Goal: Task Accomplishment & Management: Use online tool/utility

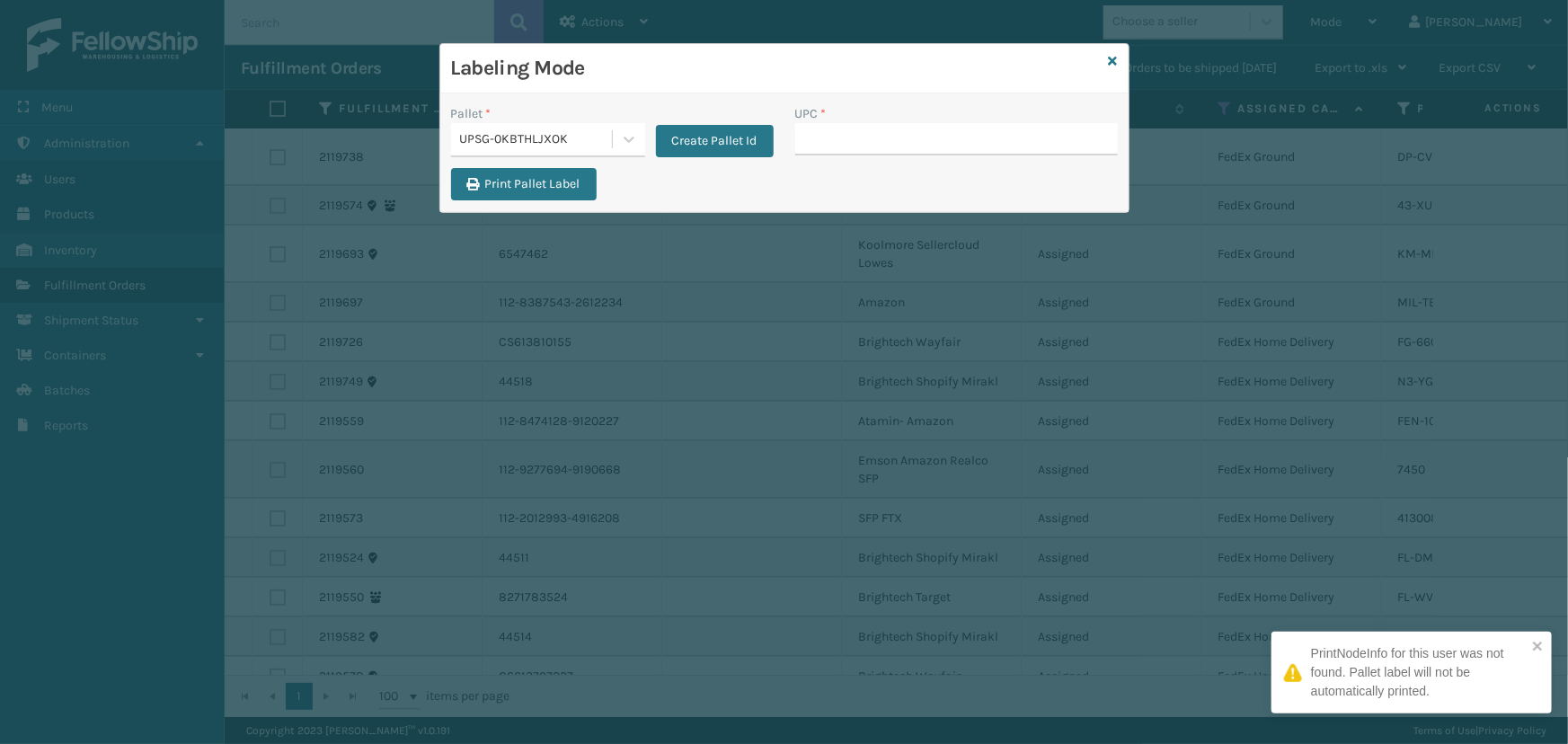
click at [1115, 60] on icon at bounding box center [1114, 61] width 9 height 13
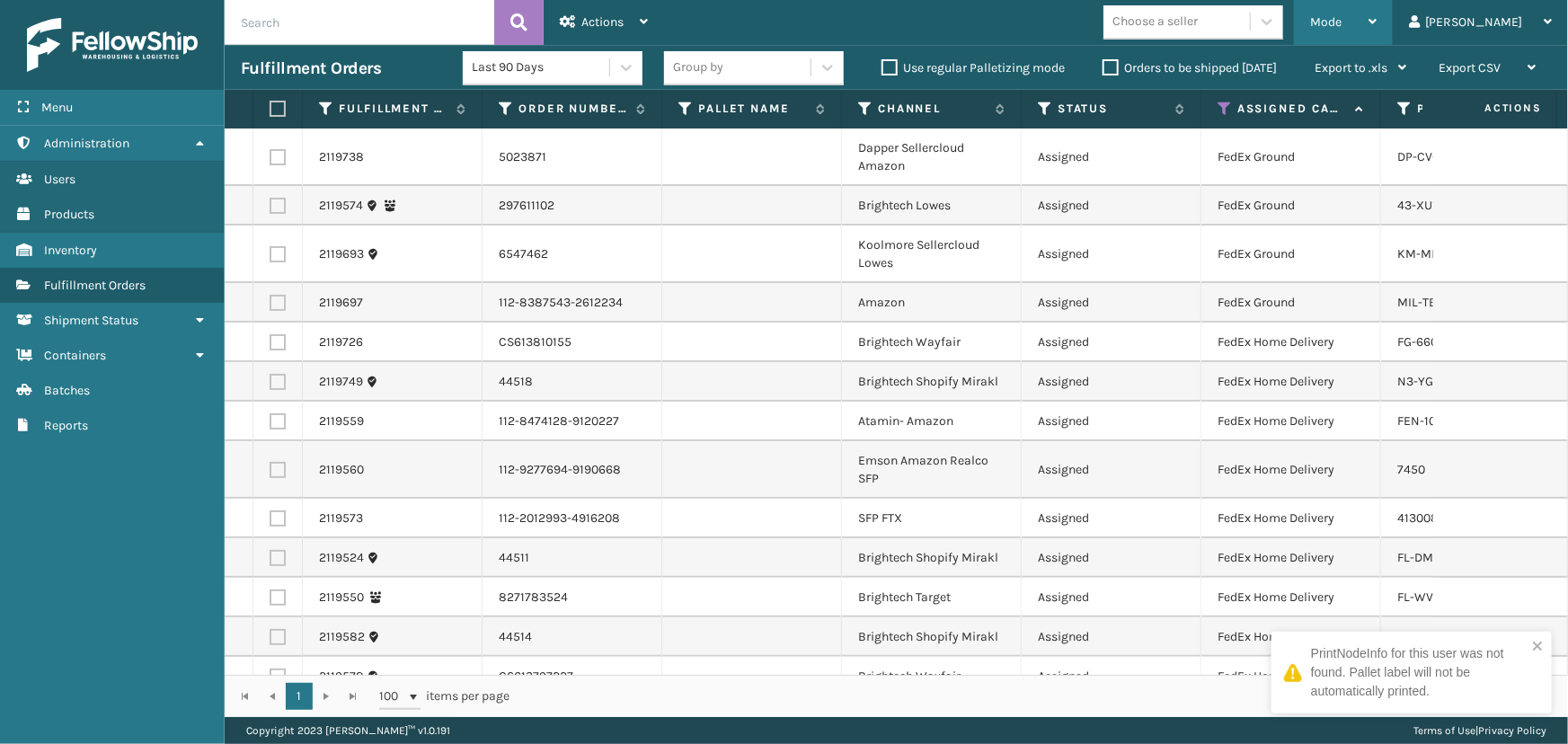
click at [1377, 13] on div "Mode" at bounding box center [1343, 22] width 66 height 45
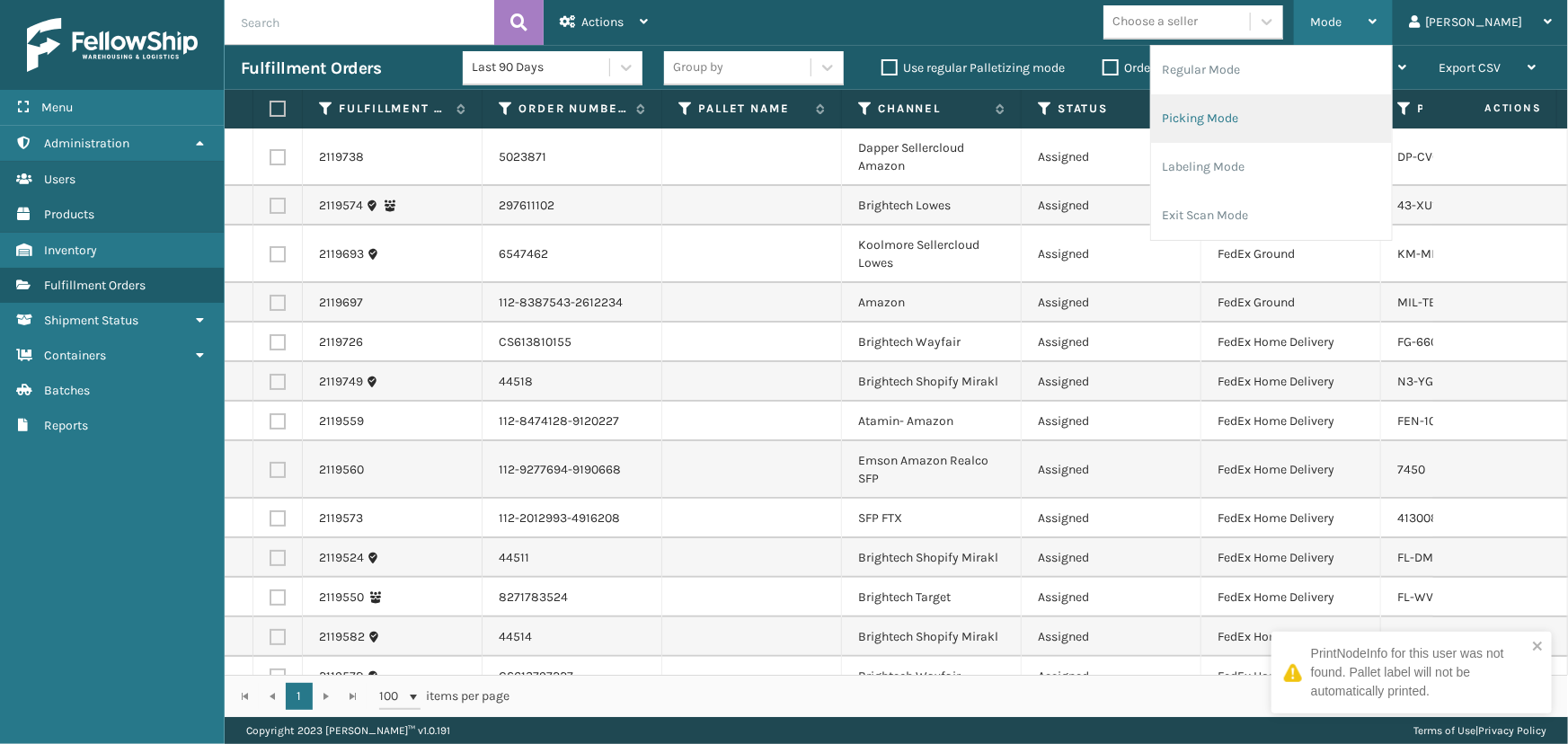
click at [1278, 132] on li "Picking Mode" at bounding box center [1271, 118] width 241 height 48
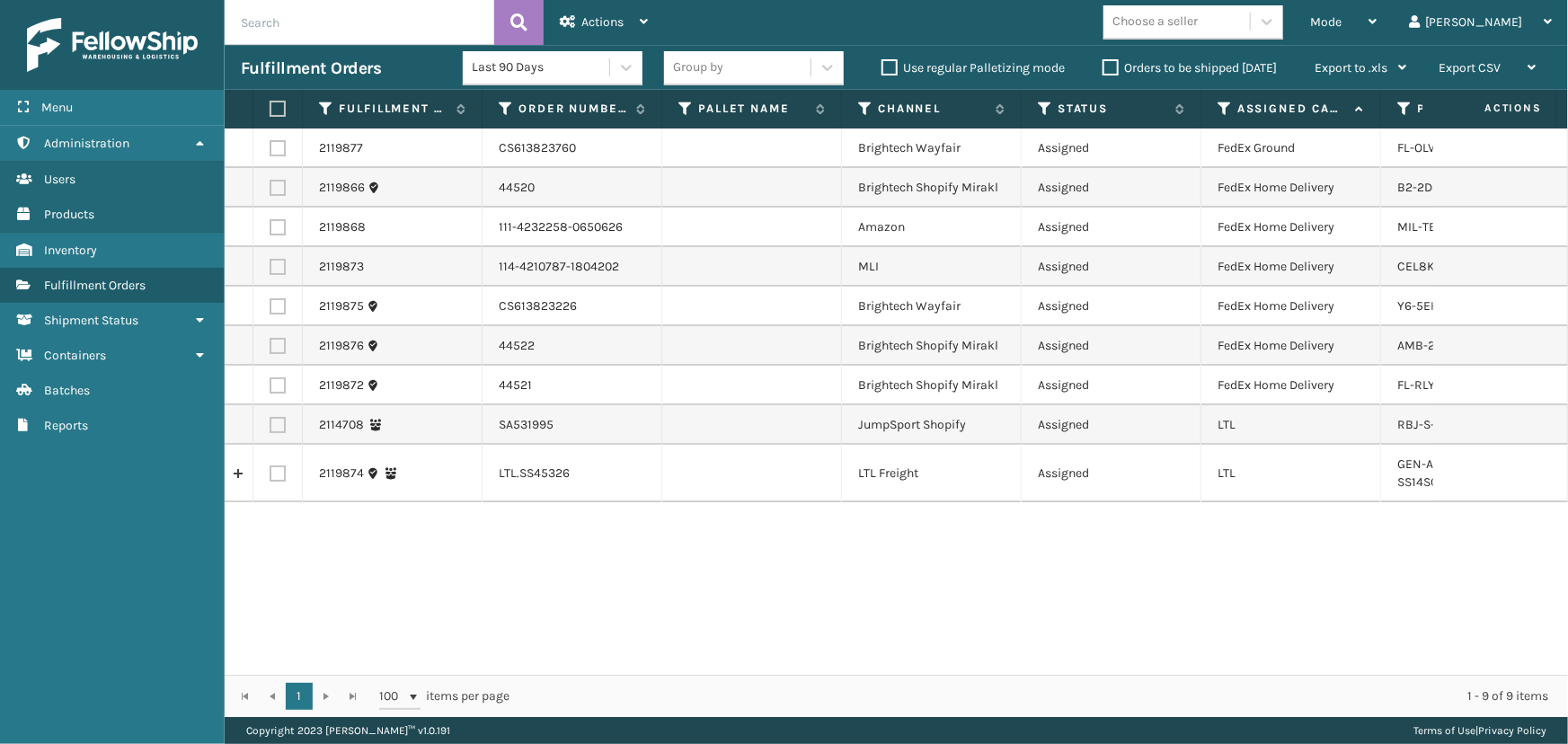
click at [280, 104] on label at bounding box center [276, 108] width 11 height 16
click at [271, 104] on input "checkbox" at bounding box center [270, 109] width 1 height 12
checkbox input "true"
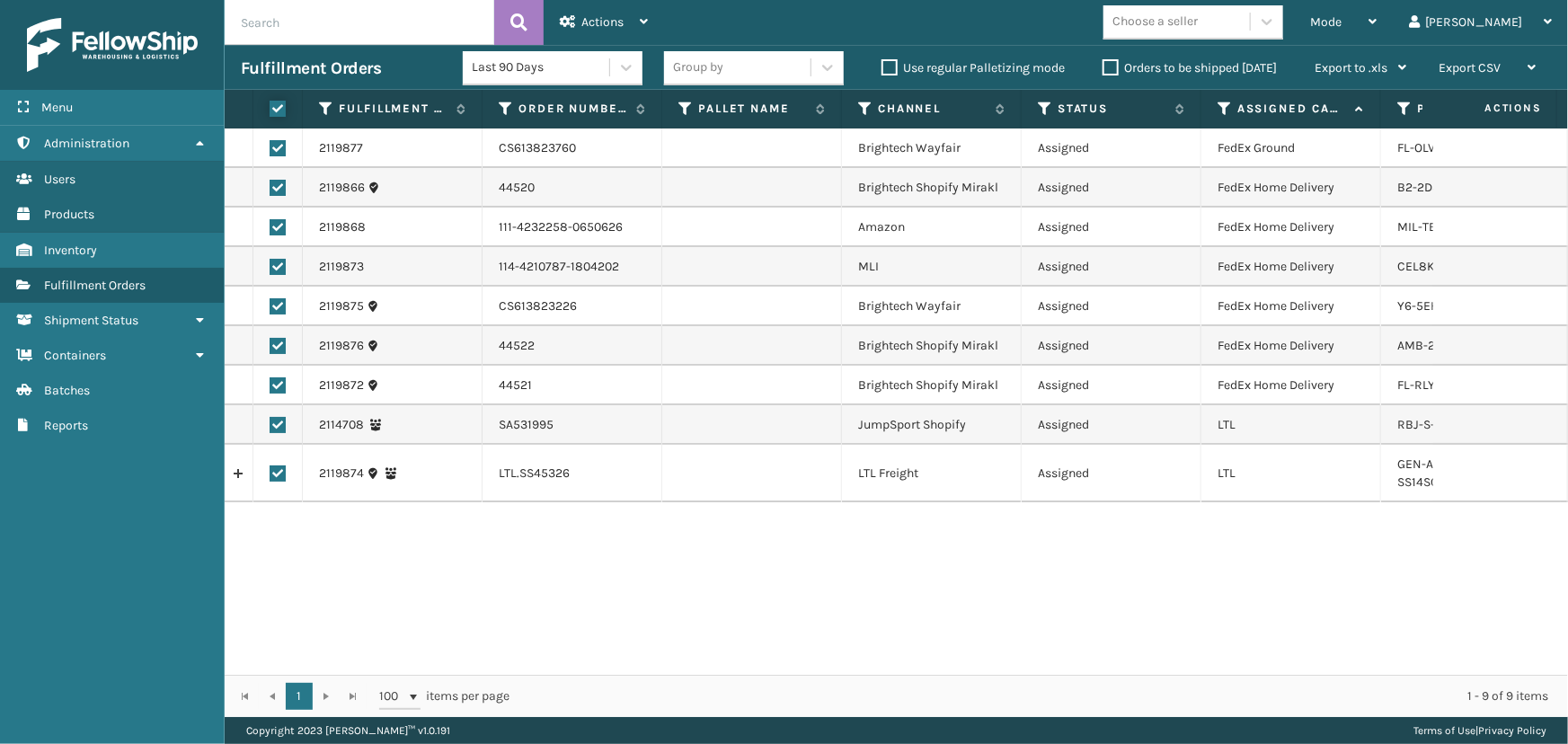
checkbox input "true"
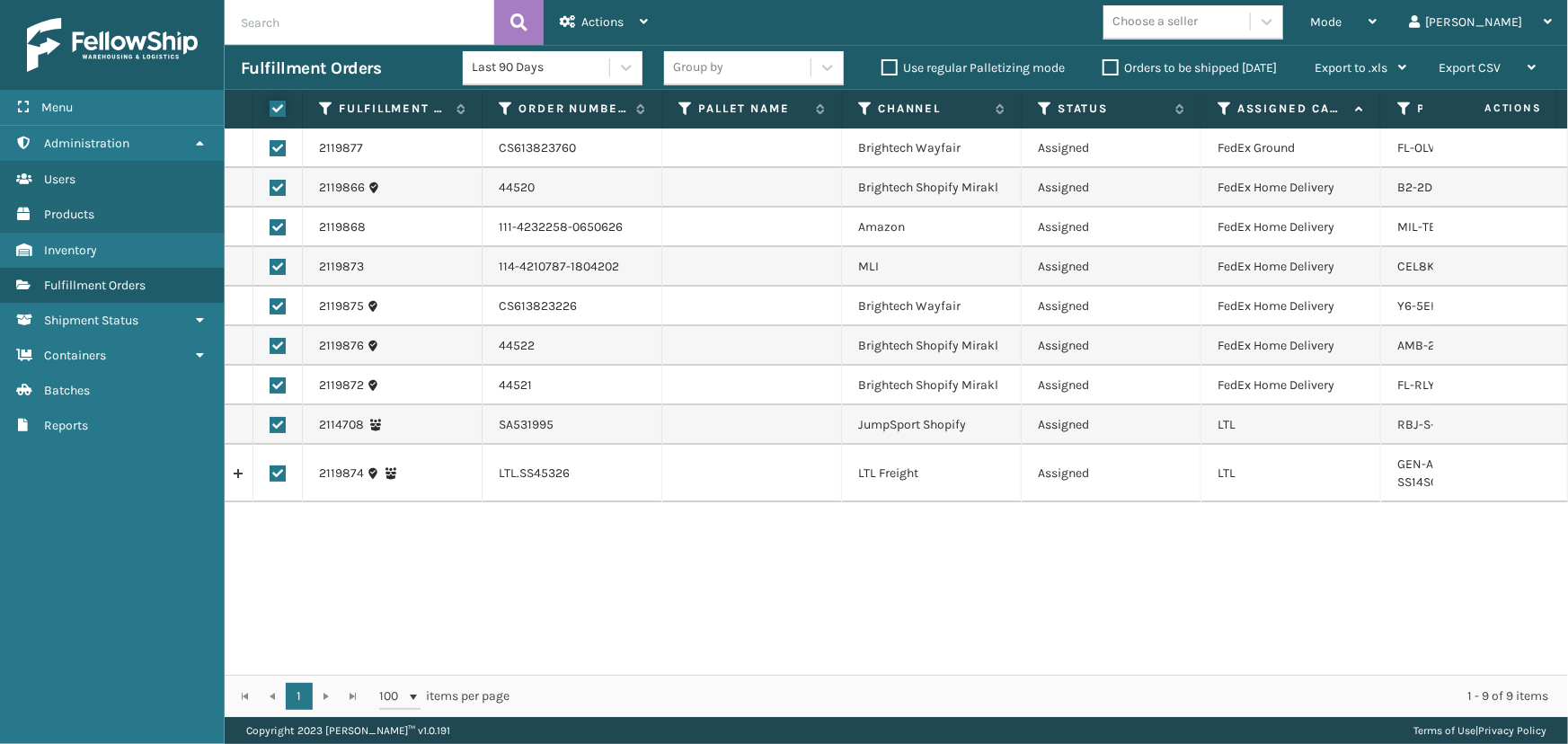
checkbox input "true"
click at [276, 429] on label at bounding box center [277, 425] width 16 height 16
click at [271, 428] on input "checkbox" at bounding box center [270, 423] width 1 height 12
checkbox input "false"
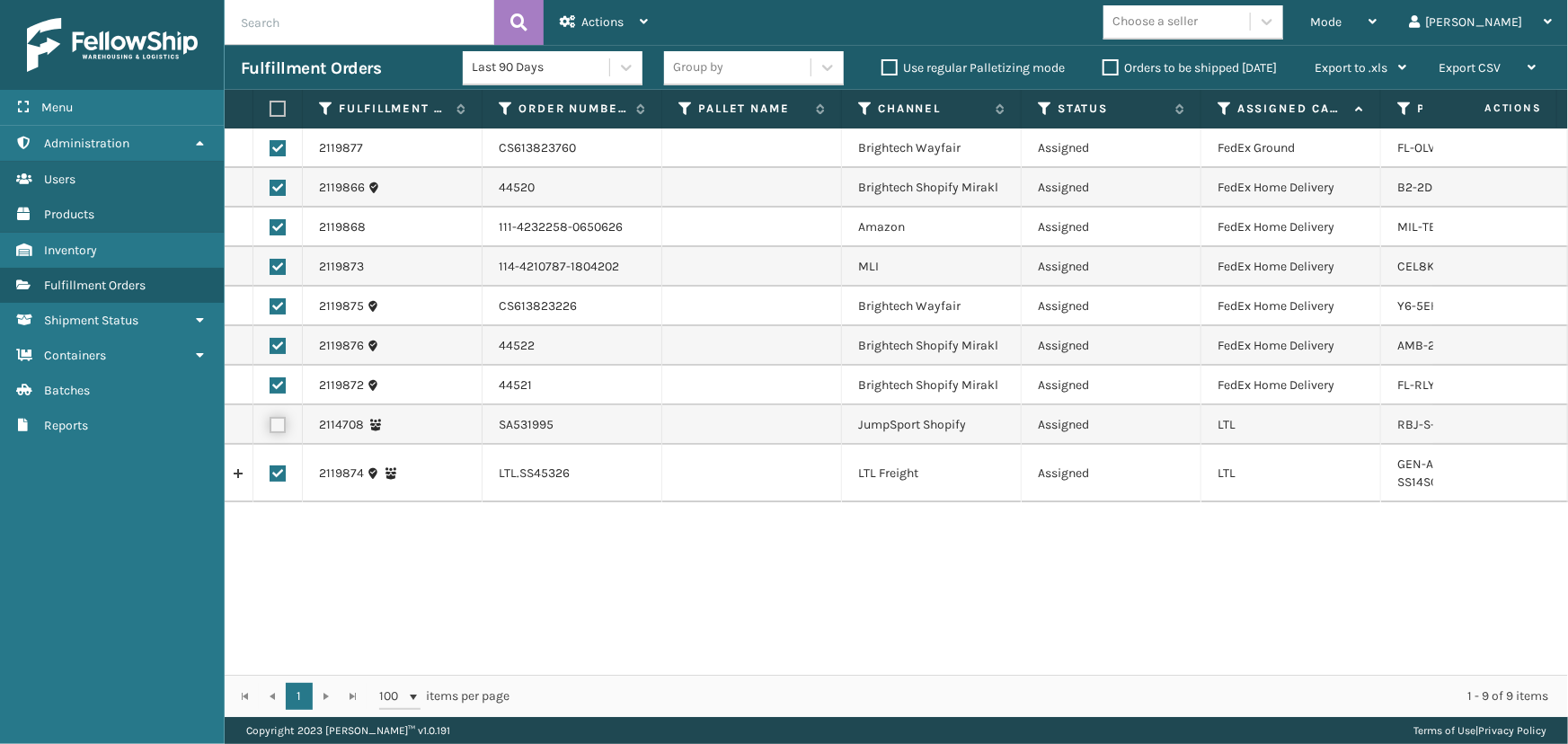
checkbox input "false"
click at [277, 477] on label at bounding box center [277, 473] width 16 height 16
click at [271, 477] on input "checkbox" at bounding box center [270, 471] width 1 height 12
checkbox input "false"
click at [611, 9] on div "Actions" at bounding box center [603, 22] width 88 height 45
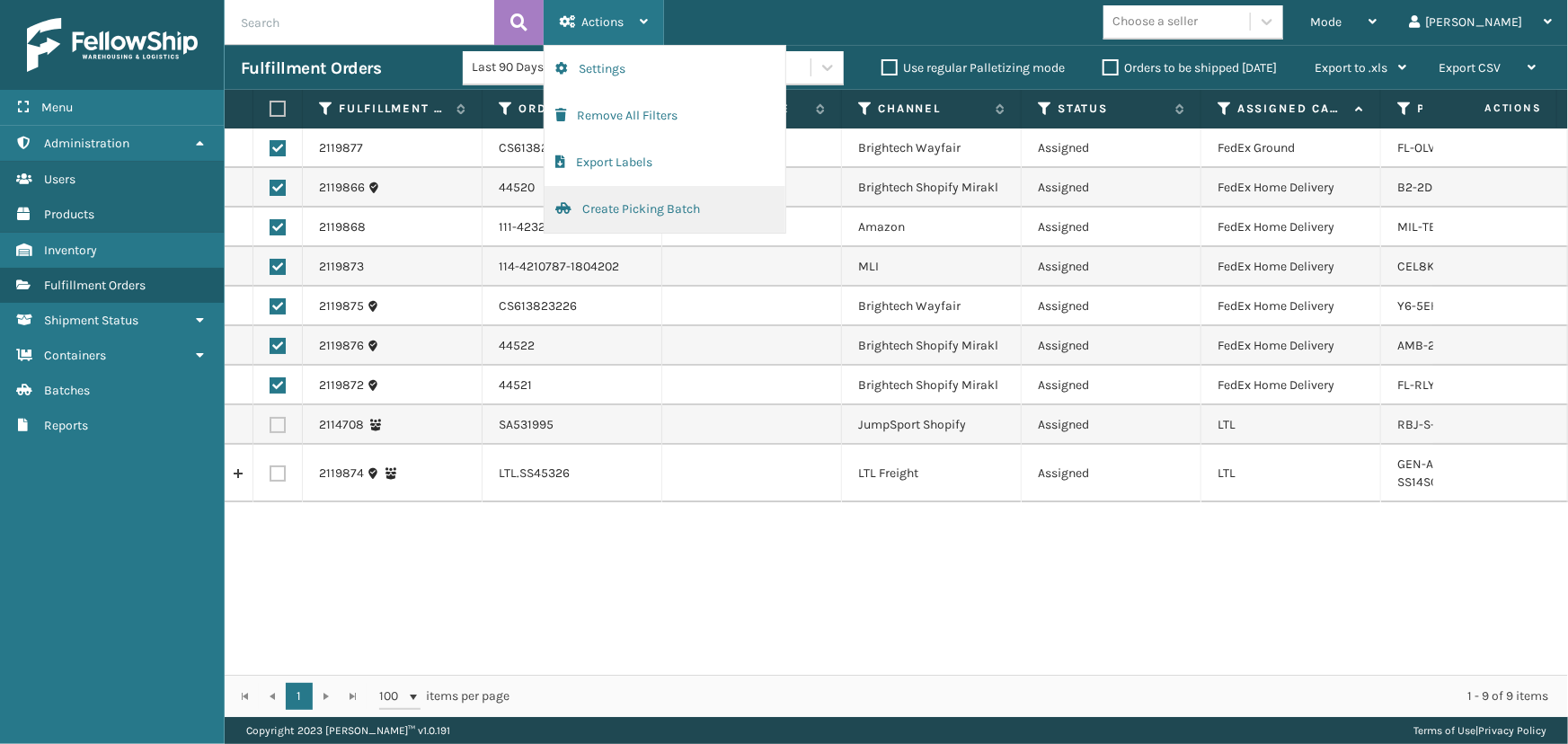
click at [654, 218] on button "Create Picking Batch" at bounding box center [665, 210] width 241 height 47
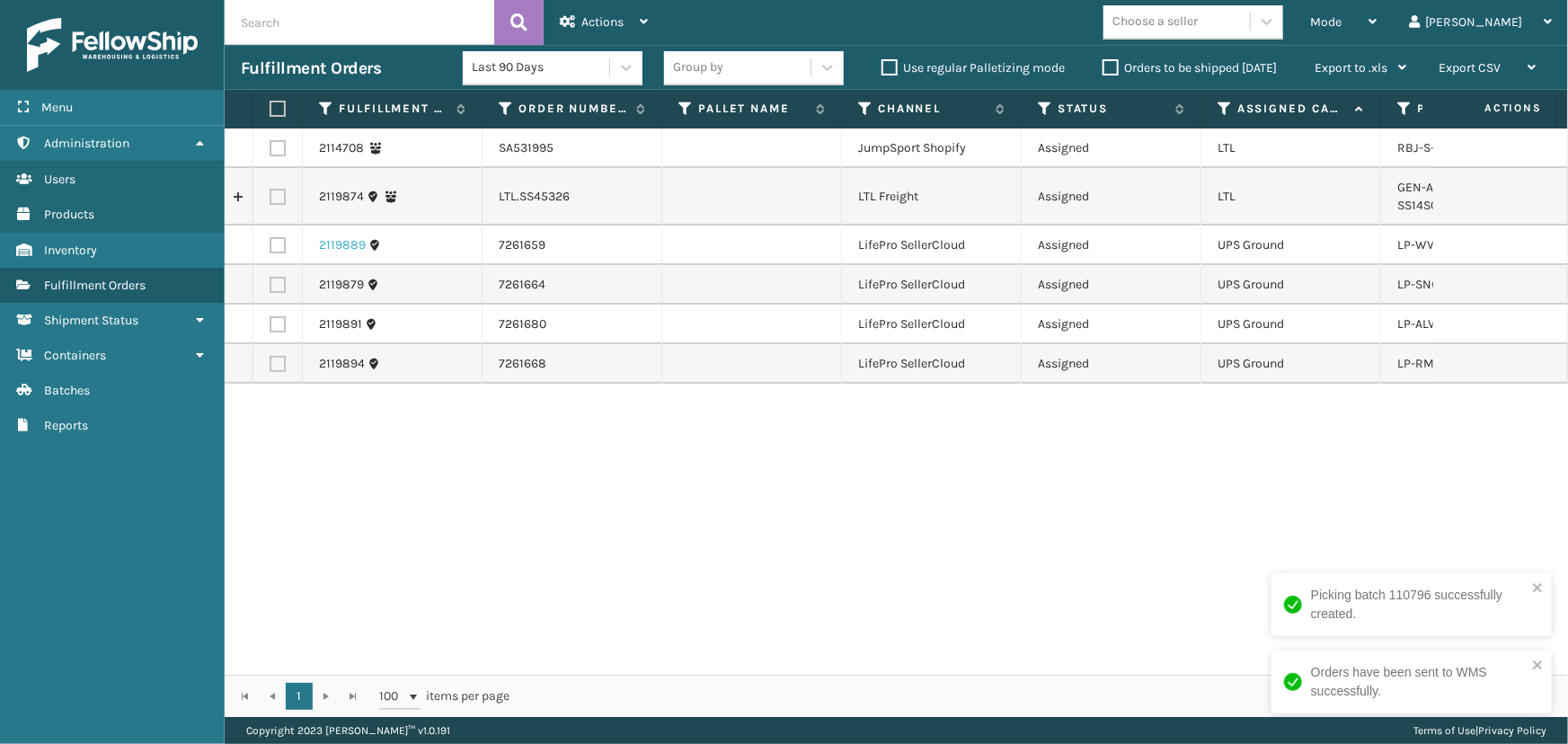
click at [334, 248] on link "2119889" at bounding box center [343, 245] width 47 height 18
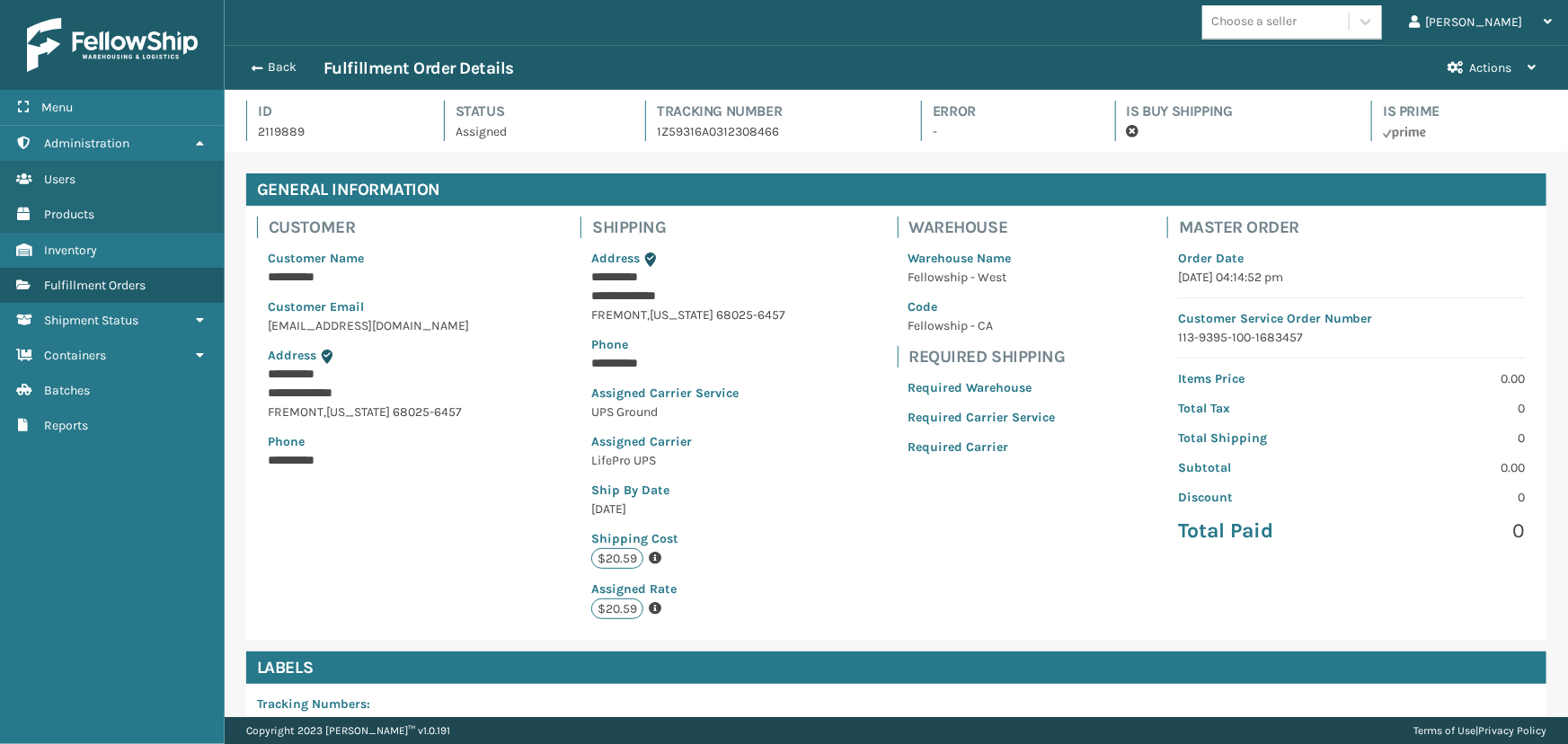
scroll to position [288, 0]
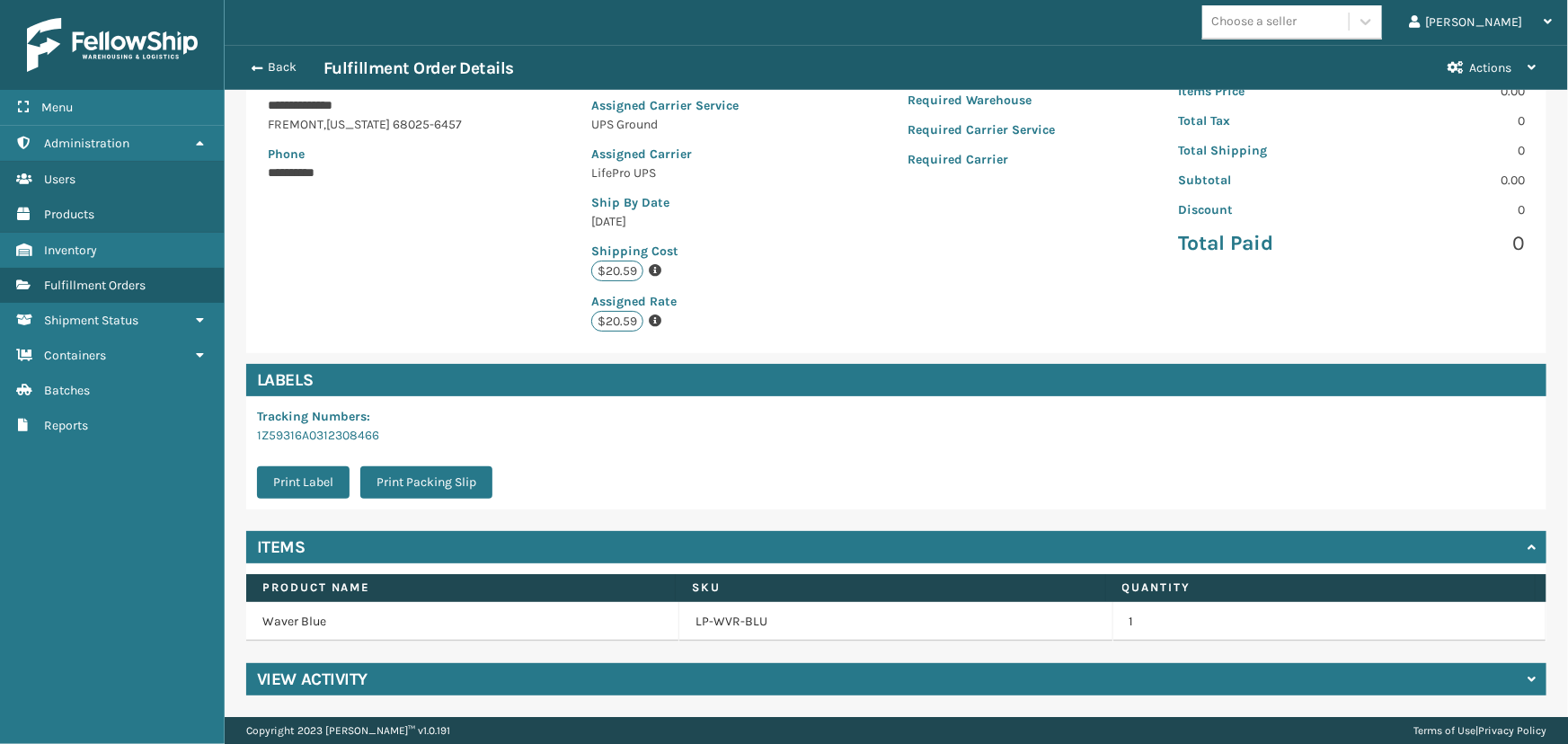
click at [414, 677] on div "View Activity" at bounding box center [896, 679] width 1301 height 33
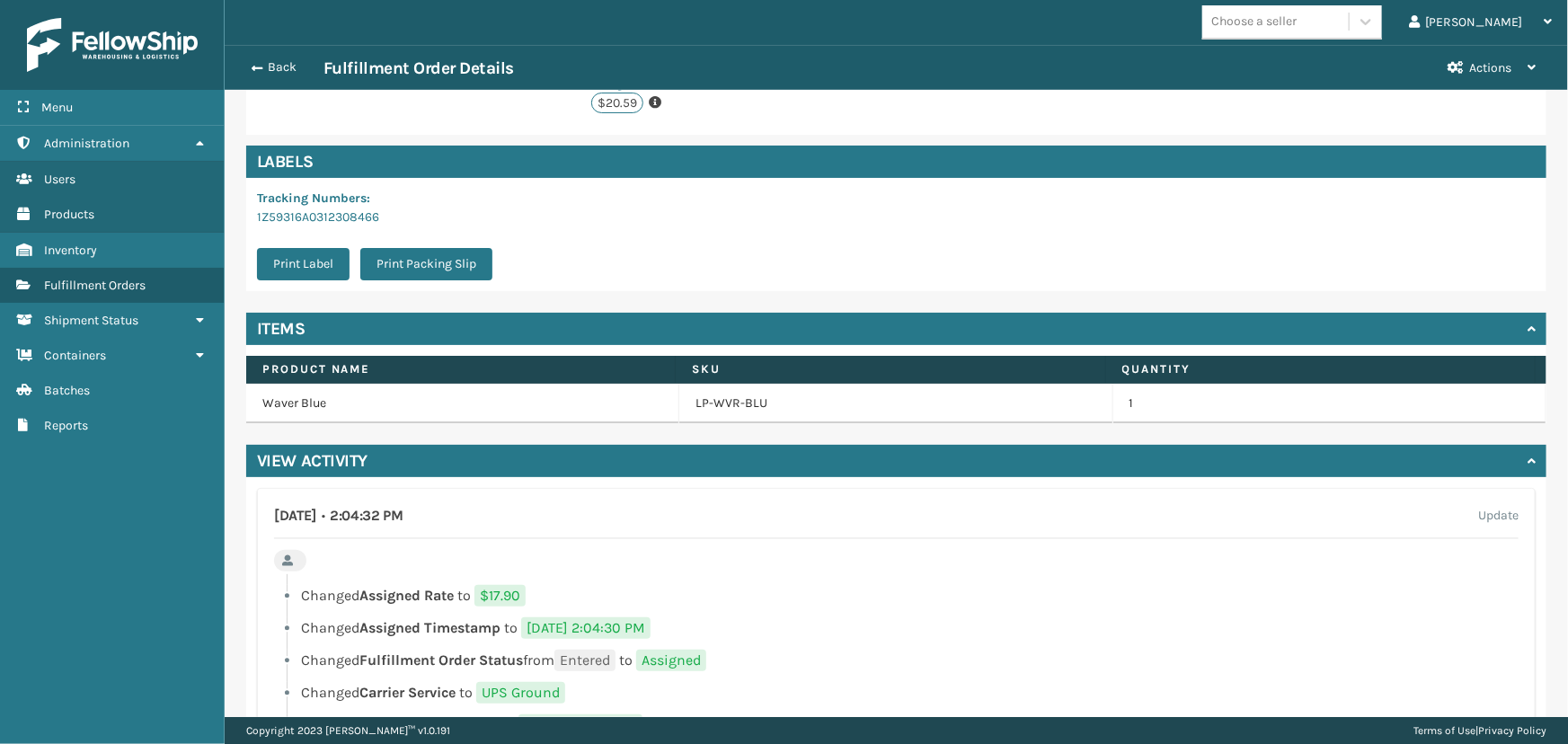
scroll to position [616, 0]
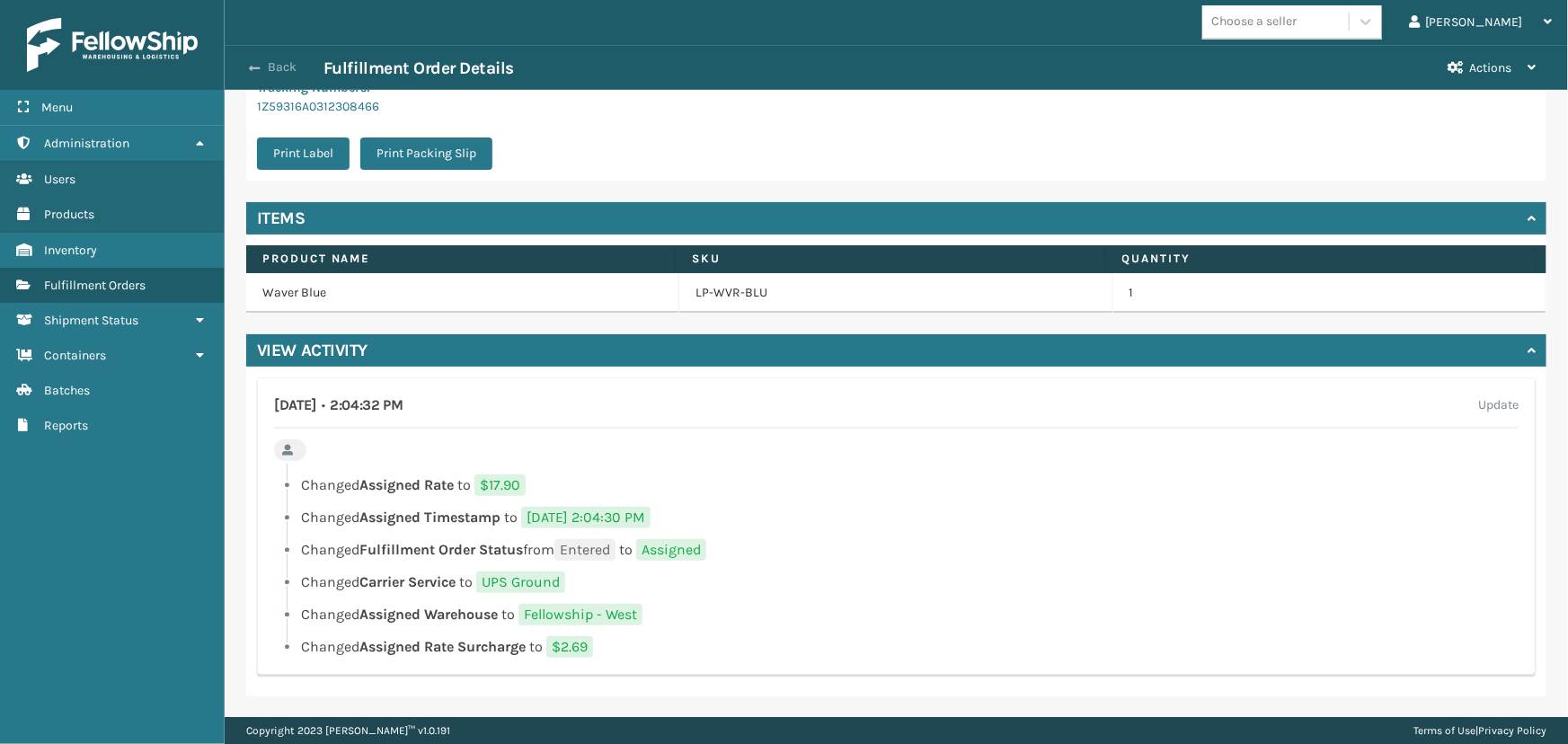
click at [278, 64] on button "Back" at bounding box center [282, 67] width 83 height 16
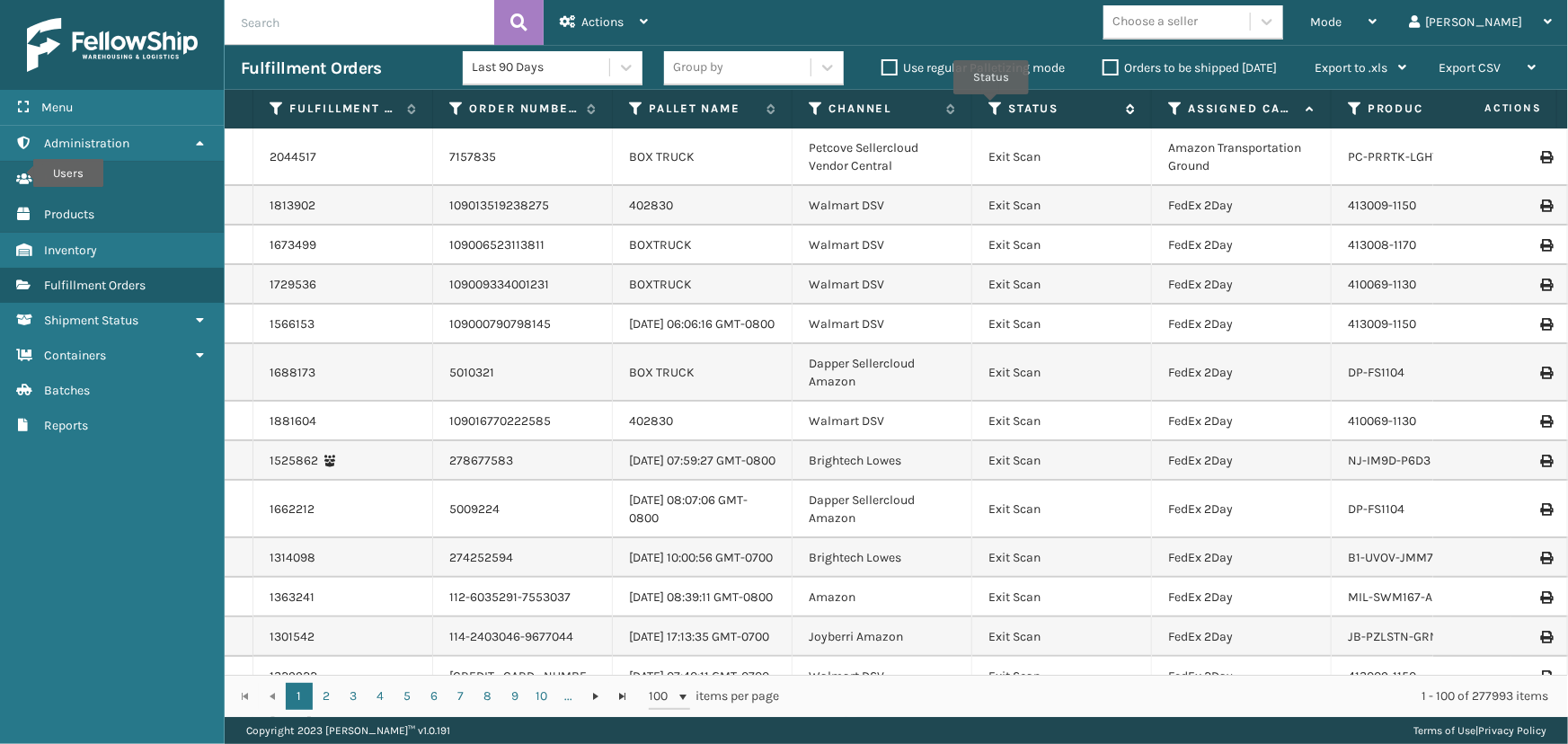
click at [992, 107] on icon at bounding box center [995, 108] width 14 height 16
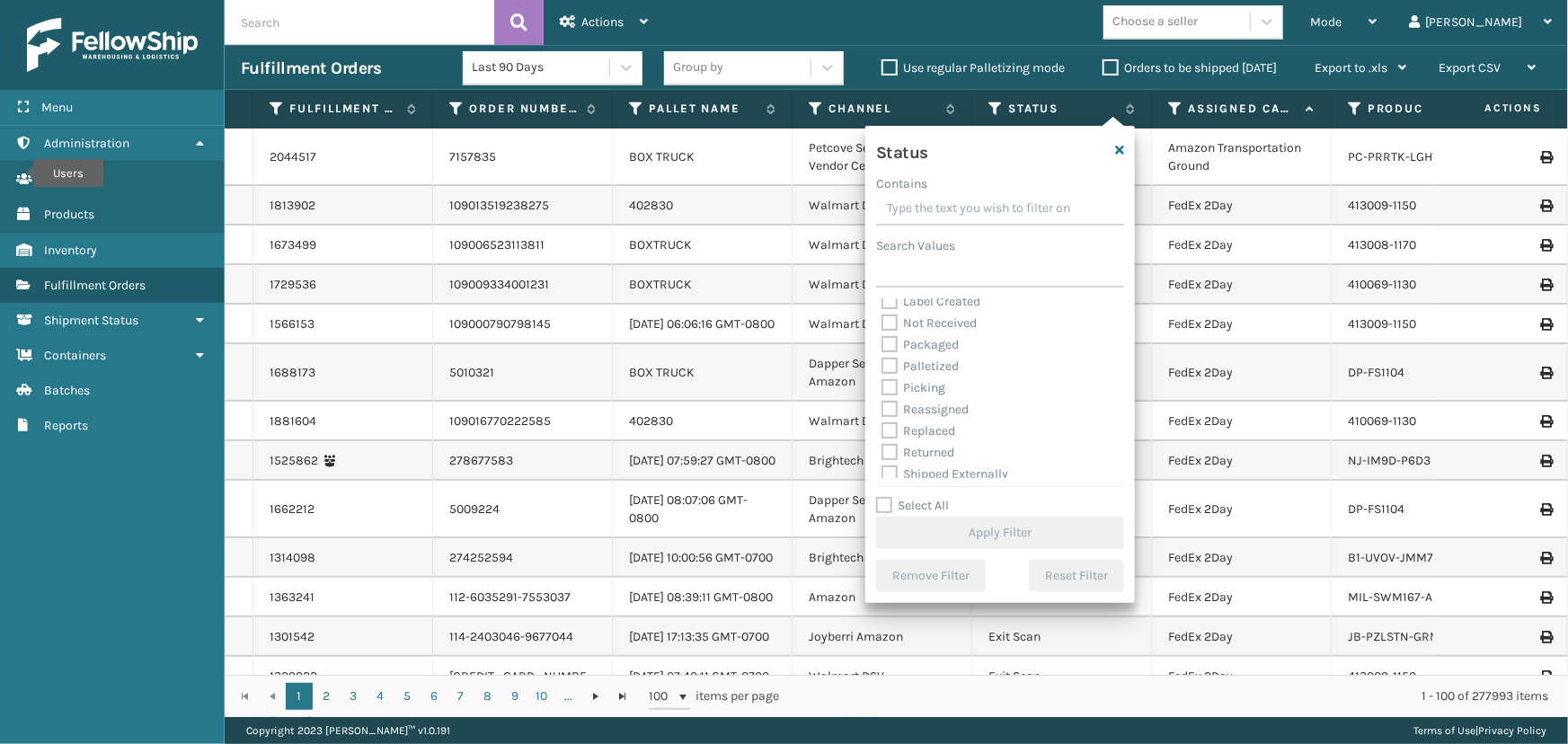
scroll to position [100, 0]
click at [918, 383] on label "Picking" at bounding box center [913, 381] width 64 height 15
click at [883, 383] on input "Picking" at bounding box center [882, 377] width 1 height 12
checkbox input "true"
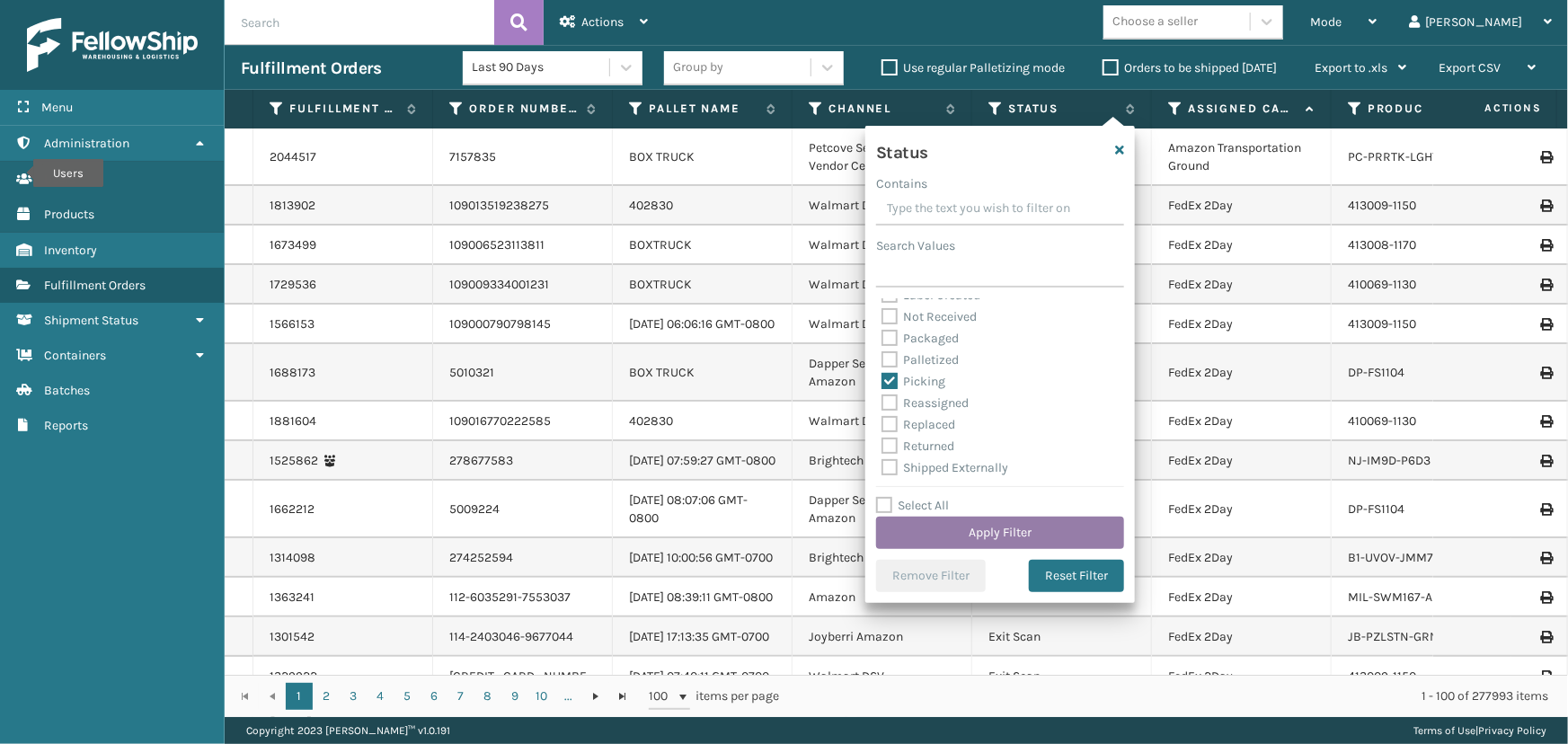
click at [986, 529] on button "Apply Filter" at bounding box center [1000, 533] width 248 height 33
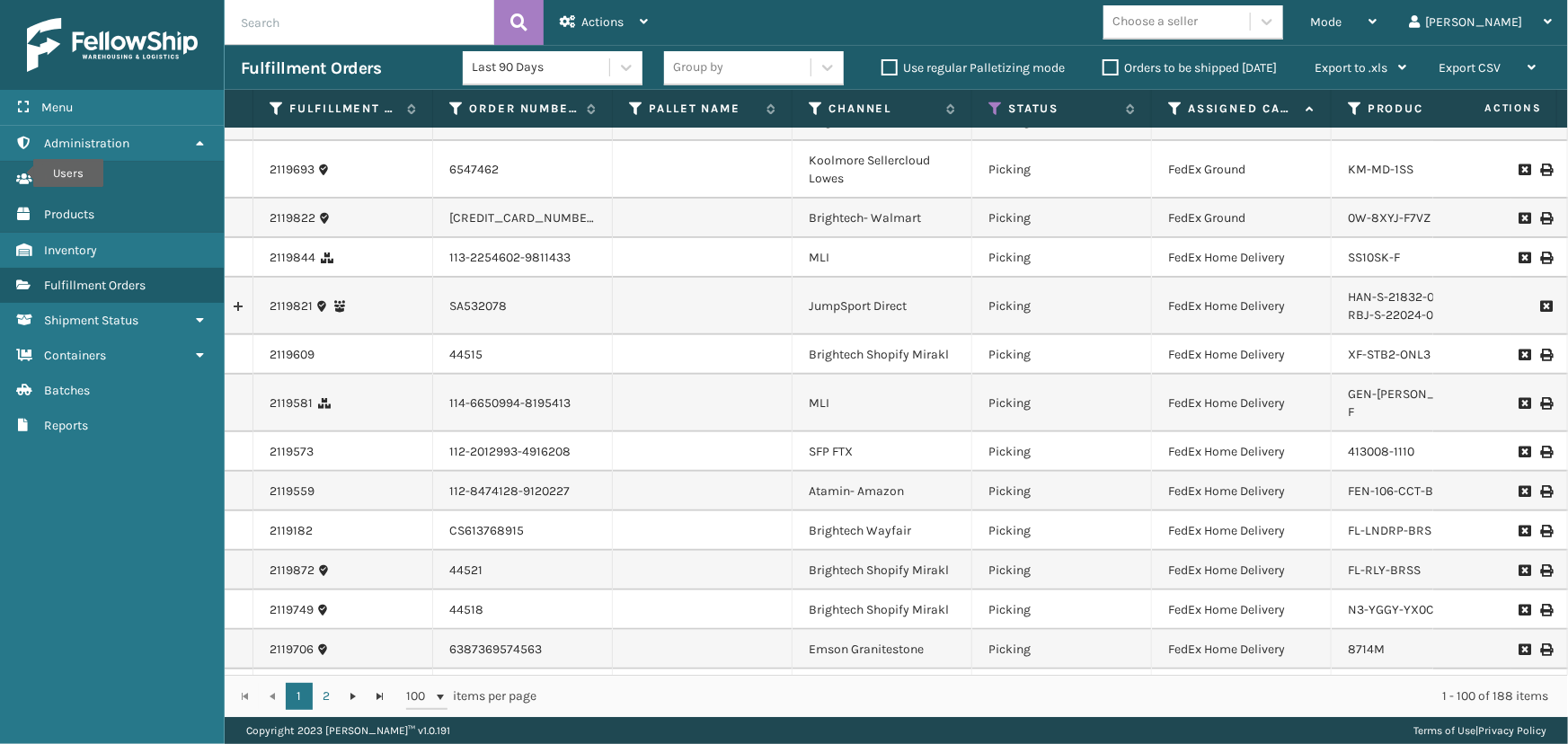
scroll to position [654, 0]
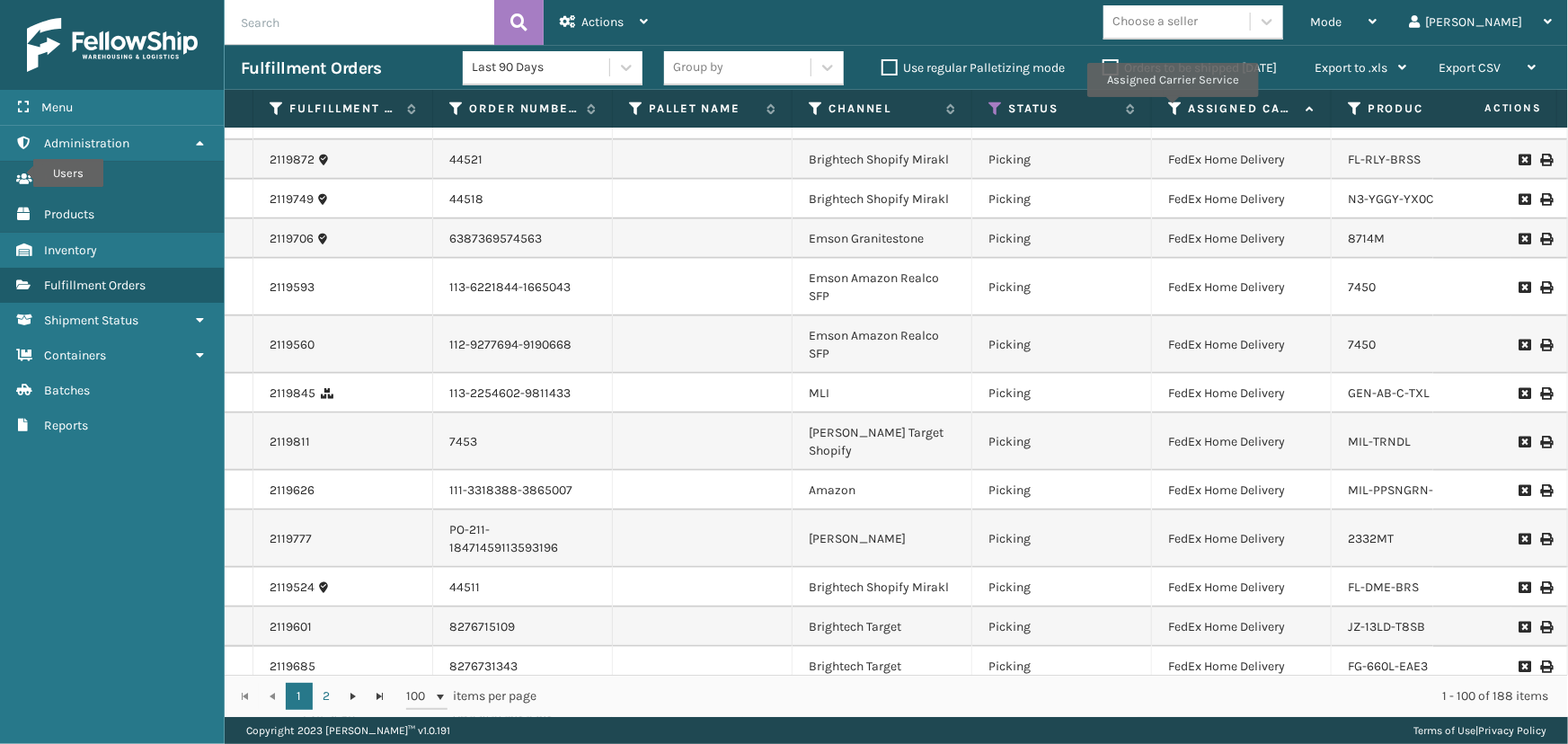
click at [1169, 105] on icon at bounding box center [1175, 108] width 14 height 16
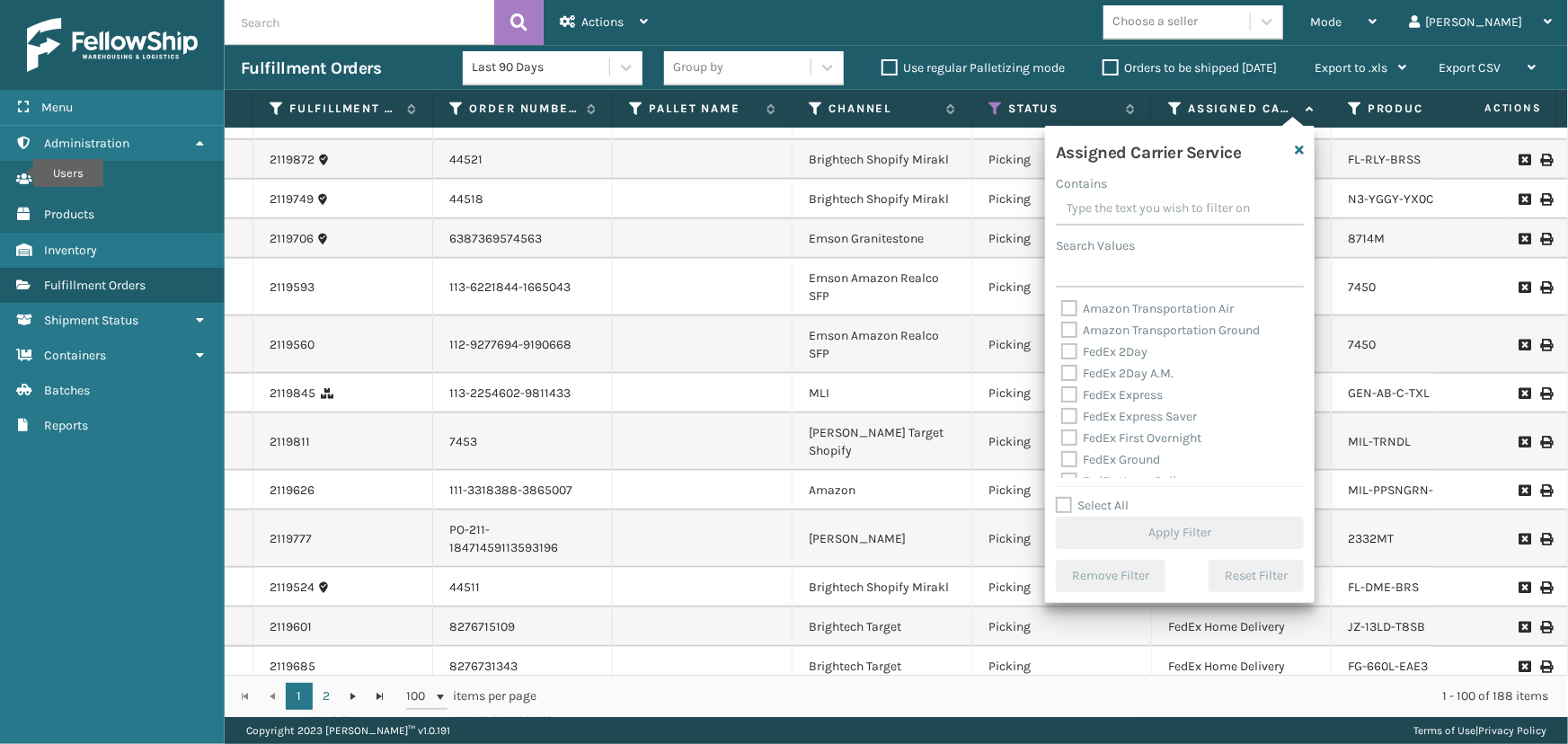
click at [1069, 502] on label "Select All" at bounding box center [1092, 506] width 73 height 15
click at [1069, 497] on input "Select All" at bounding box center [1191, 496] width 270 height 2
checkbox input "true"
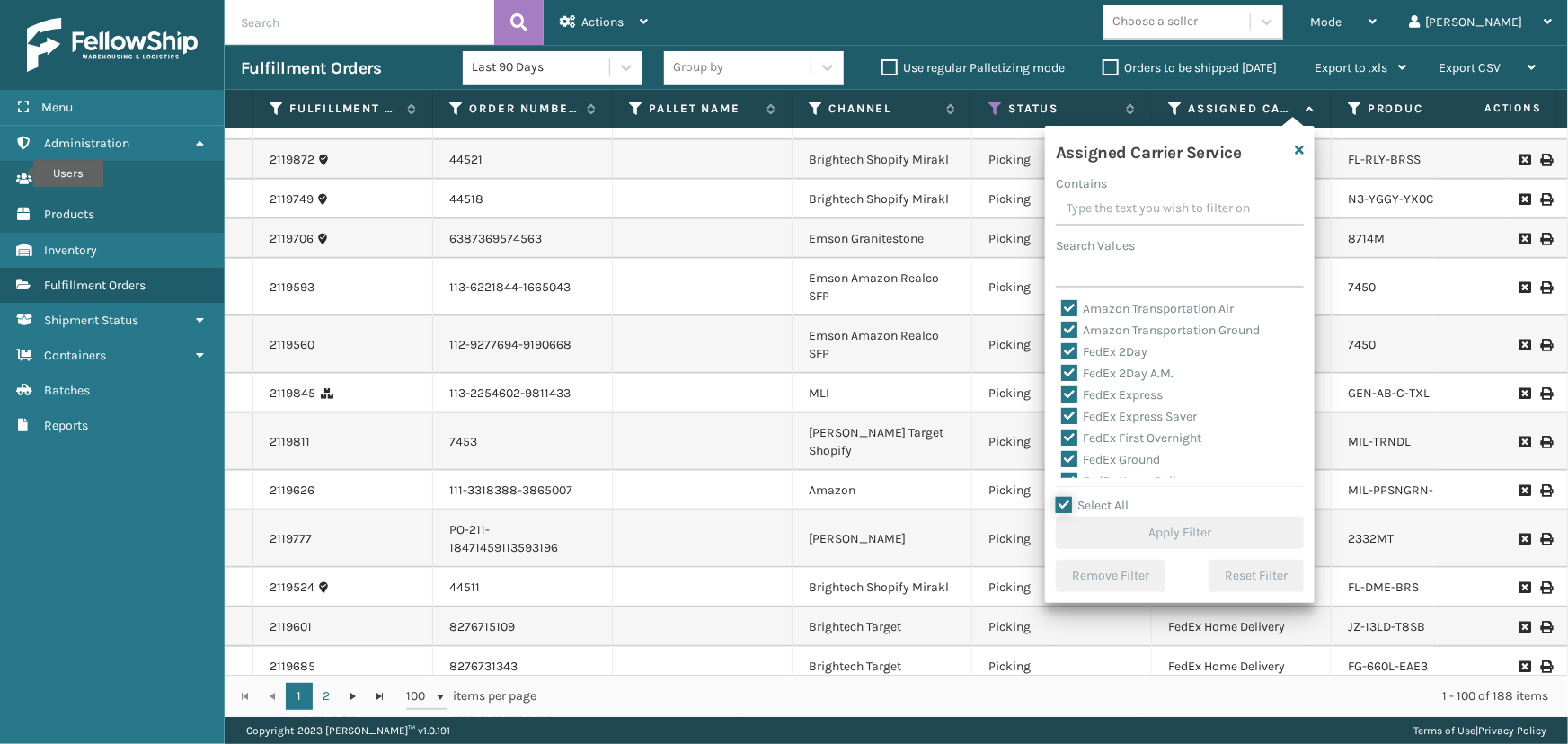
checkbox input "true"
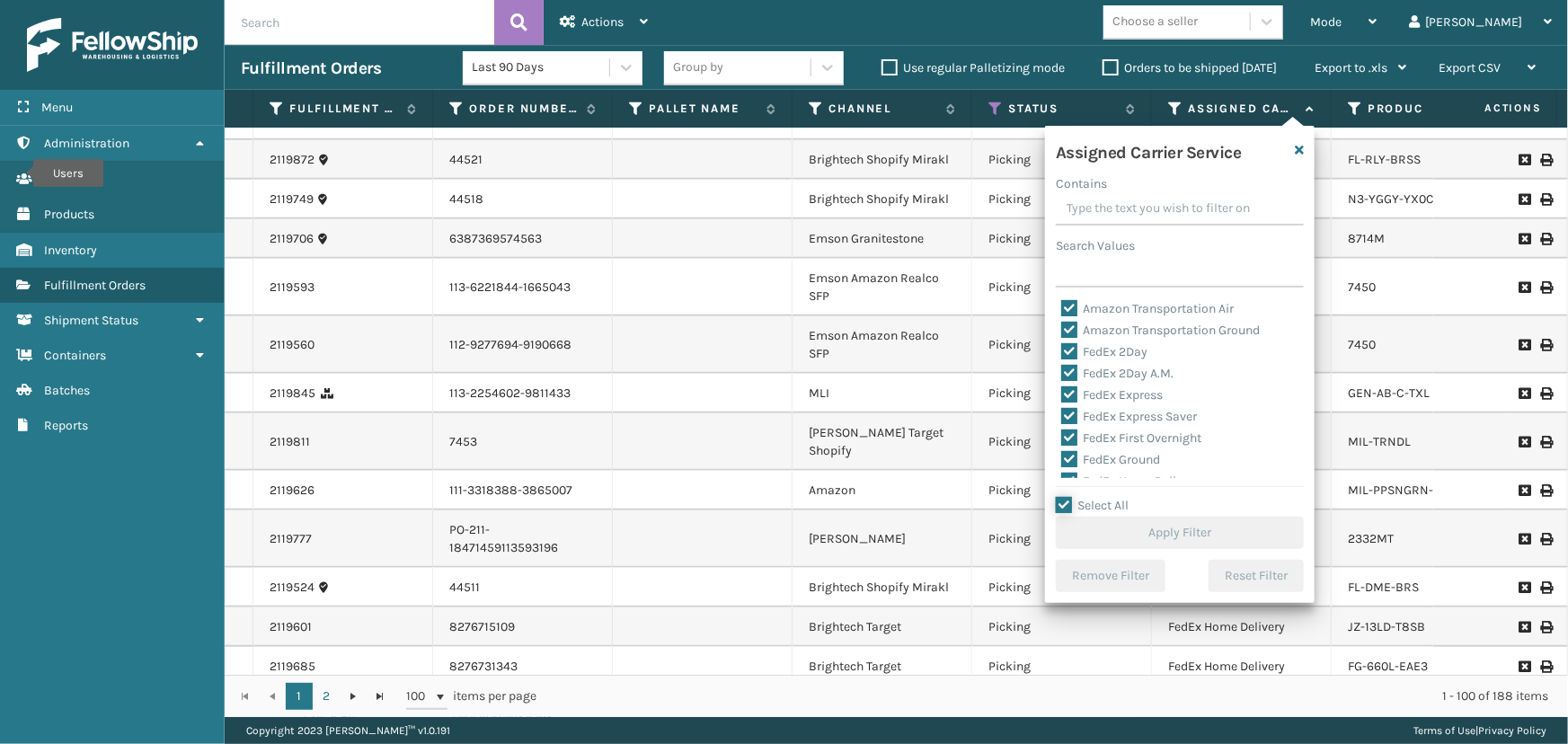
checkbox input "true"
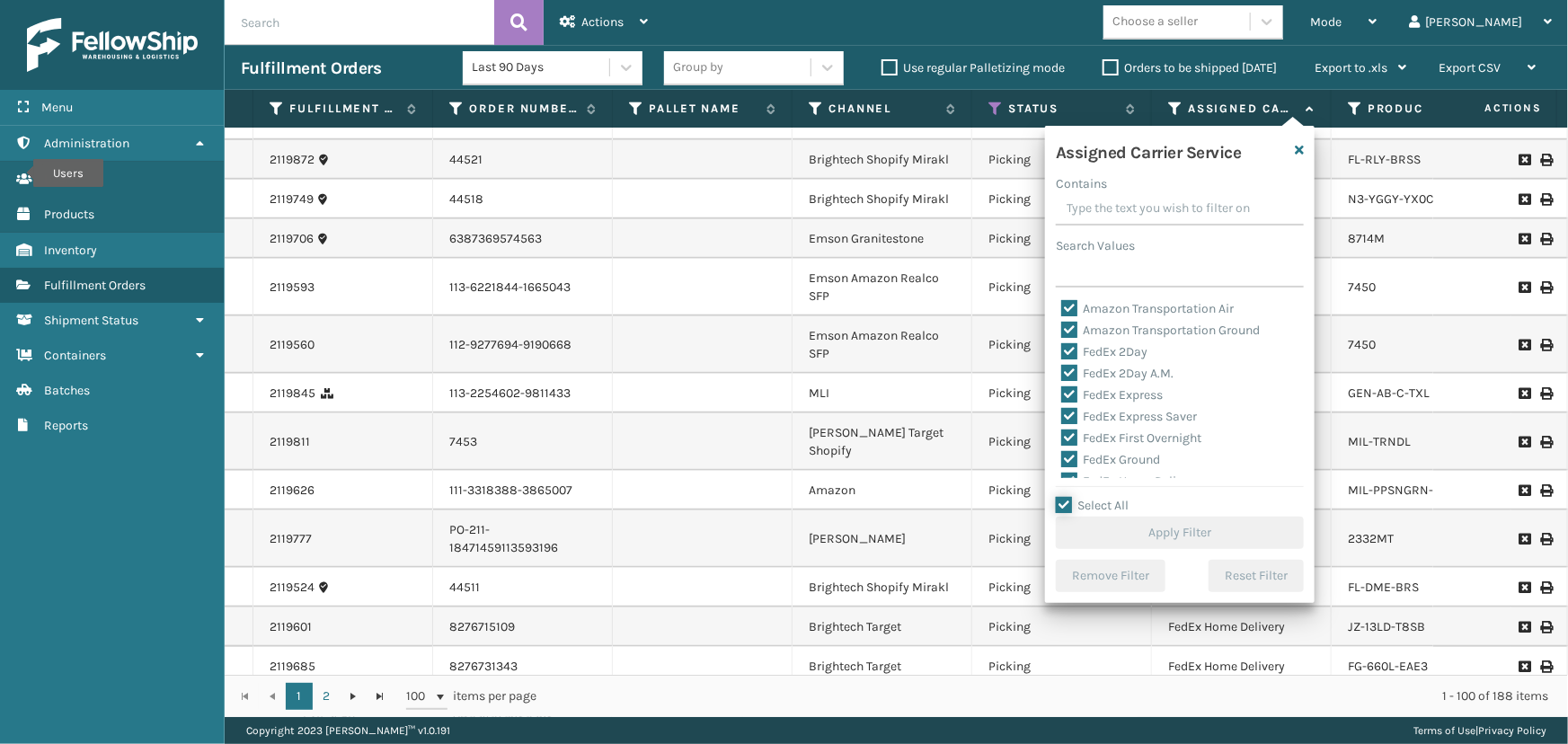
checkbox input "true"
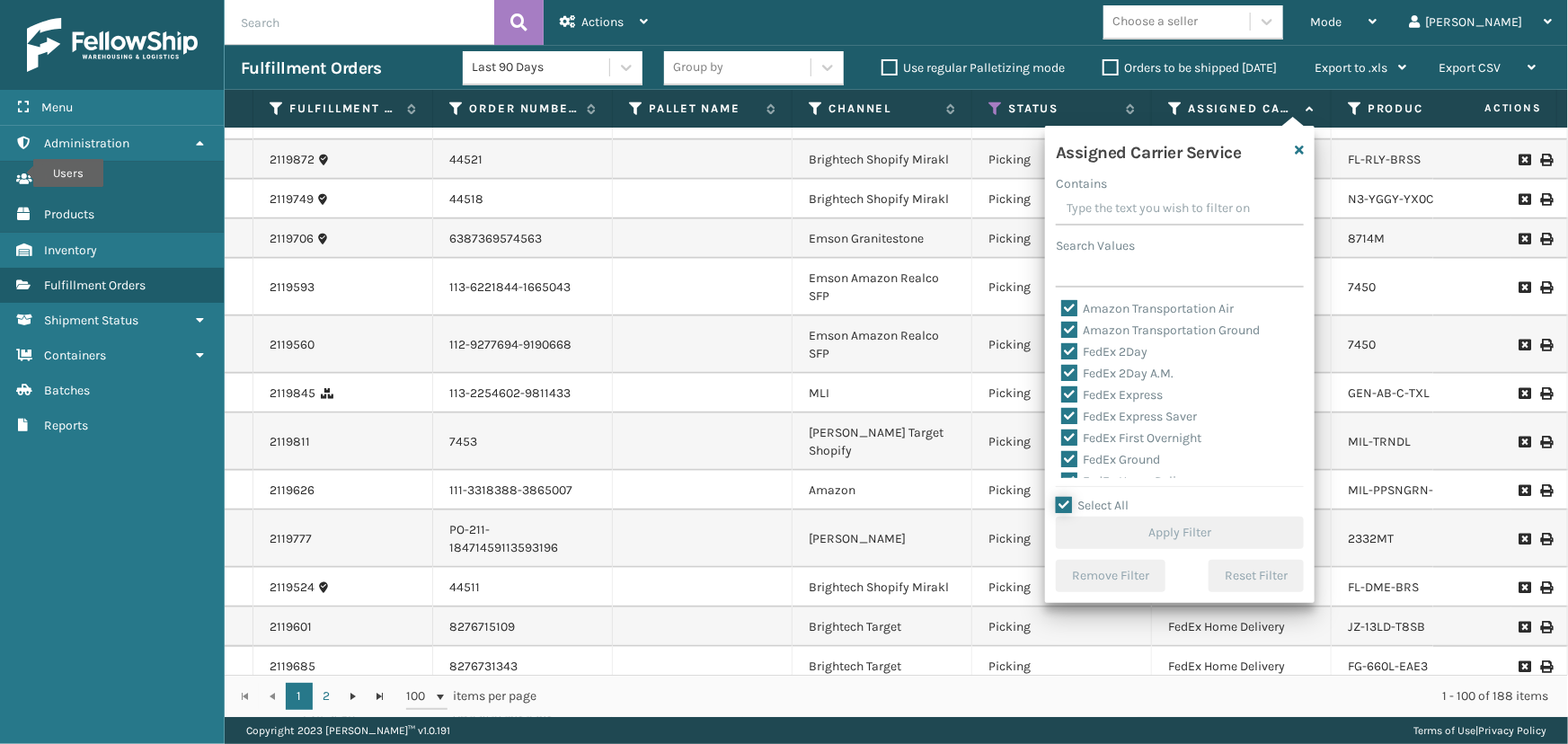
checkbox input "true"
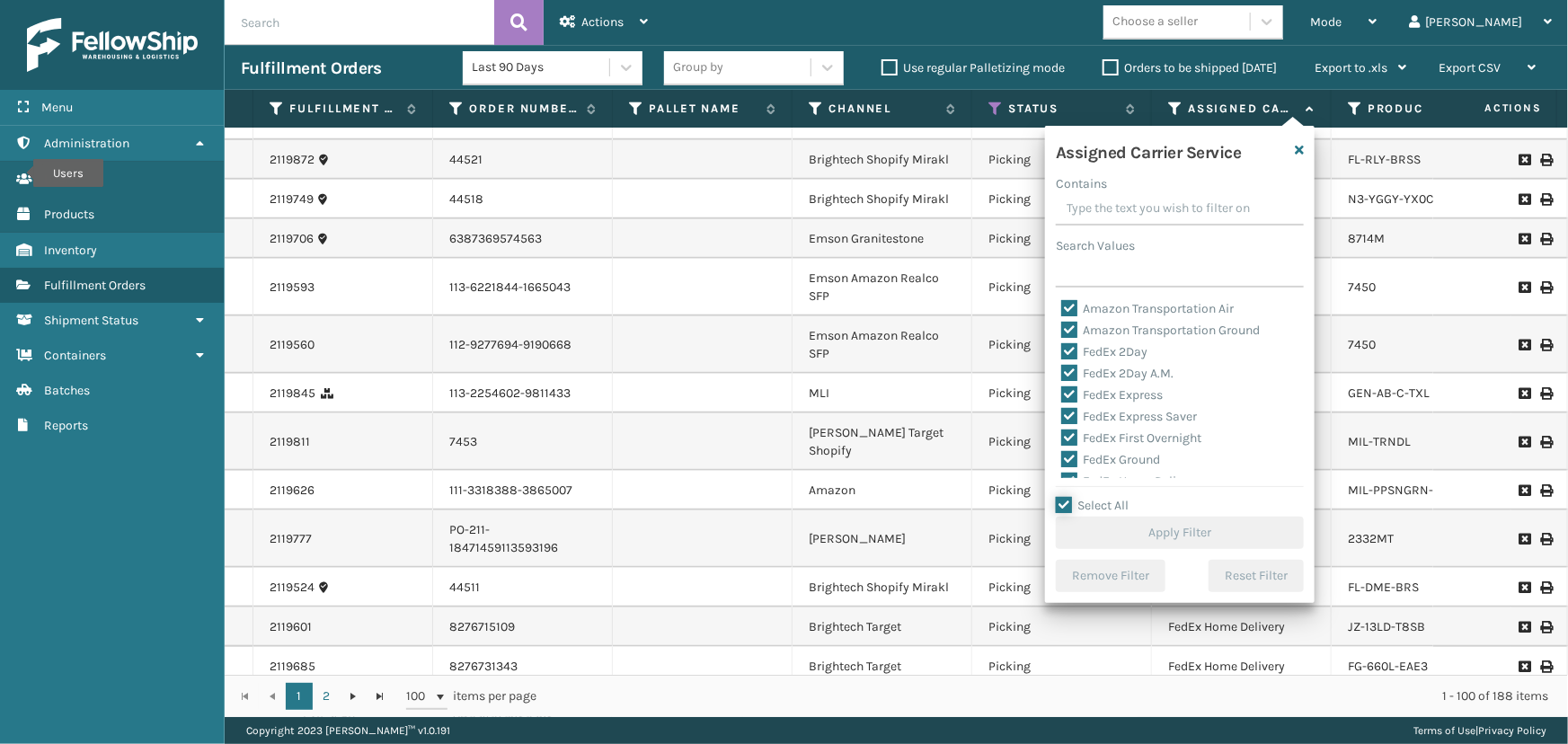
checkbox input "true"
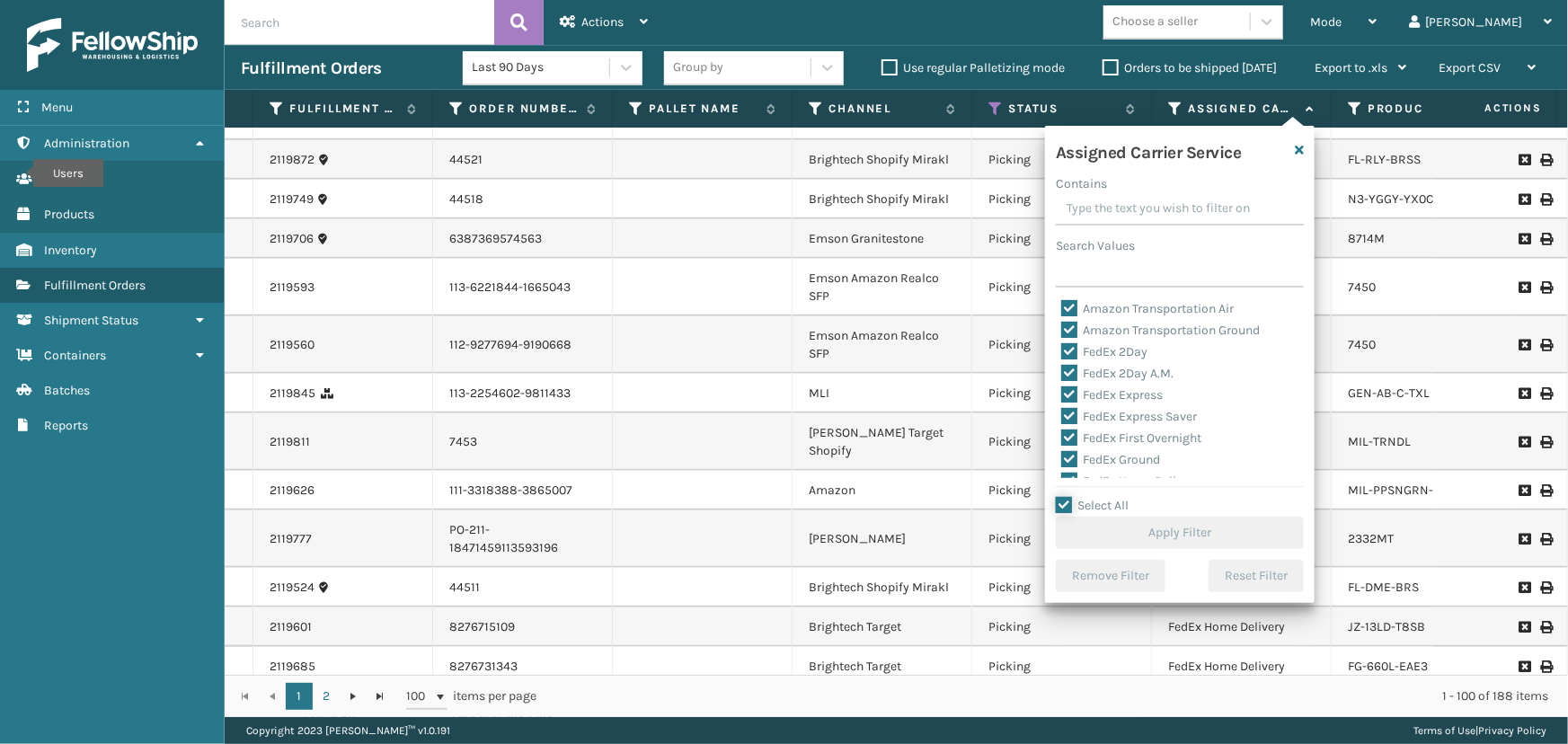
checkbox input "true"
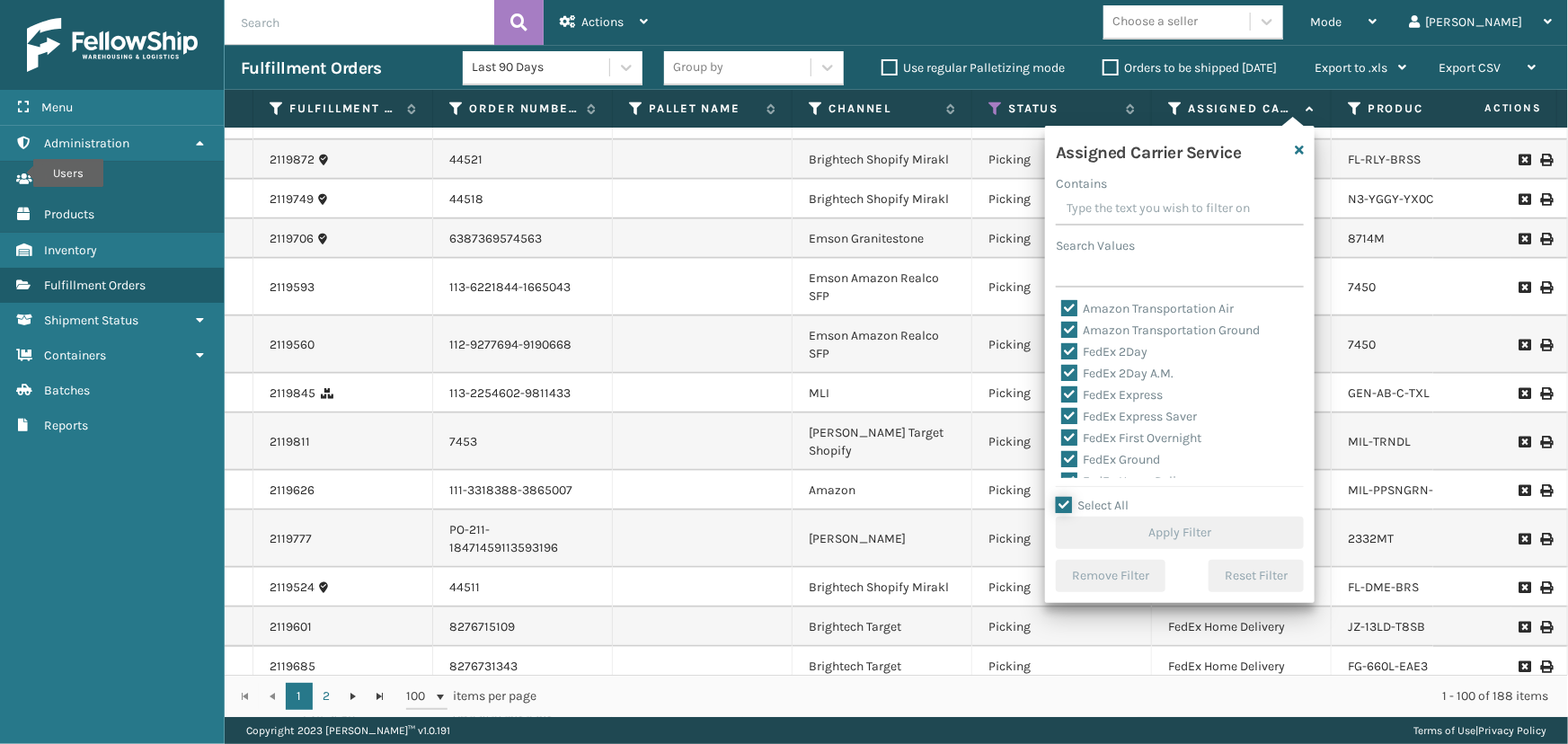
checkbox input "true"
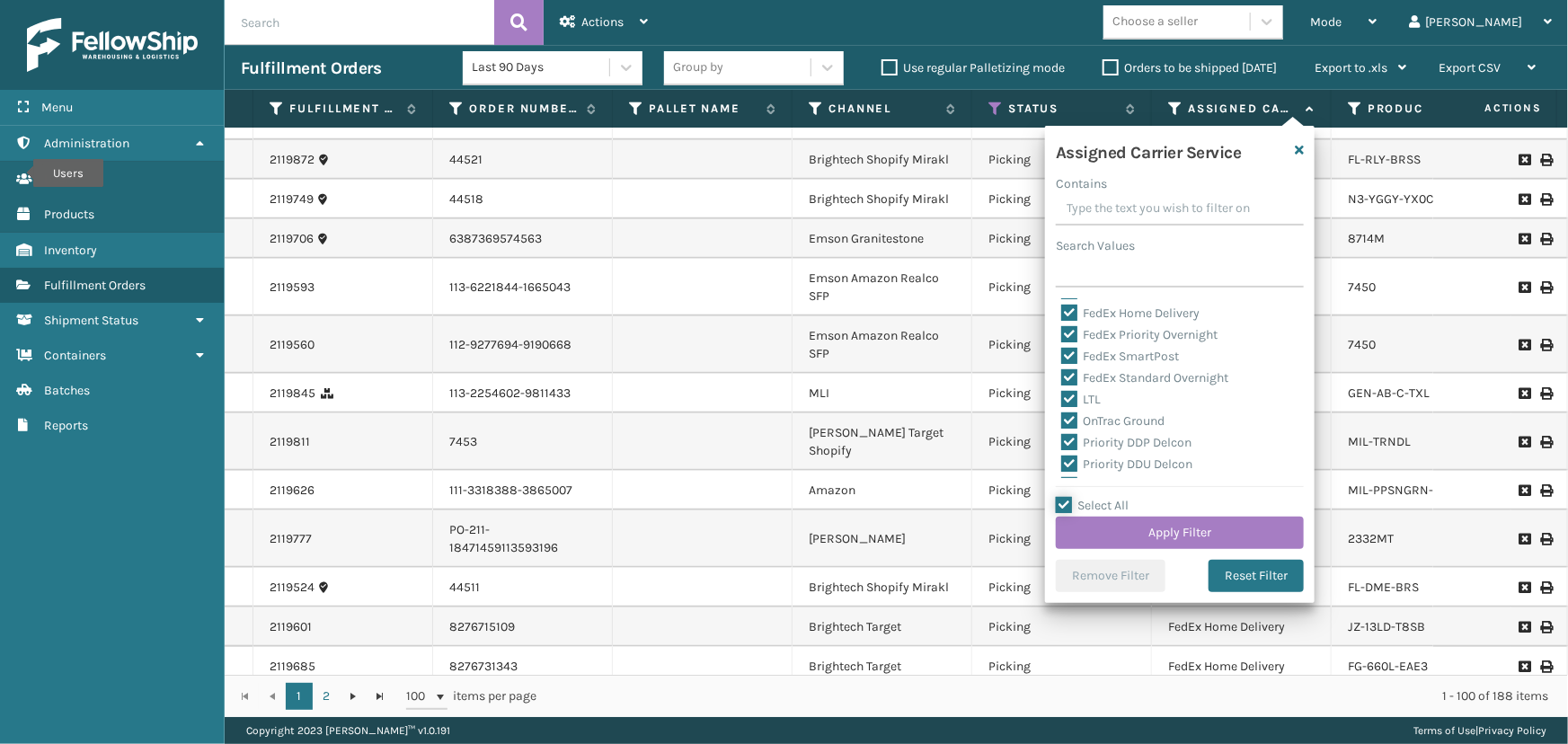
scroll to position [245, 0]
click at [1084, 322] on label "LTL" at bounding box center [1081, 323] width 39 height 15
click at [1062, 322] on input "LTL" at bounding box center [1061, 318] width 1 height 12
checkbox input "false"
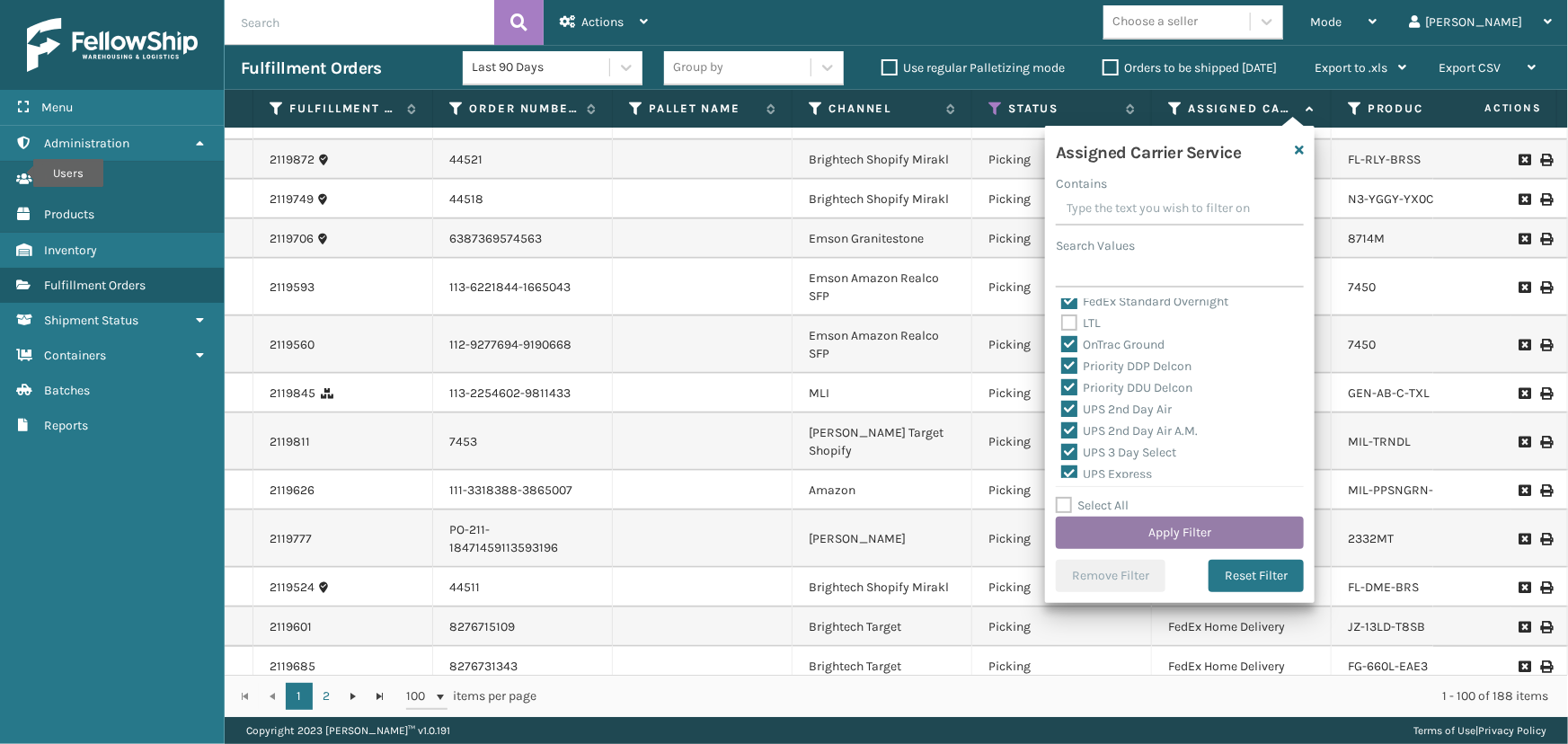
click at [1196, 524] on button "Apply Filter" at bounding box center [1180, 533] width 248 height 33
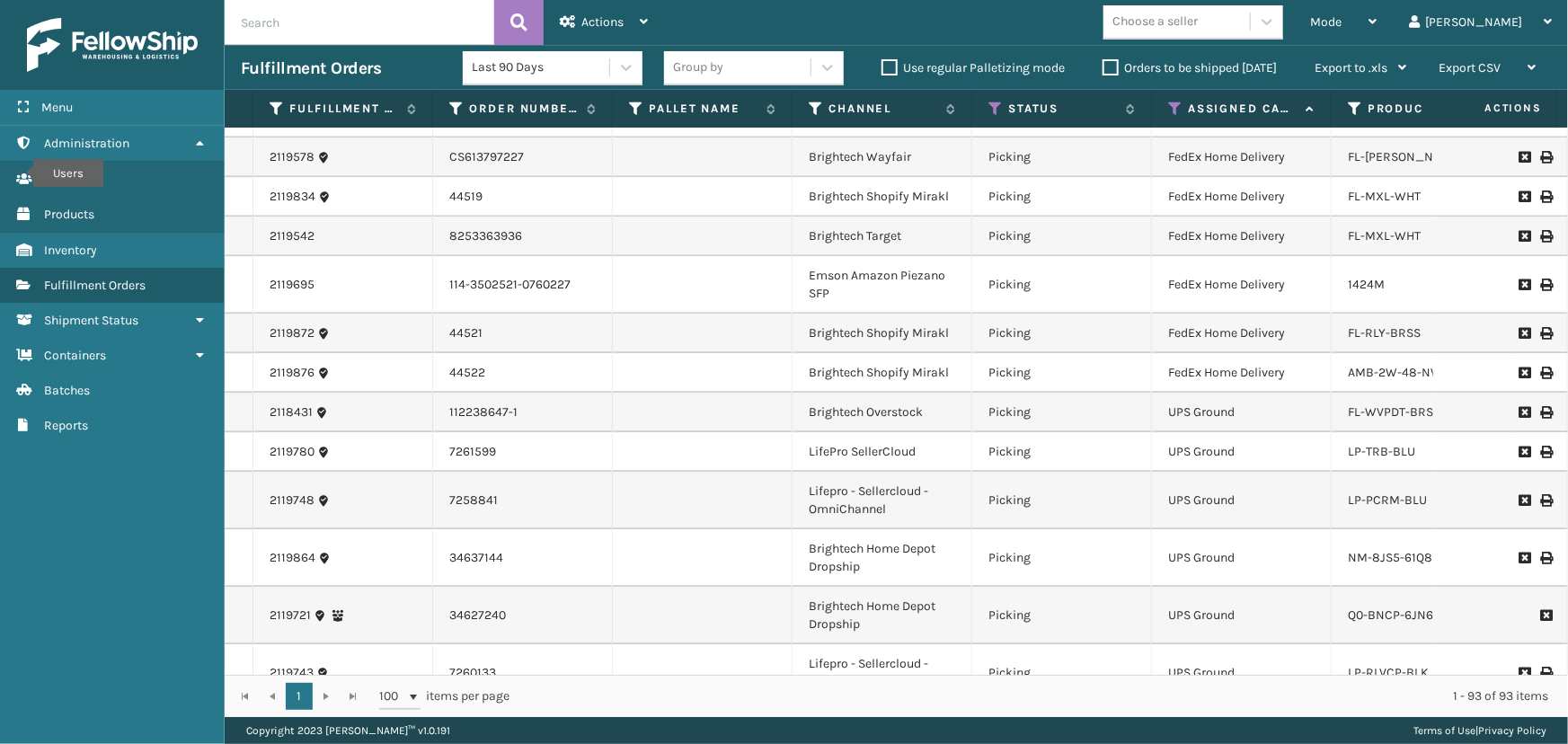
scroll to position [1911, 0]
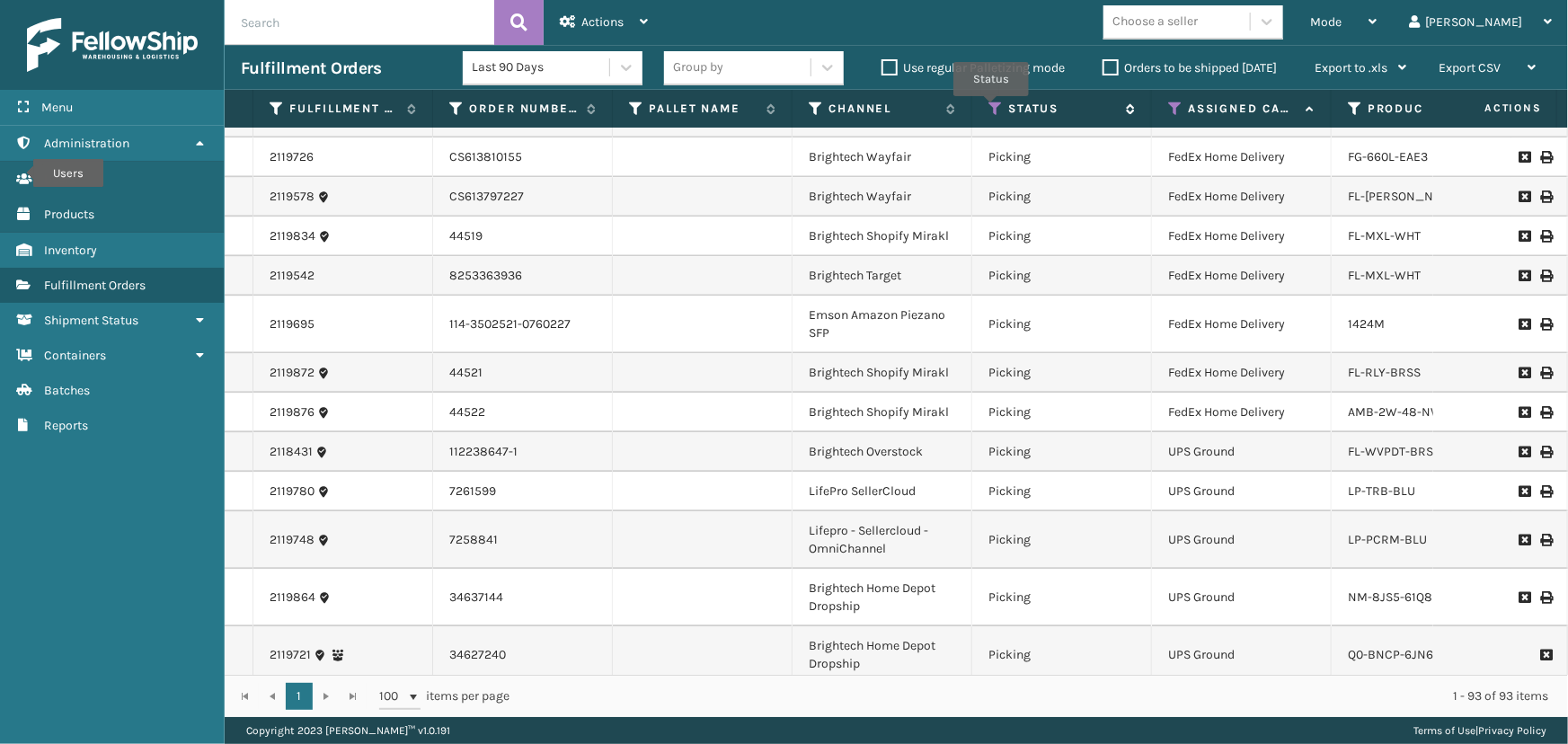
click at [992, 109] on icon at bounding box center [995, 108] width 14 height 16
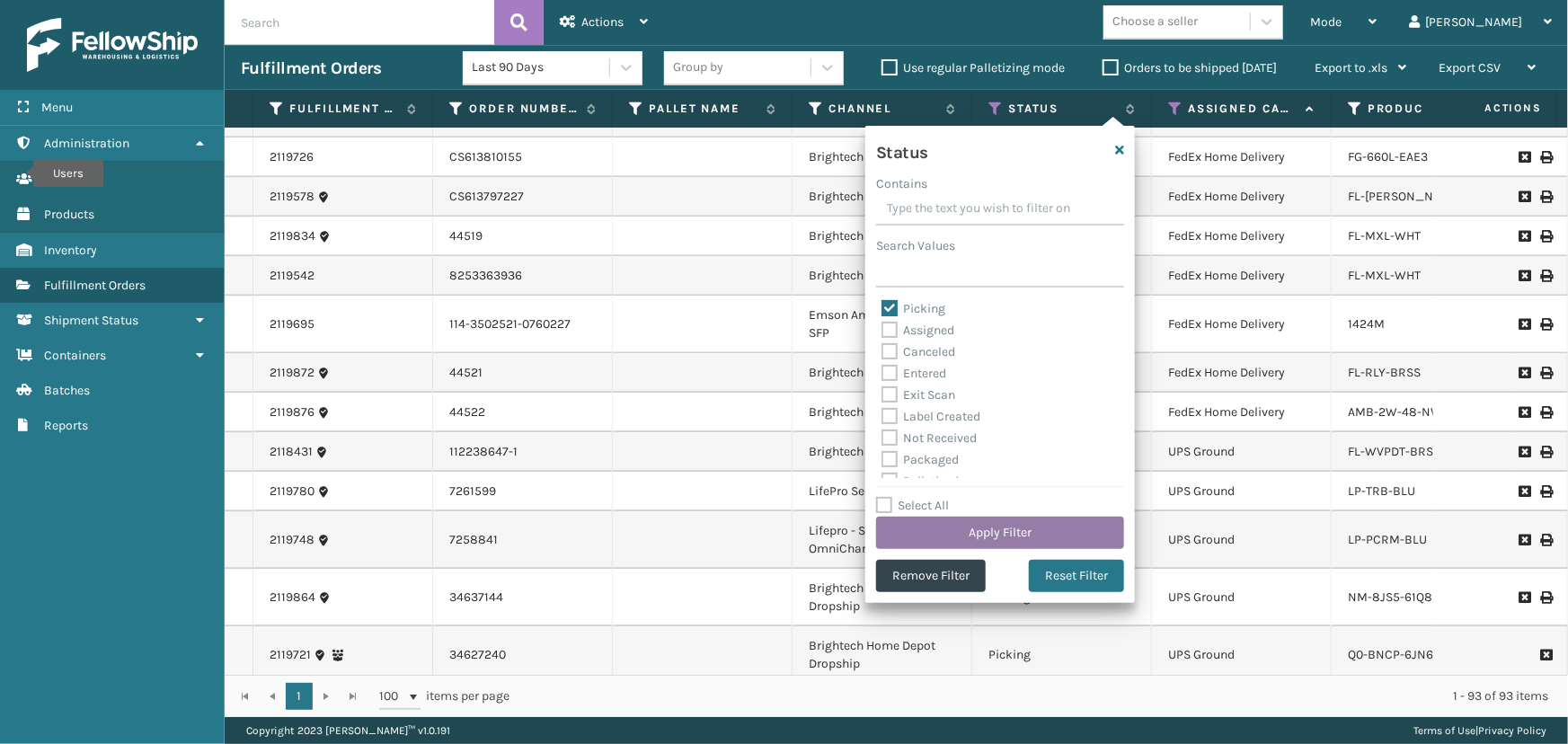
click at [997, 539] on button "Apply Filter" at bounding box center [1000, 533] width 248 height 33
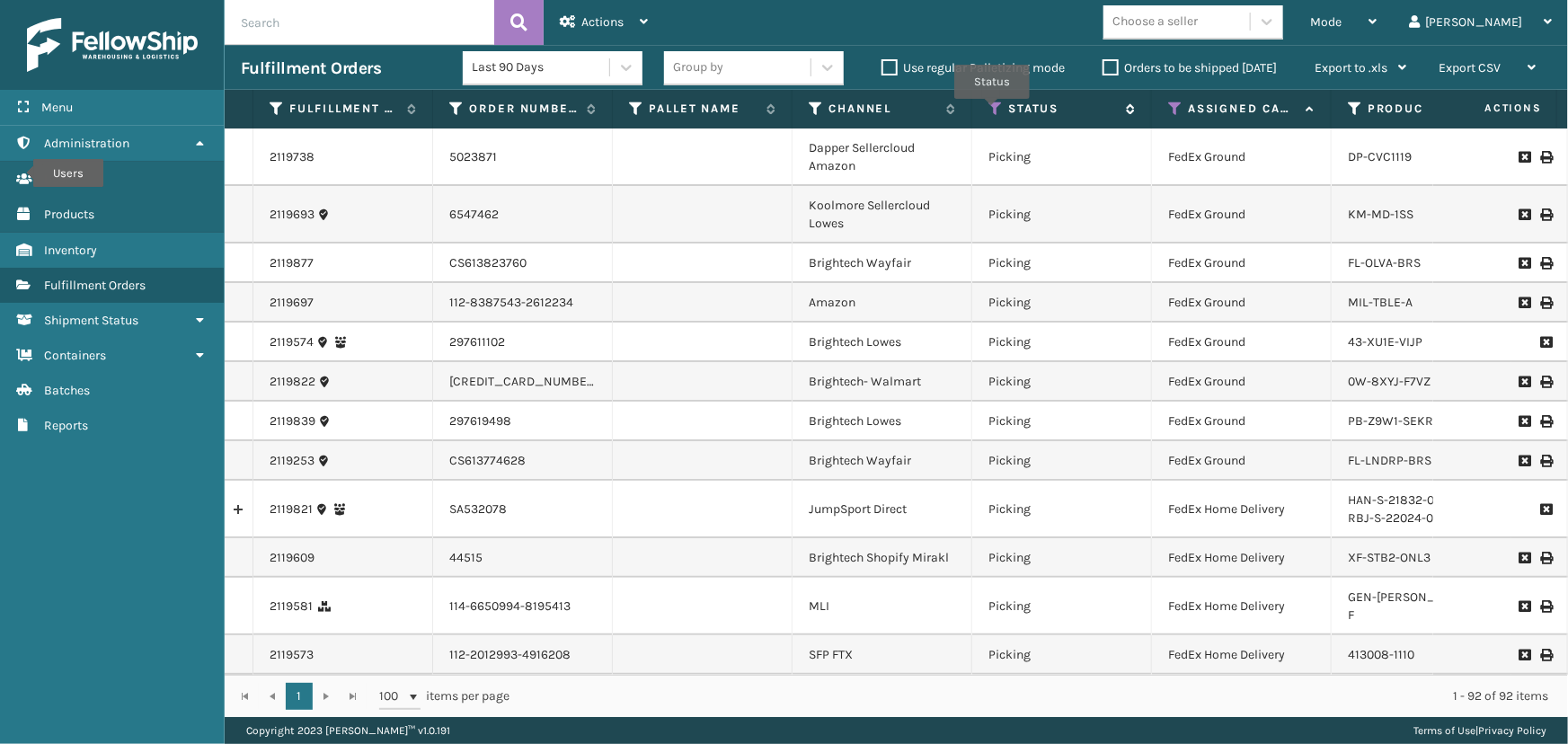
click at [993, 111] on icon at bounding box center [995, 108] width 14 height 16
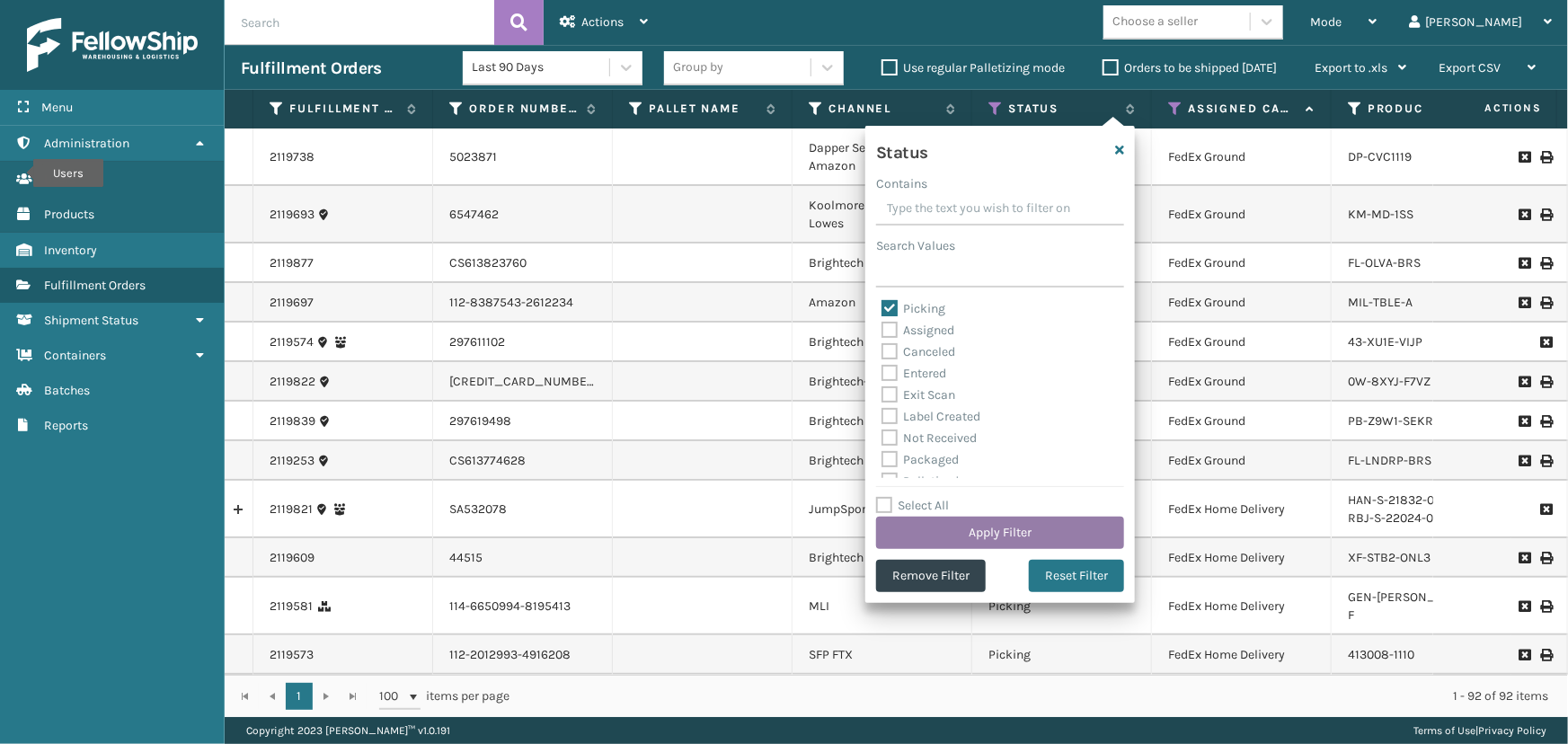
click at [994, 533] on button "Apply Filter" at bounding box center [1000, 533] width 248 height 33
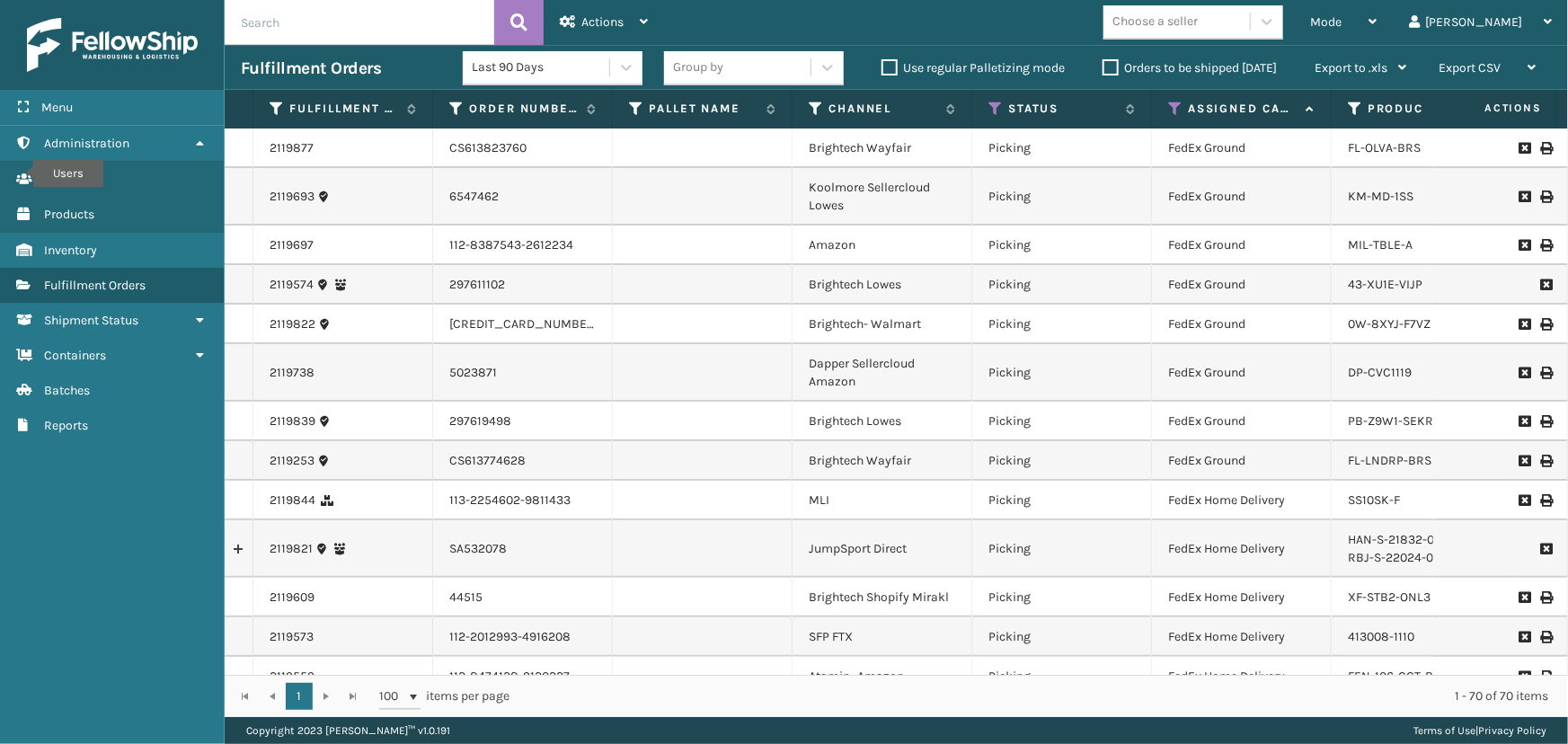
scroll to position [654, 0]
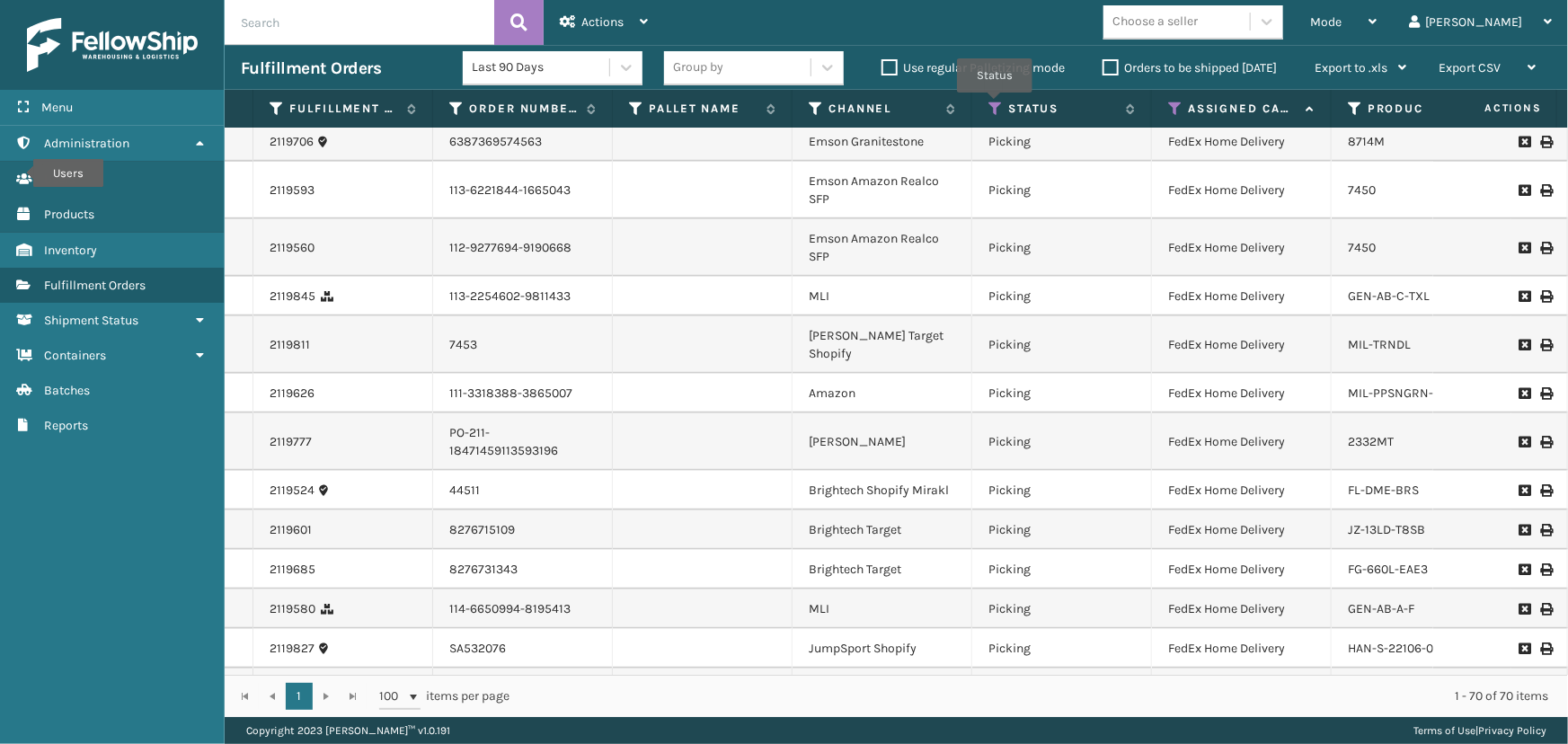
drag, startPoint x: 994, startPoint y: 105, endPoint x: 989, endPoint y: 120, distance: 15.8
click at [994, 105] on icon at bounding box center [995, 108] width 14 height 16
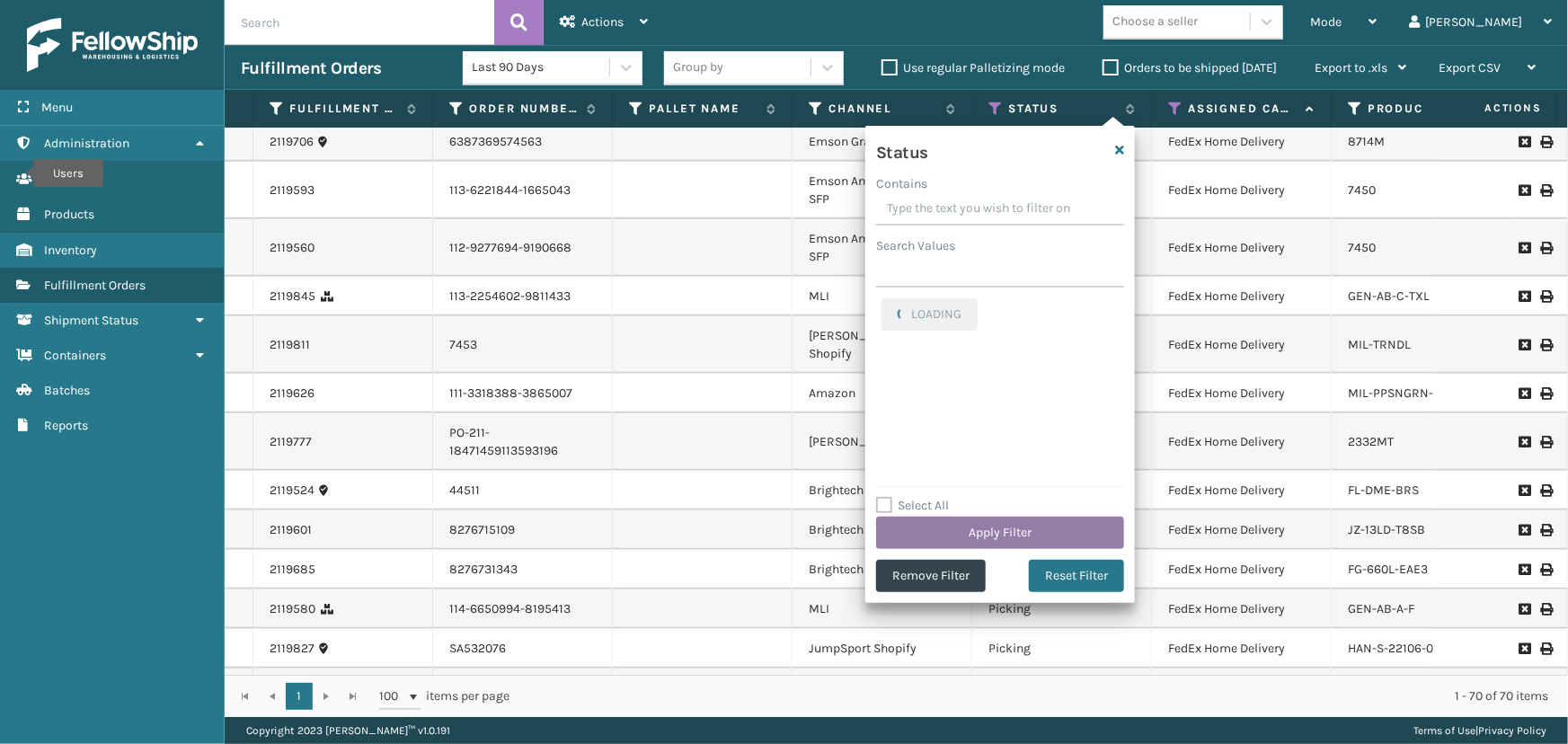
click at [962, 533] on button "Apply Filter" at bounding box center [1000, 533] width 248 height 33
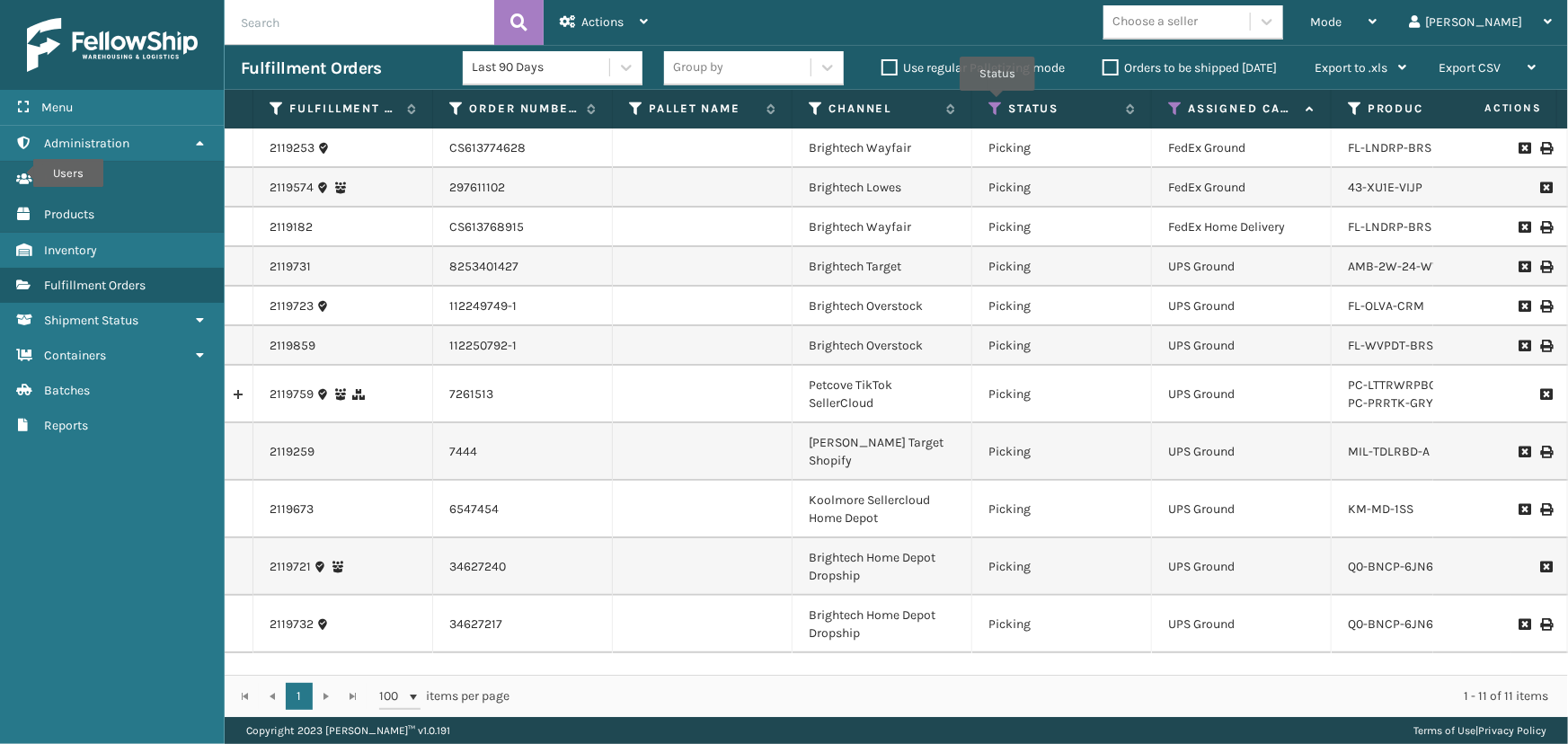
drag, startPoint x: 996, startPoint y: 104, endPoint x: 993, endPoint y: 118, distance: 14.3
click at [995, 105] on icon at bounding box center [995, 108] width 14 height 16
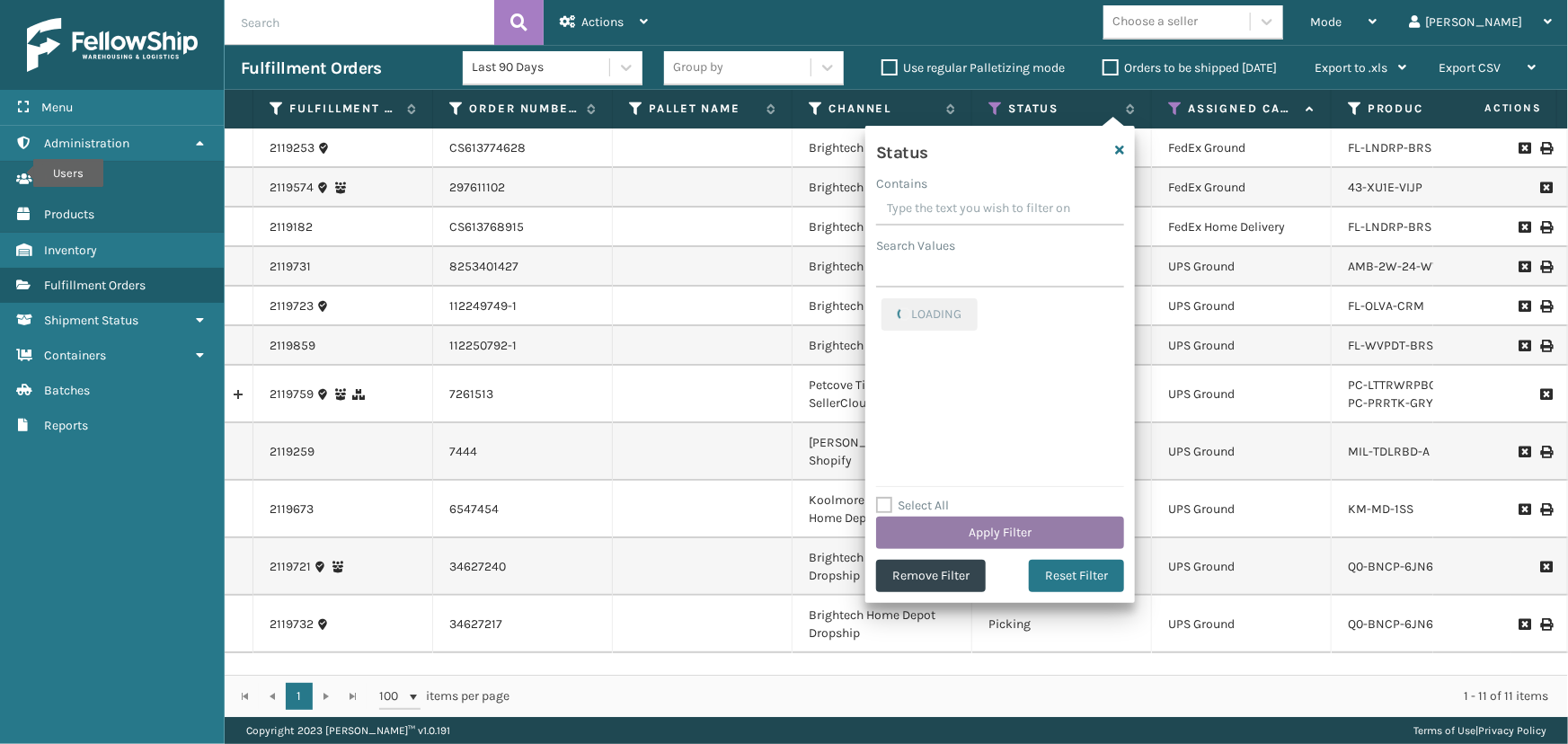
click at [1038, 524] on button "Apply Filter" at bounding box center [1000, 533] width 248 height 33
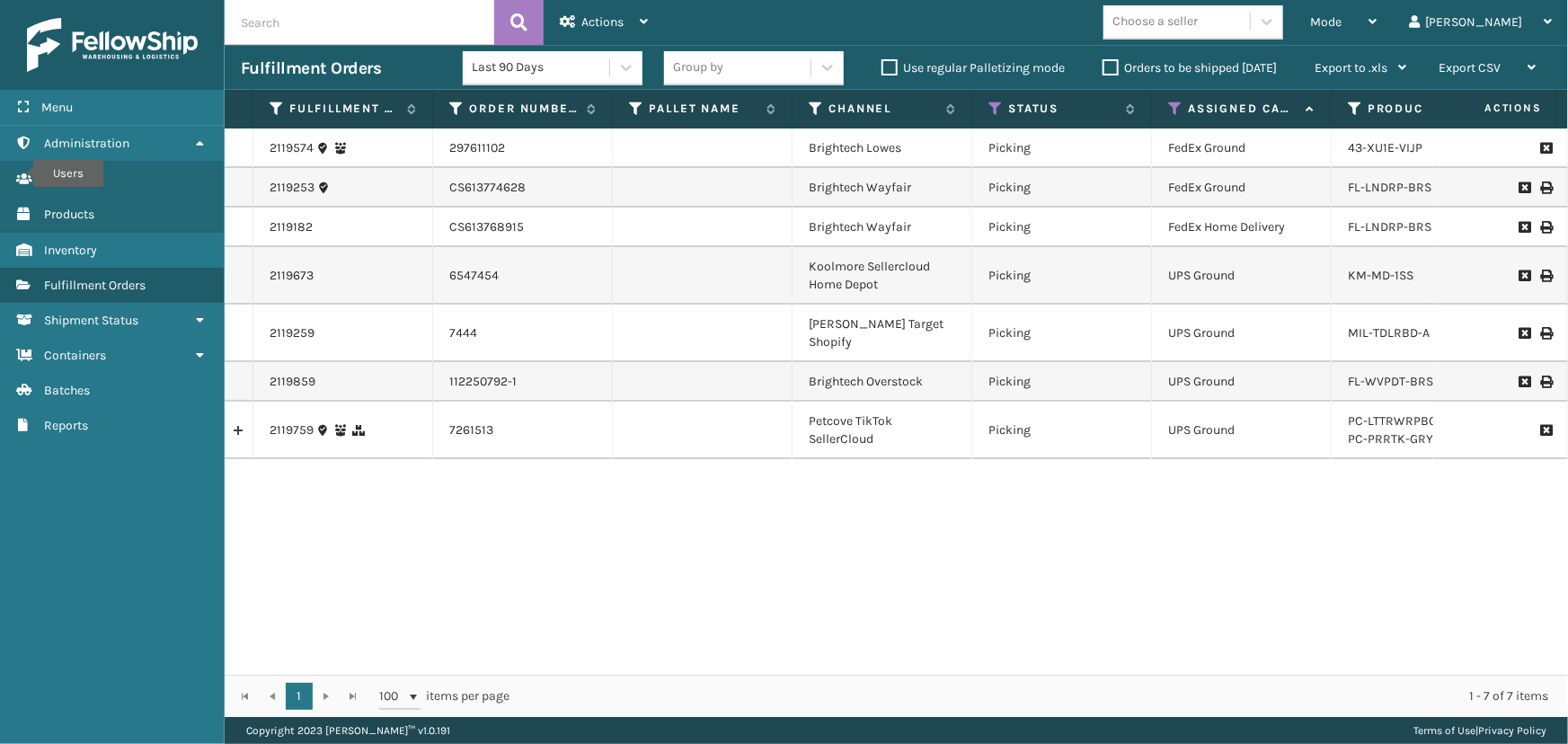
click at [783, 60] on div "Group by" at bounding box center [737, 68] width 146 height 30
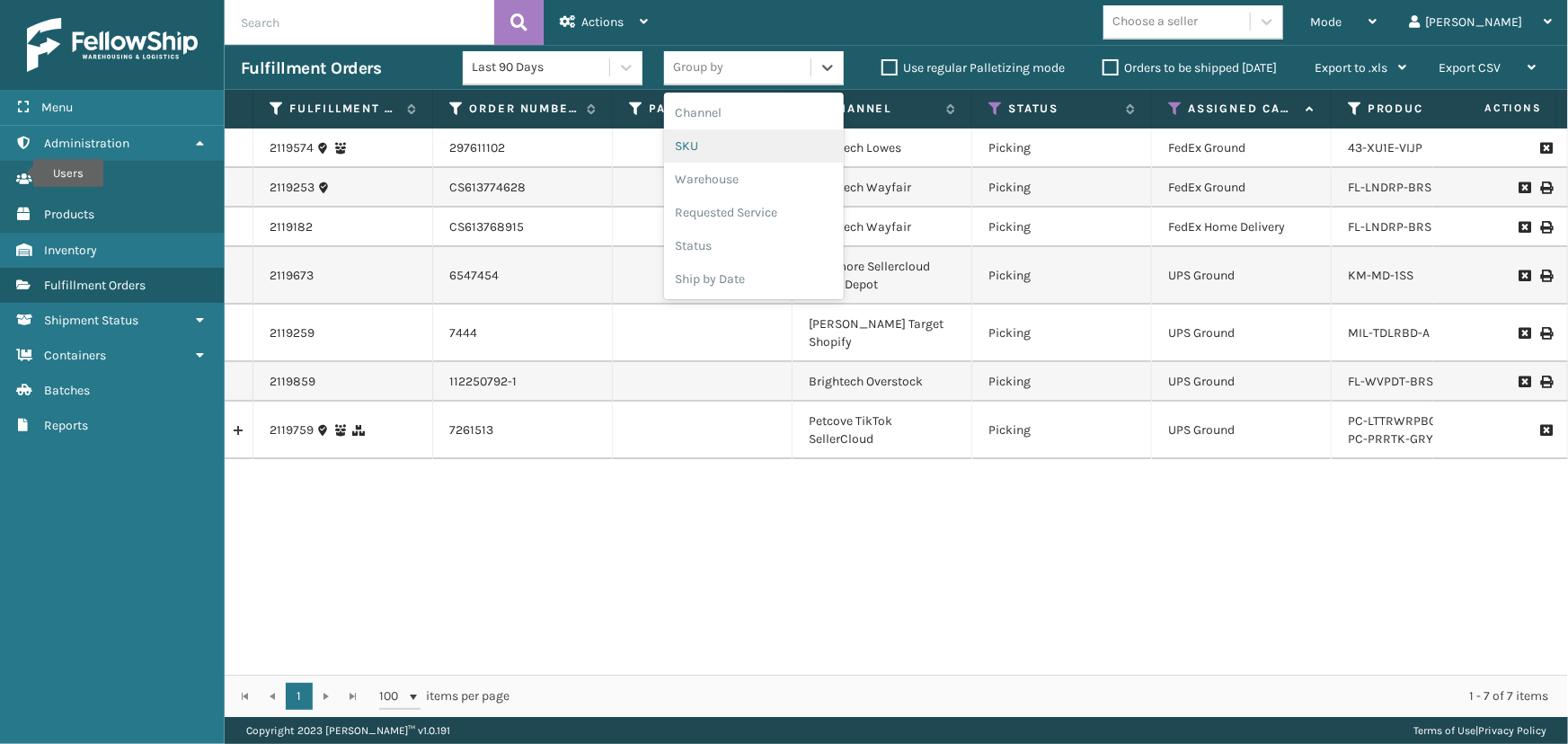
click at [698, 142] on div "SKU" at bounding box center [753, 146] width 180 height 34
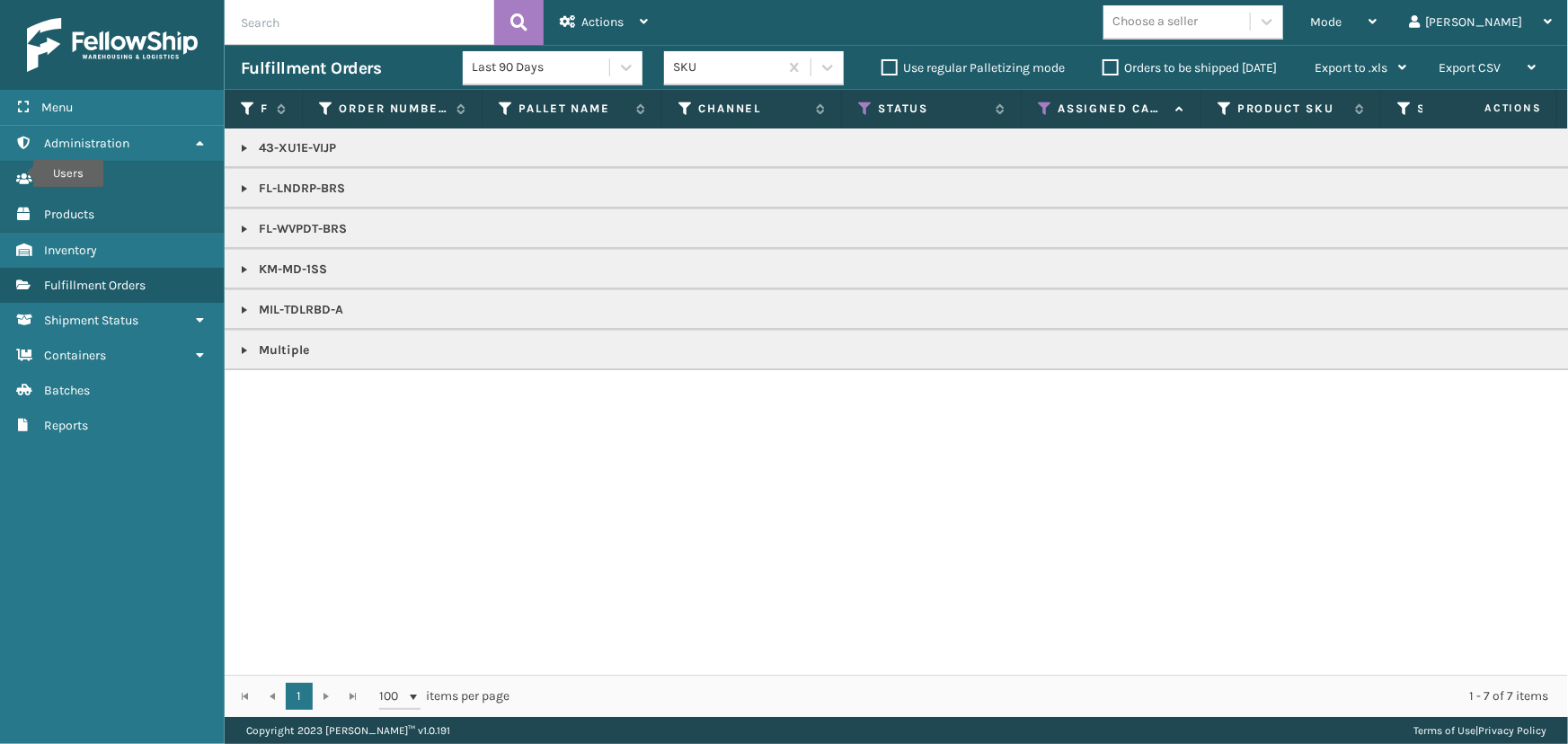
click at [246, 349] on link at bounding box center [244, 350] width 14 height 14
click at [243, 304] on link at bounding box center [244, 309] width 14 height 14
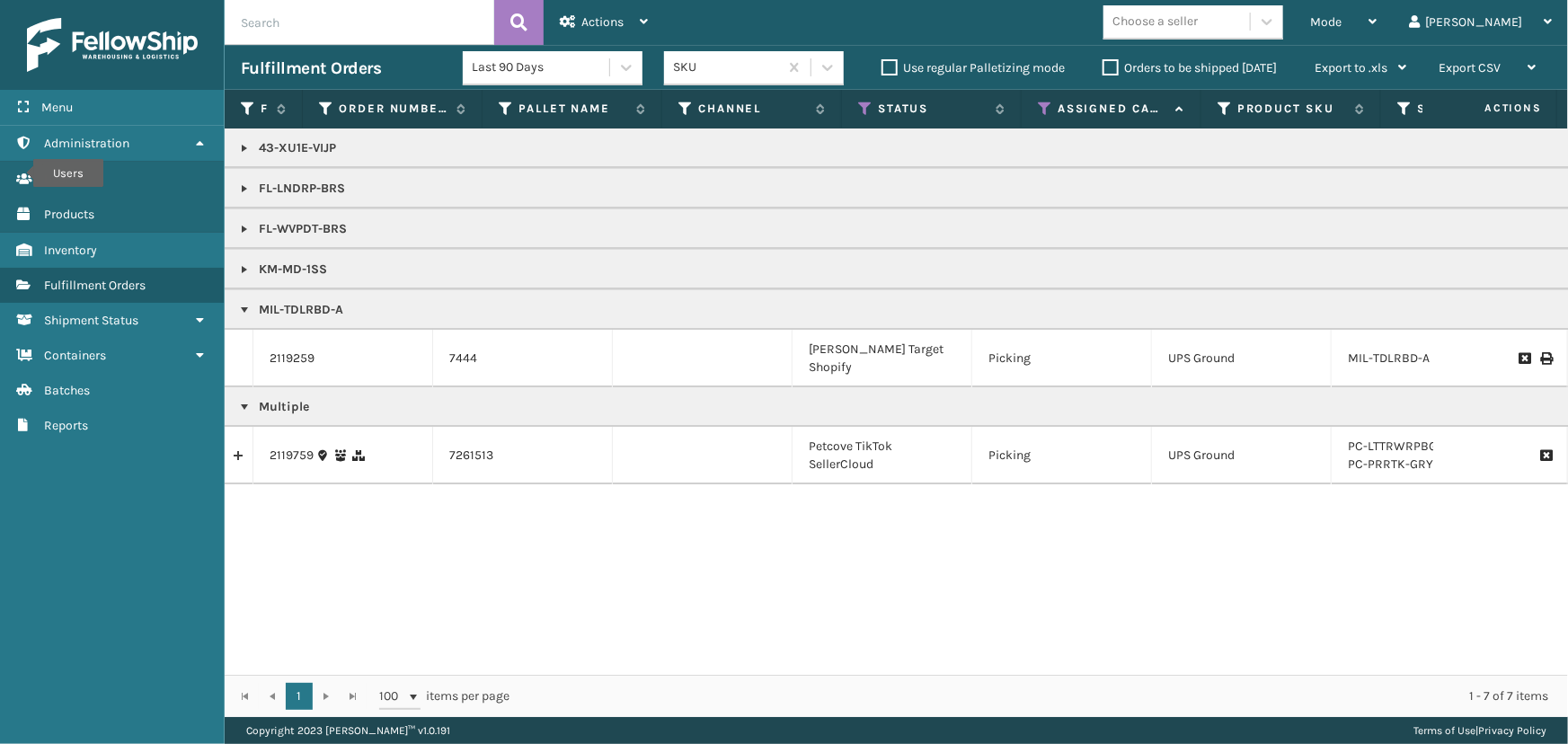
click at [245, 270] on link at bounding box center [244, 269] width 14 height 14
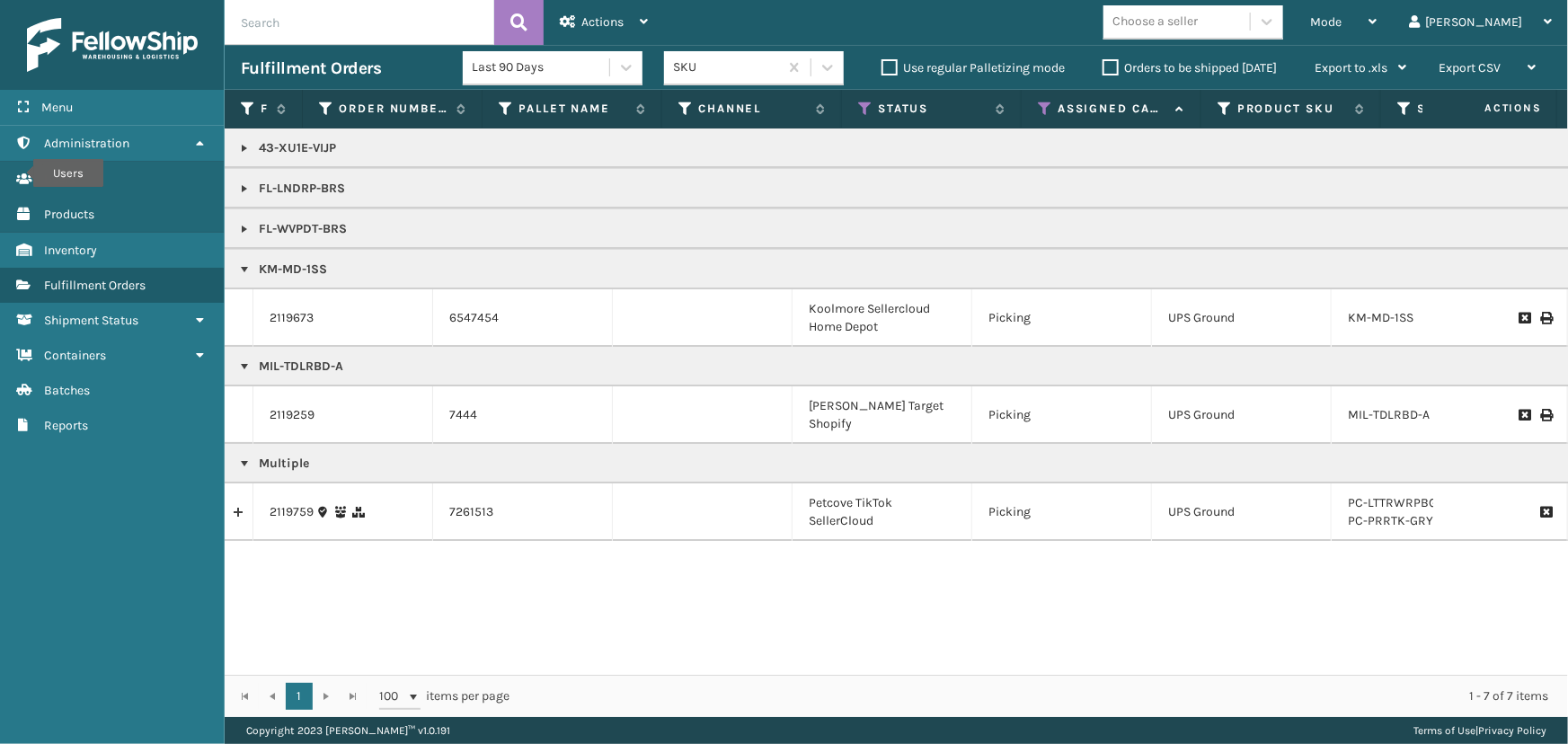
click at [245, 270] on link at bounding box center [244, 269] width 14 height 14
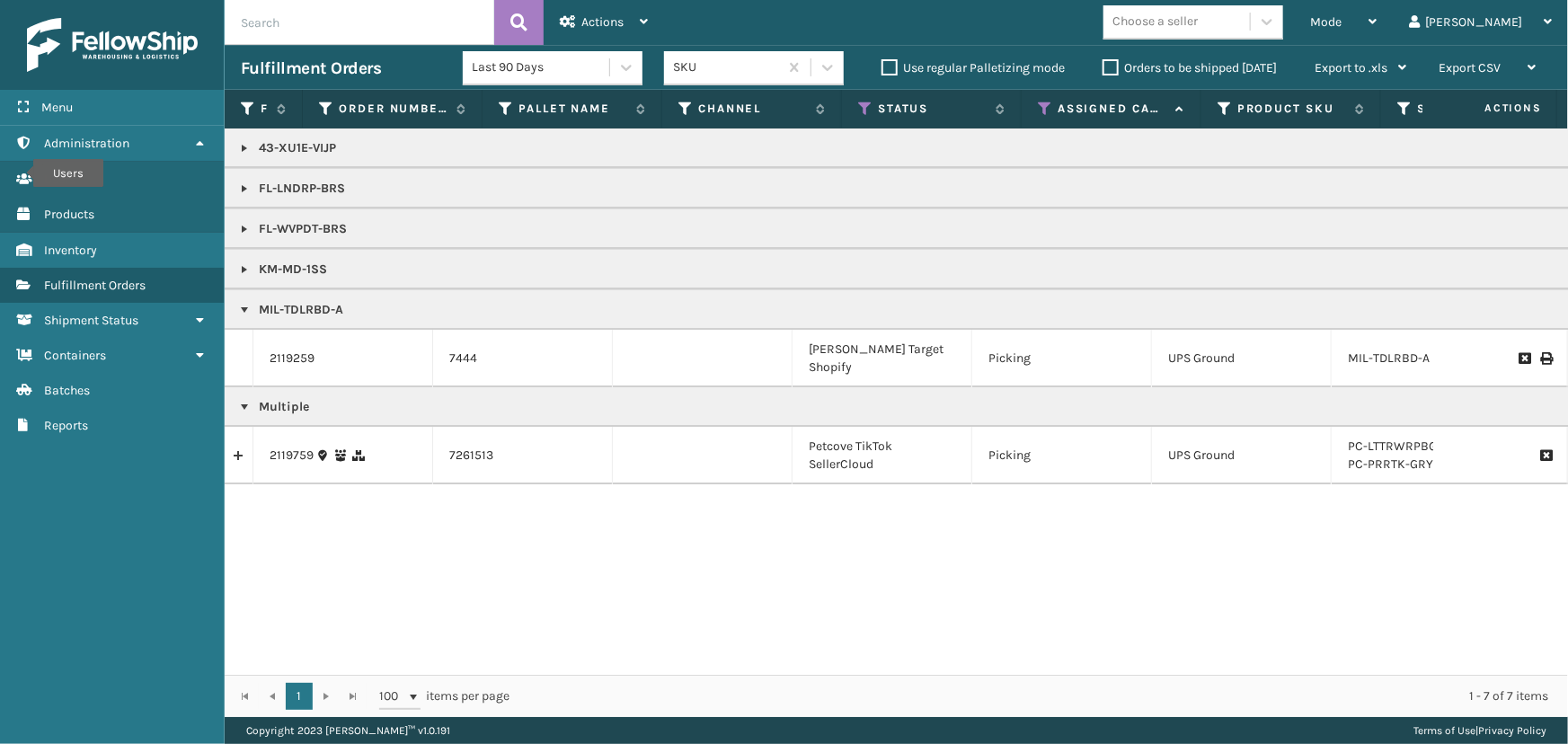
click at [242, 307] on link at bounding box center [244, 309] width 14 height 14
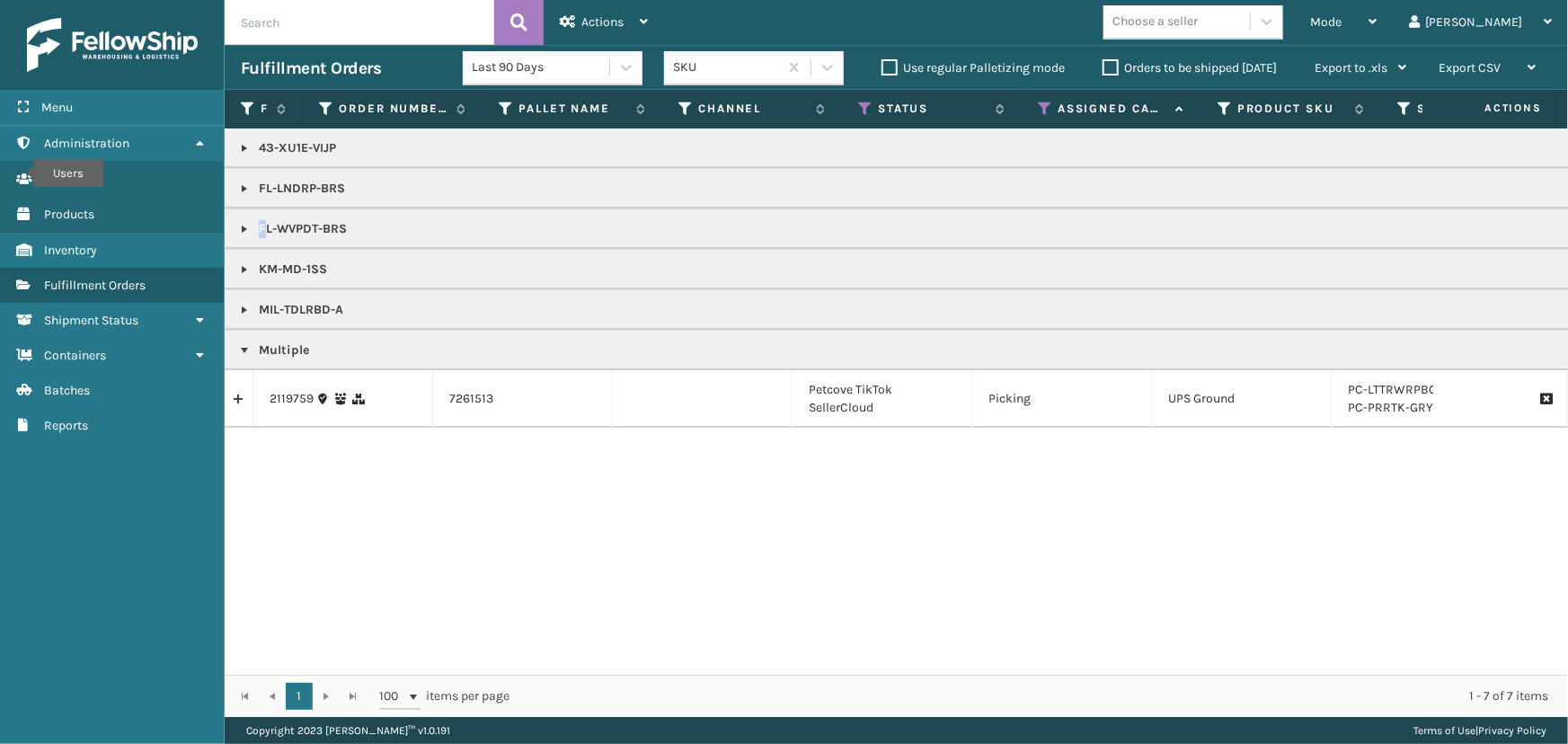
drag, startPoint x: 382, startPoint y: 230, endPoint x: 266, endPoint y: 238, distance: 116.3
click at [266, 238] on td "FL-WVPDT-BRS" at bounding box center [1564, 228] width 2680 height 40
click at [245, 224] on link at bounding box center [244, 228] width 14 height 14
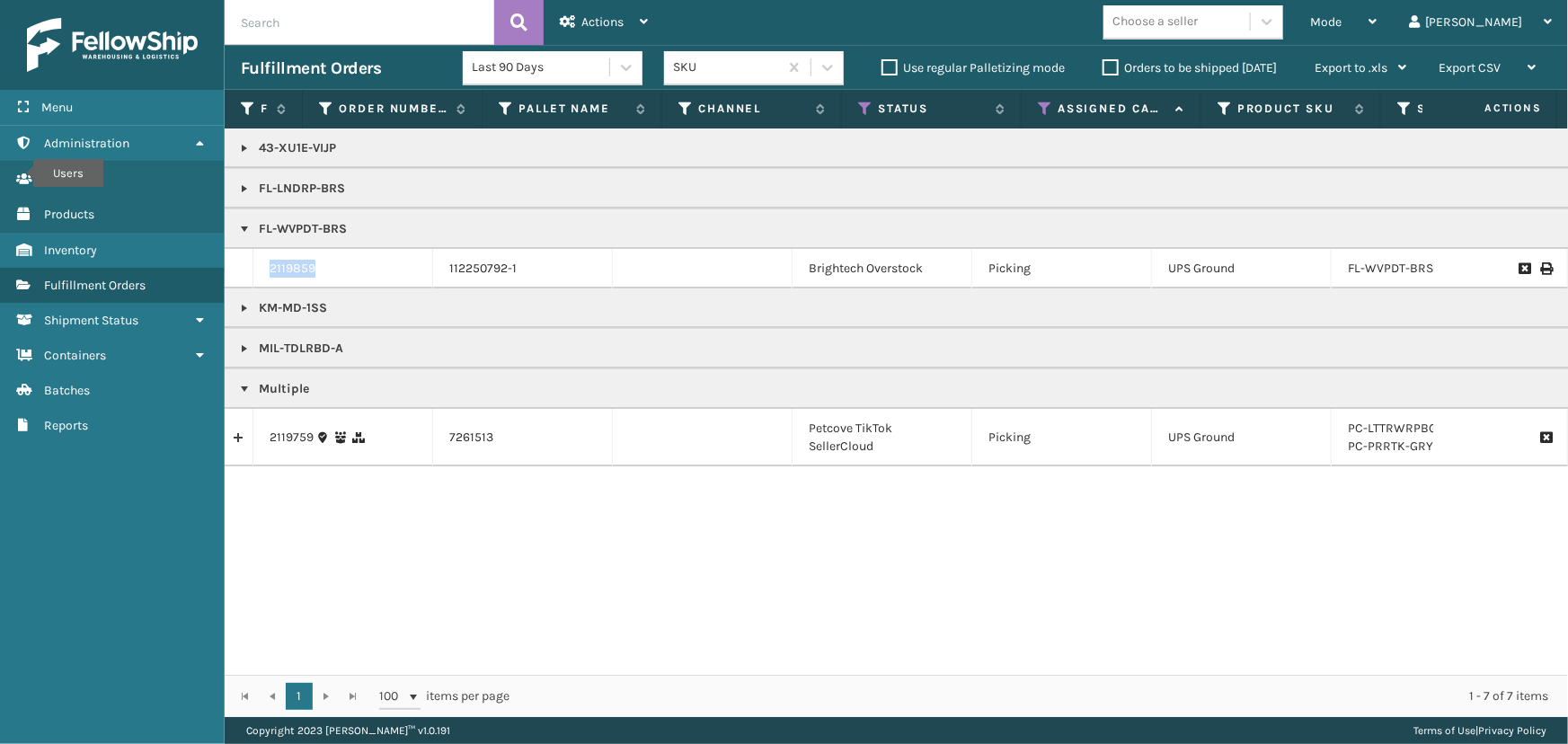
drag, startPoint x: 339, startPoint y: 268, endPoint x: 254, endPoint y: 268, distance: 85.0
click at [254, 268] on td "2119859" at bounding box center [343, 268] width 180 height 39
copy link "2119859"
click at [1043, 110] on icon at bounding box center [1045, 108] width 14 height 16
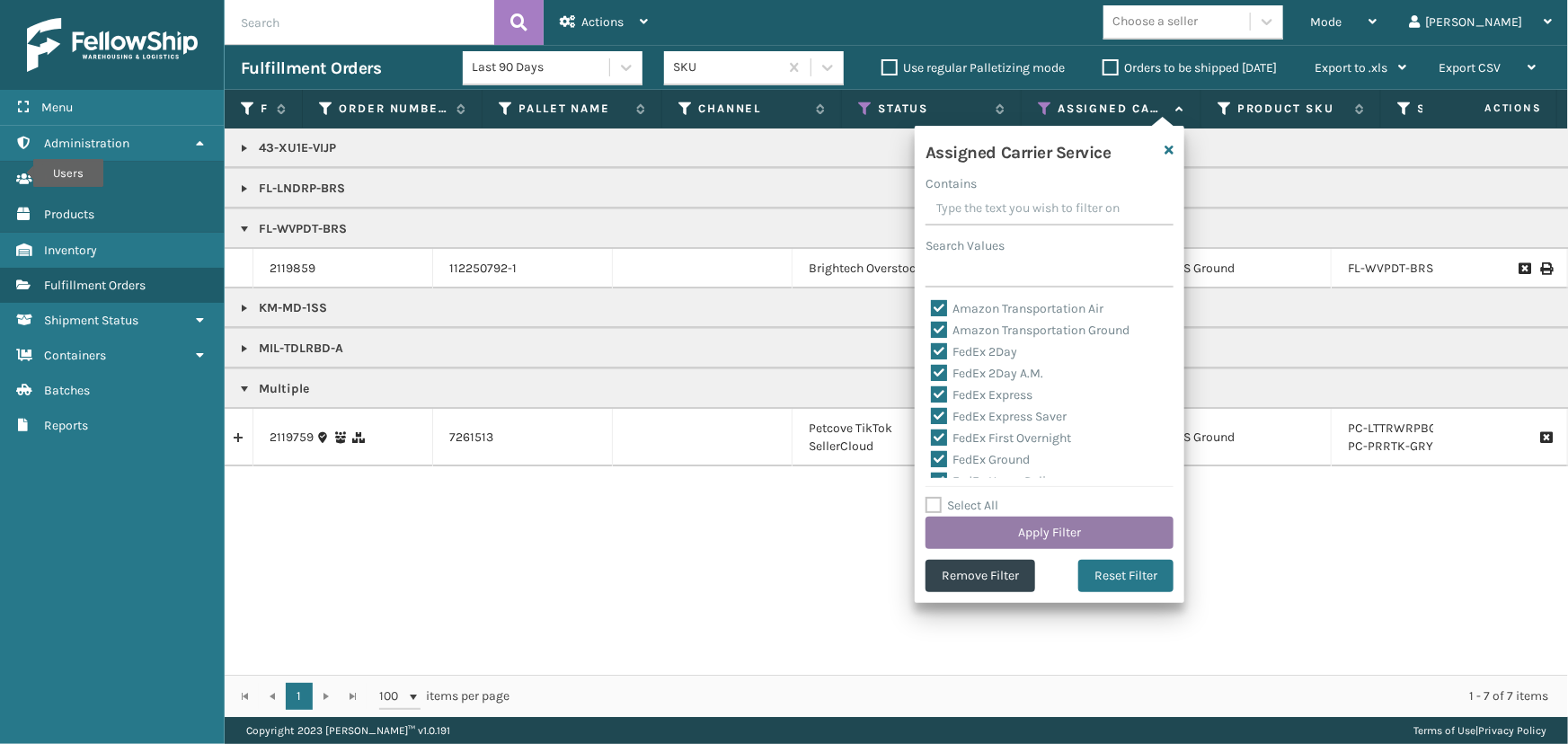
click at [1001, 528] on button "Apply Filter" at bounding box center [1049, 533] width 248 height 33
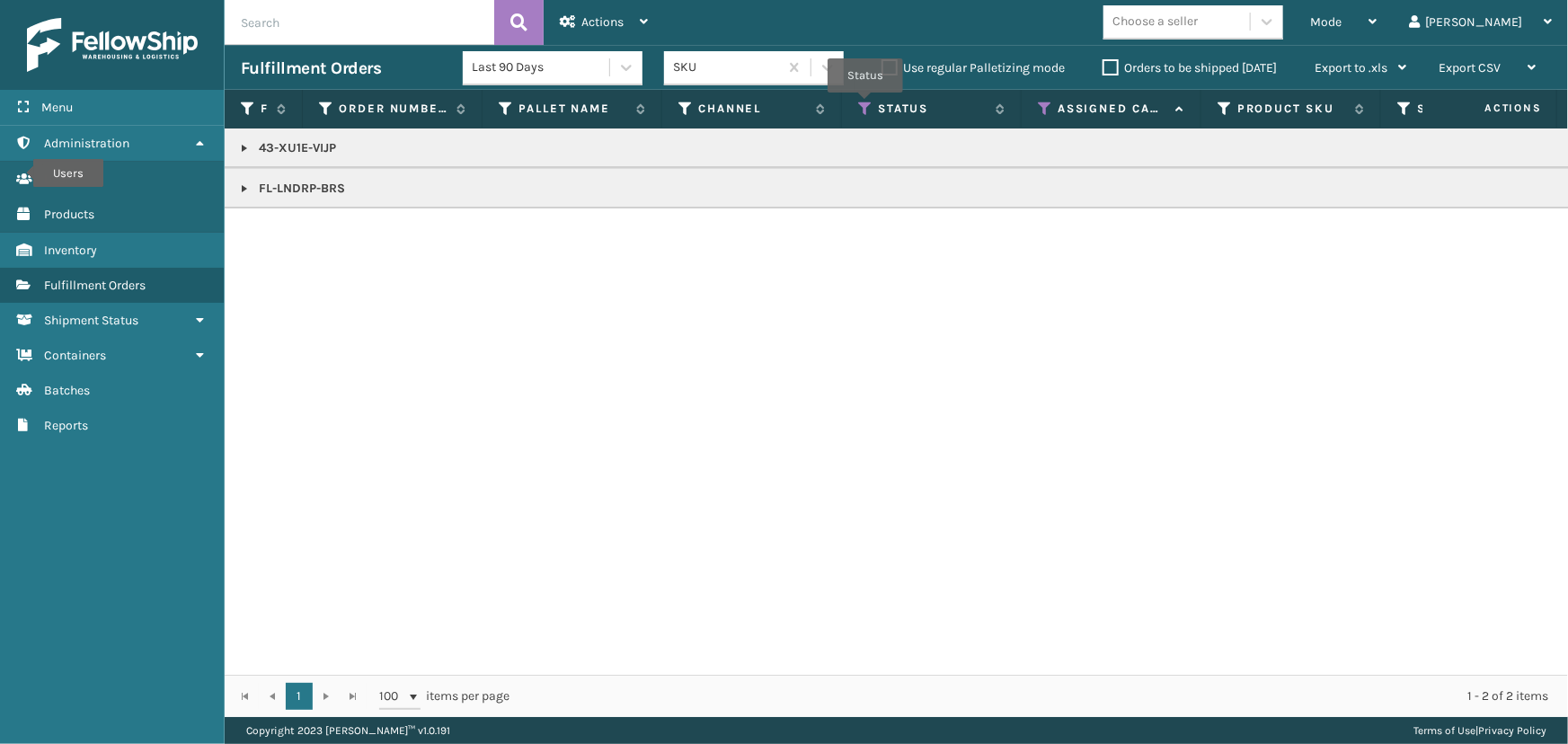
drag, startPoint x: 865, startPoint y: 105, endPoint x: 863, endPoint y: 125, distance: 20.1
click at [865, 105] on icon at bounding box center [865, 108] width 14 height 16
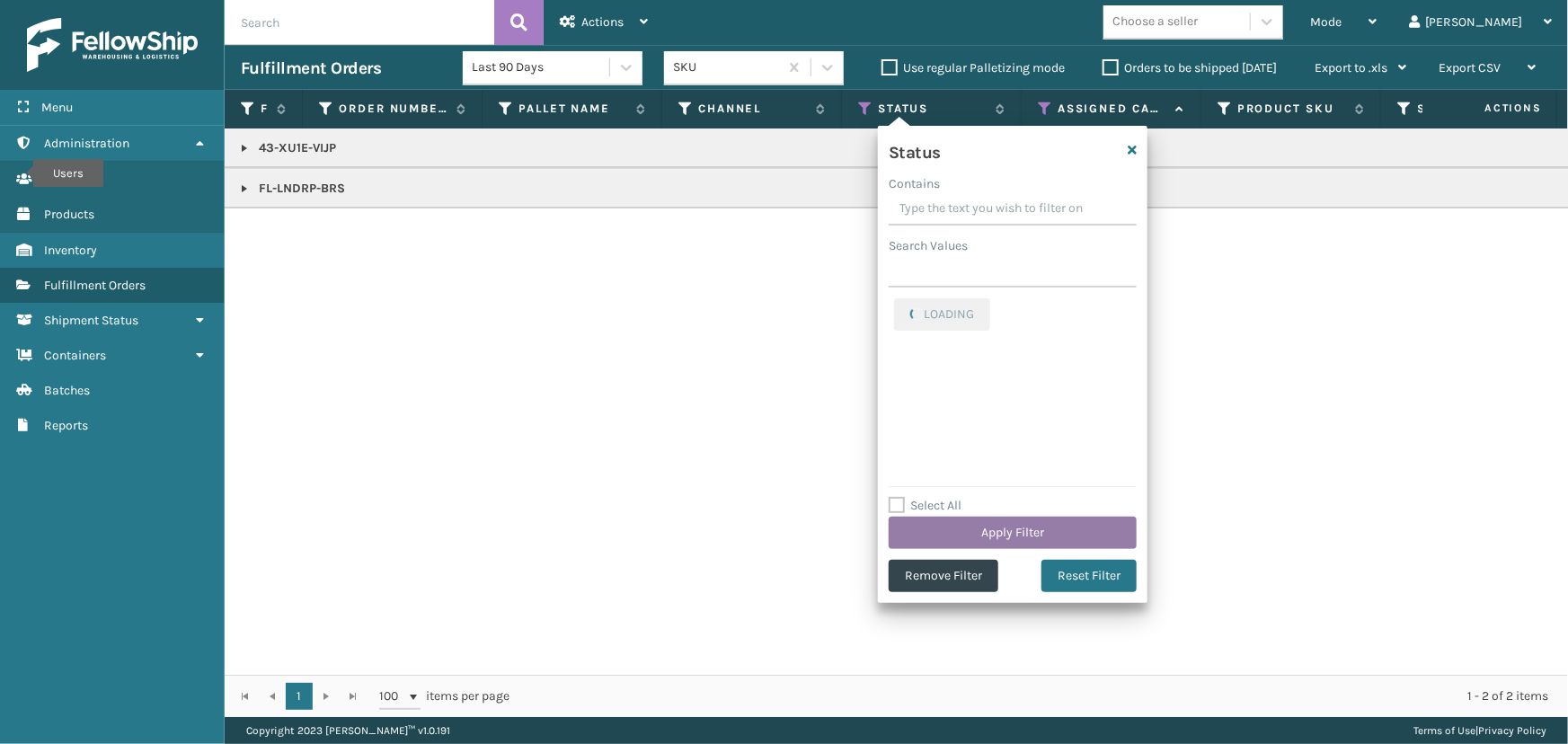
click at [943, 536] on button "Apply Filter" at bounding box center [1013, 533] width 248 height 33
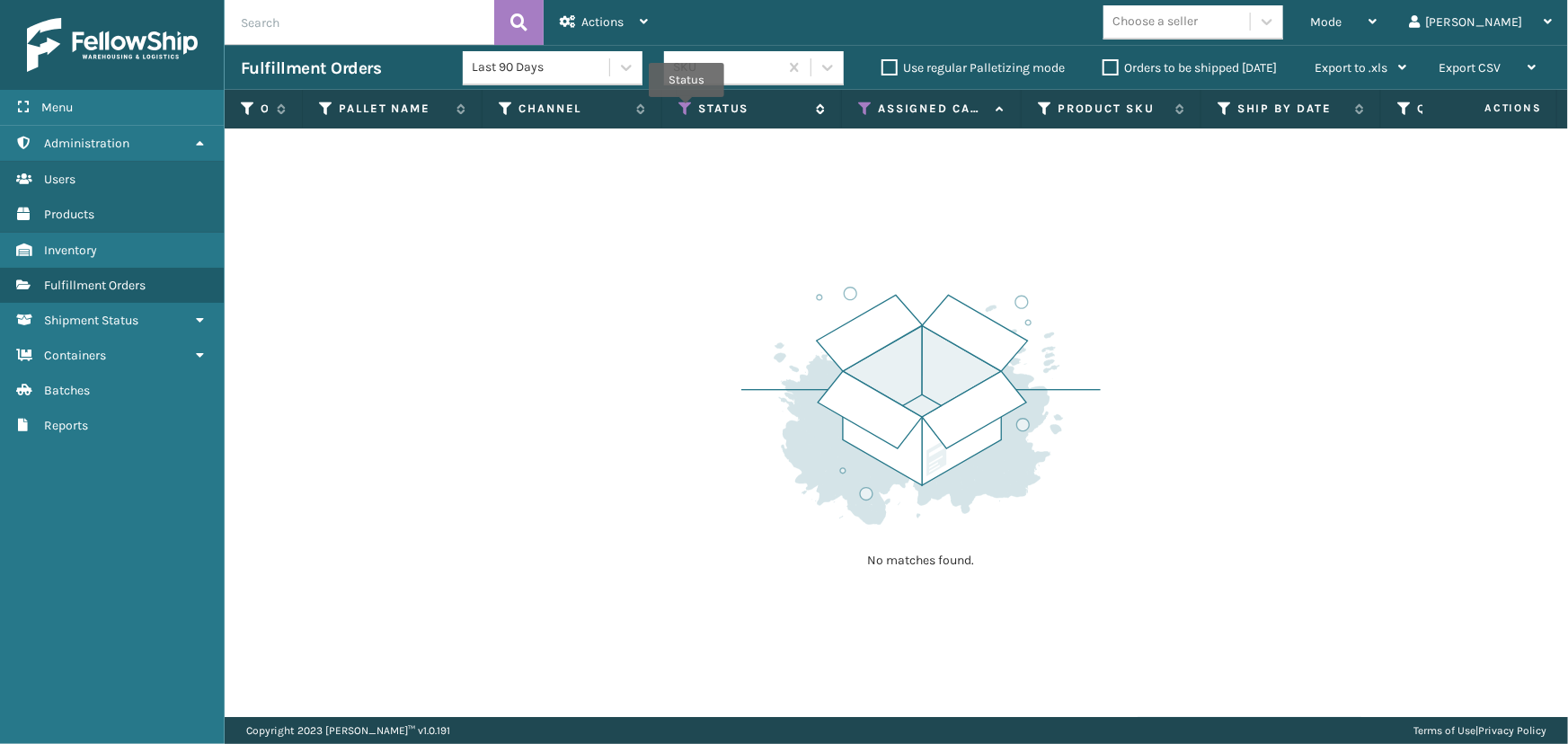
click at [686, 110] on icon at bounding box center [685, 108] width 14 height 16
click at [1342, 18] on span "Mode" at bounding box center [1326, 21] width 32 height 15
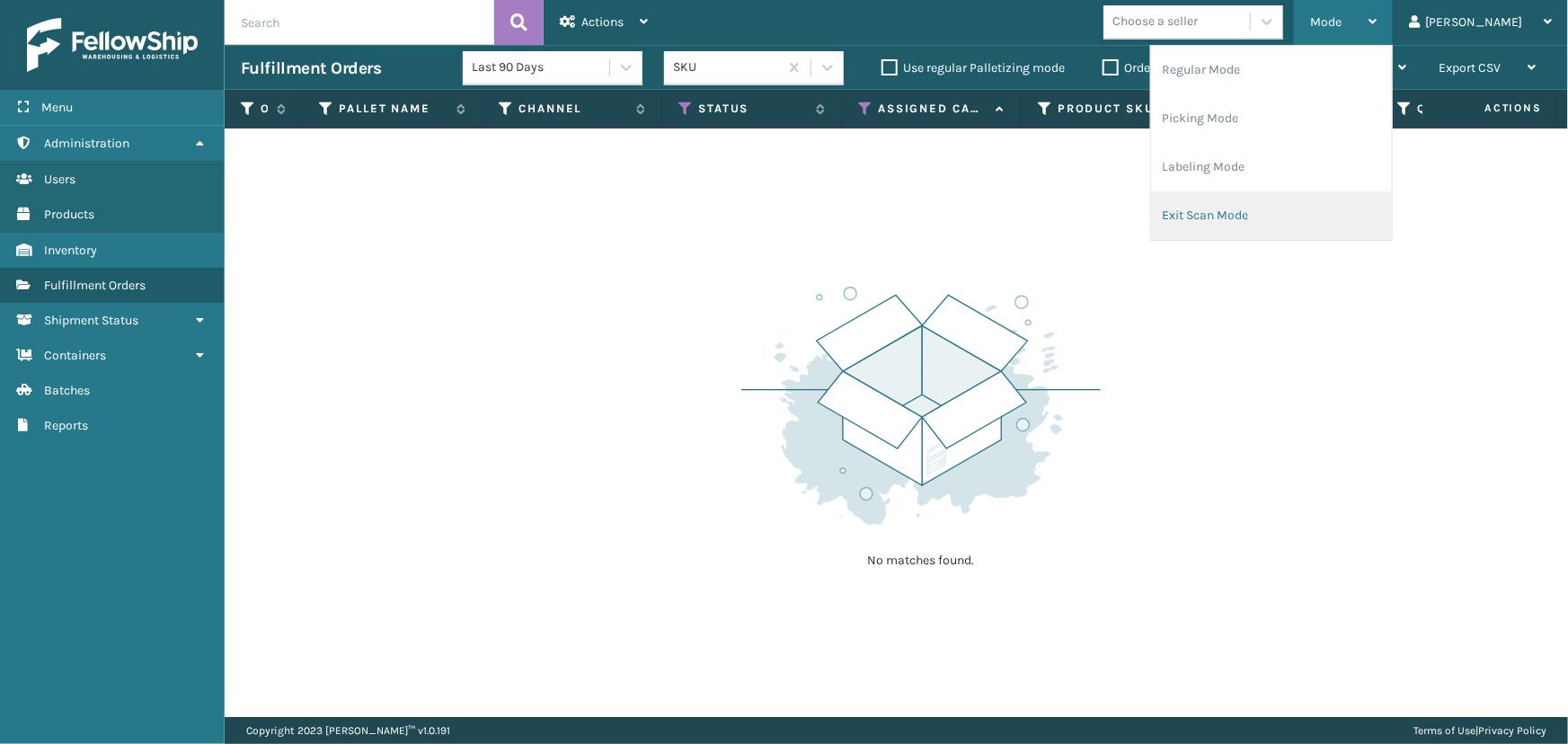
click at [1265, 219] on li "Exit Scan Mode" at bounding box center [1271, 216] width 241 height 48
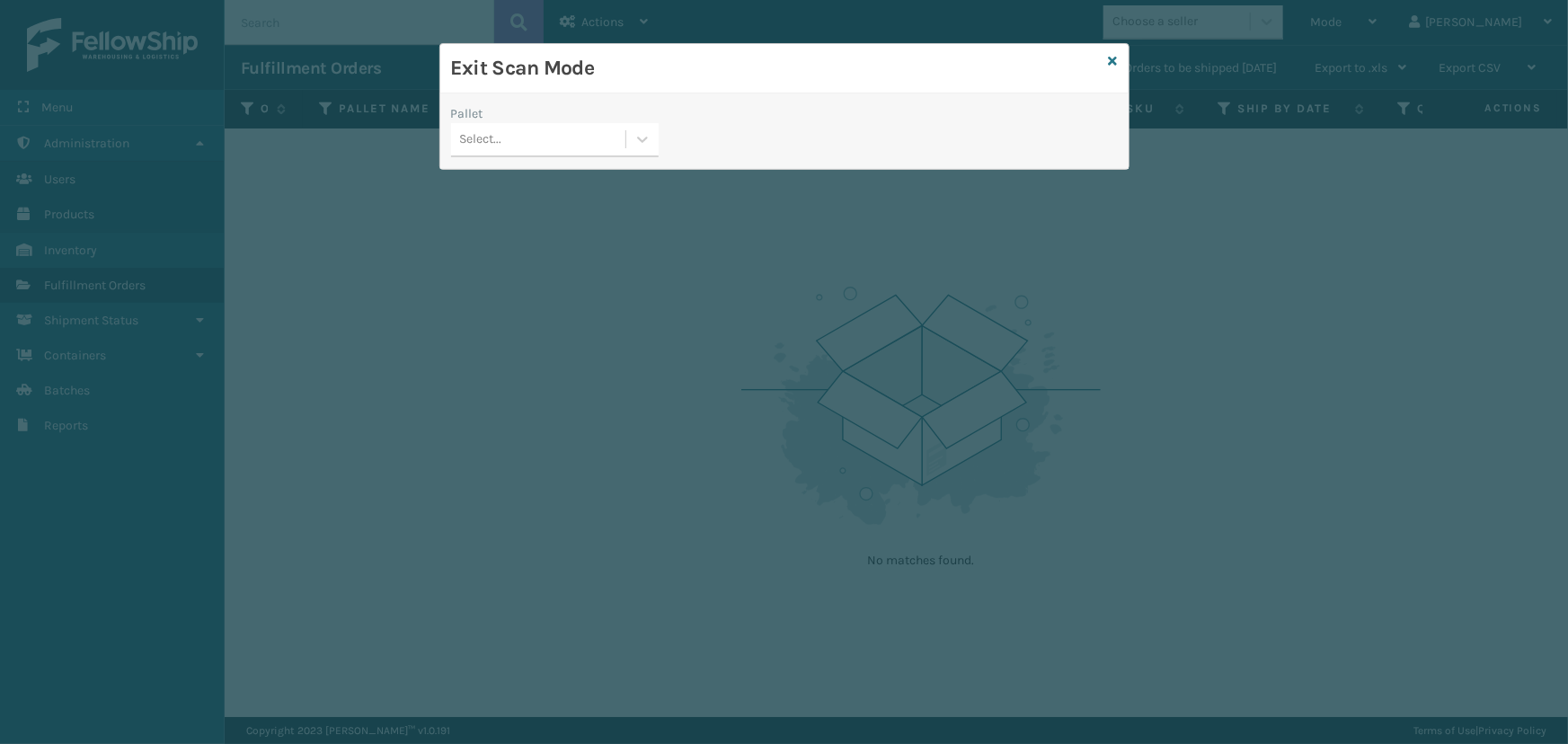
click at [517, 137] on div "Select..." at bounding box center [537, 140] width 174 height 30
click at [1109, 57] on icon at bounding box center [1114, 61] width 9 height 13
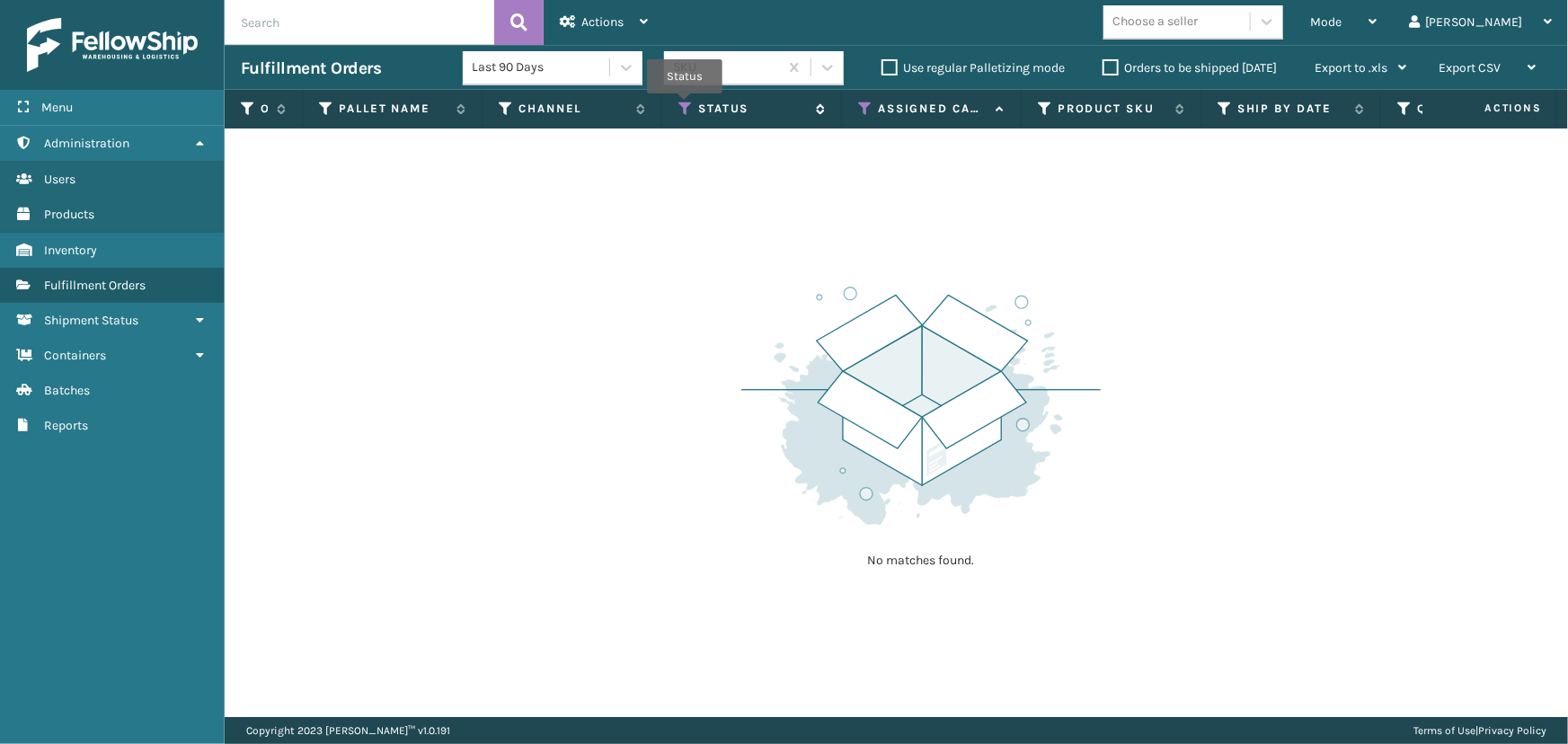
click at [684, 106] on icon at bounding box center [685, 108] width 14 height 16
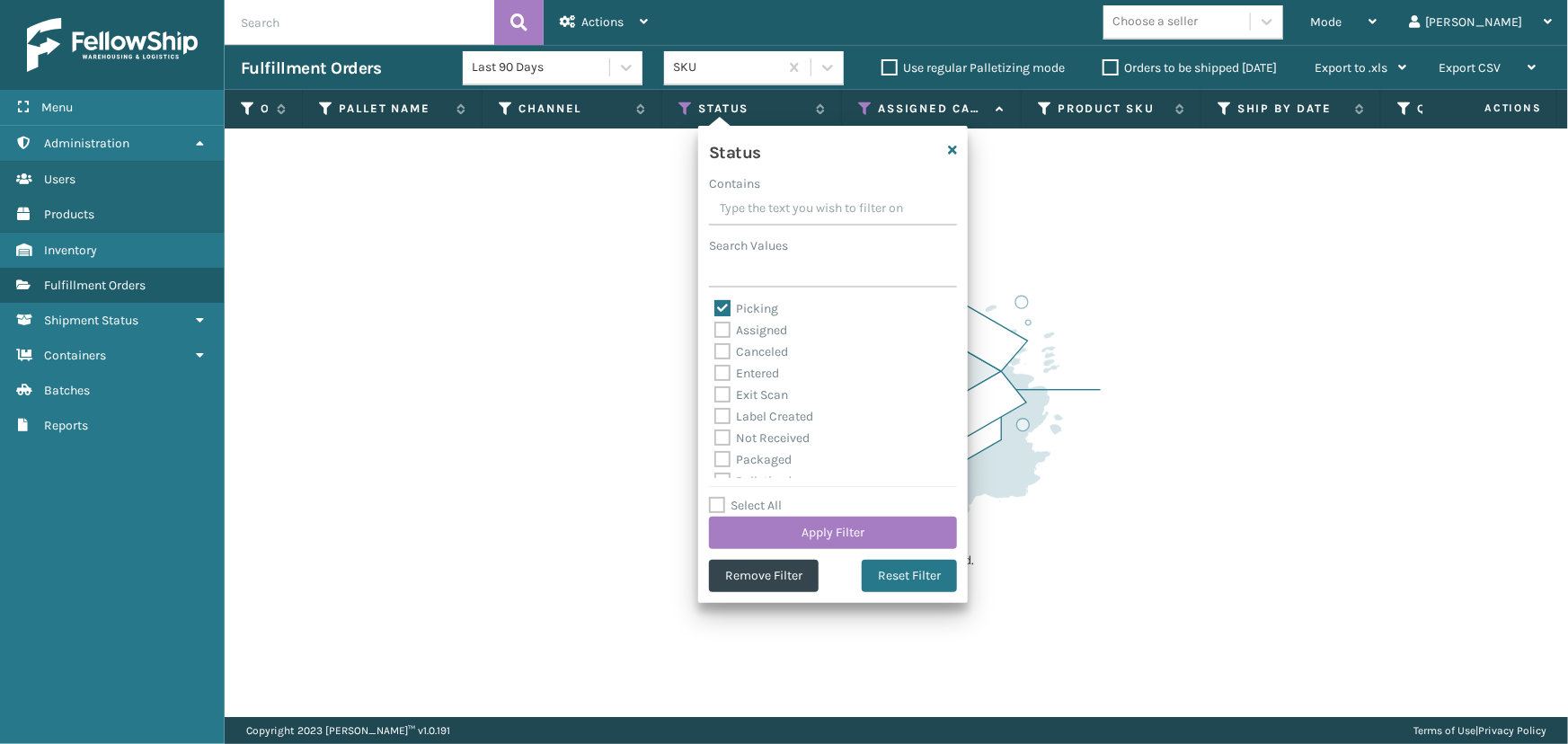
click at [746, 304] on label "Picking" at bounding box center [746, 308] width 64 height 15
click at [715, 304] on input "Picking" at bounding box center [714, 304] width 1 height 12
checkbox input "false"
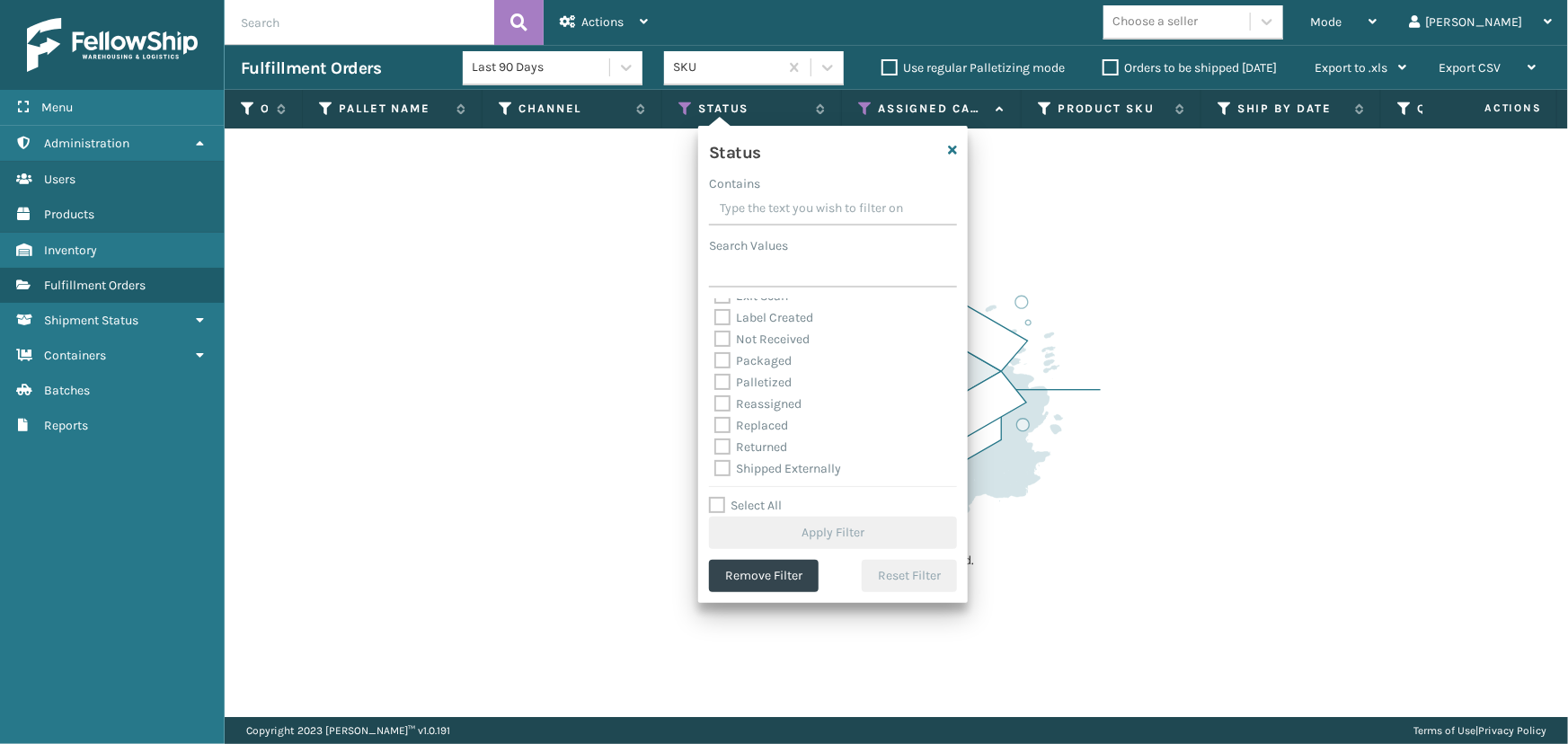
scroll to position [100, 0]
click at [759, 378] on label "Palletized" at bounding box center [752, 381] width 77 height 15
click at [715, 378] on input "Palletized" at bounding box center [714, 377] width 1 height 12
checkbox input "true"
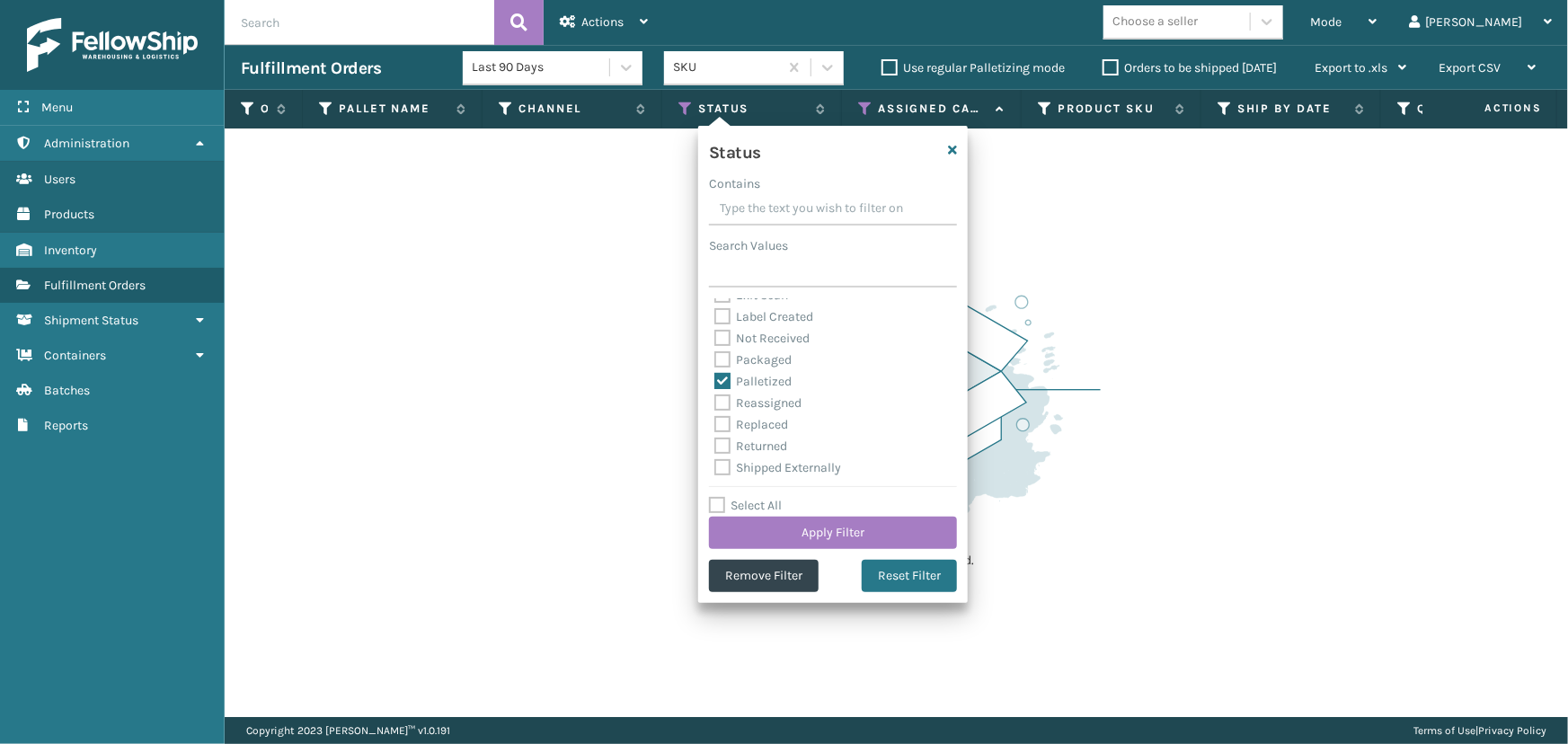
click at [758, 353] on label "Packaged" at bounding box center [752, 359] width 77 height 15
click at [715, 353] on input "Packaged" at bounding box center [714, 355] width 1 height 12
checkbox input "true"
click at [761, 313] on label "Label Created" at bounding box center [764, 317] width 99 height 15
click at [715, 313] on input "Label Created" at bounding box center [714, 312] width 1 height 12
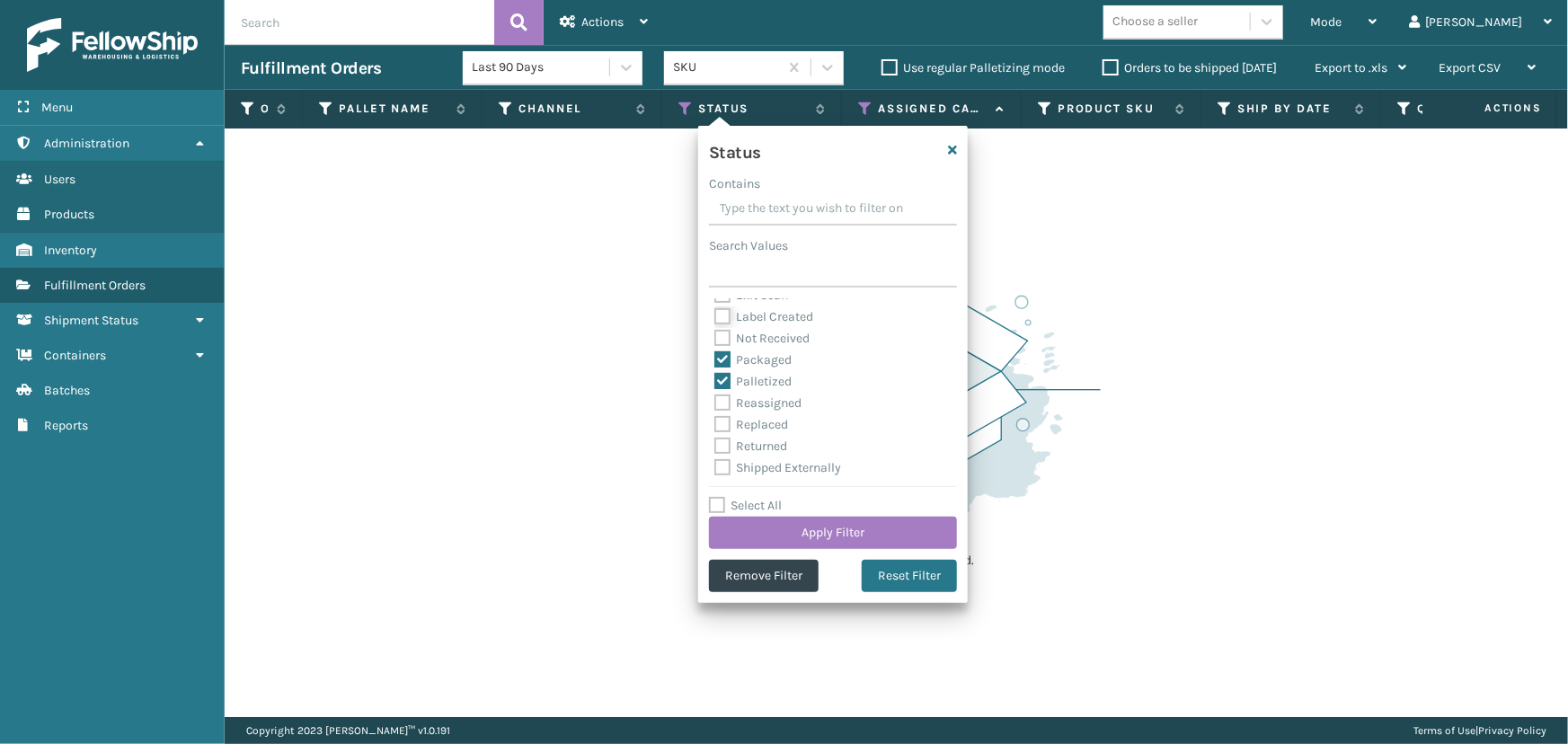
checkbox input "true"
click at [839, 538] on button "Apply Filter" at bounding box center [832, 533] width 248 height 33
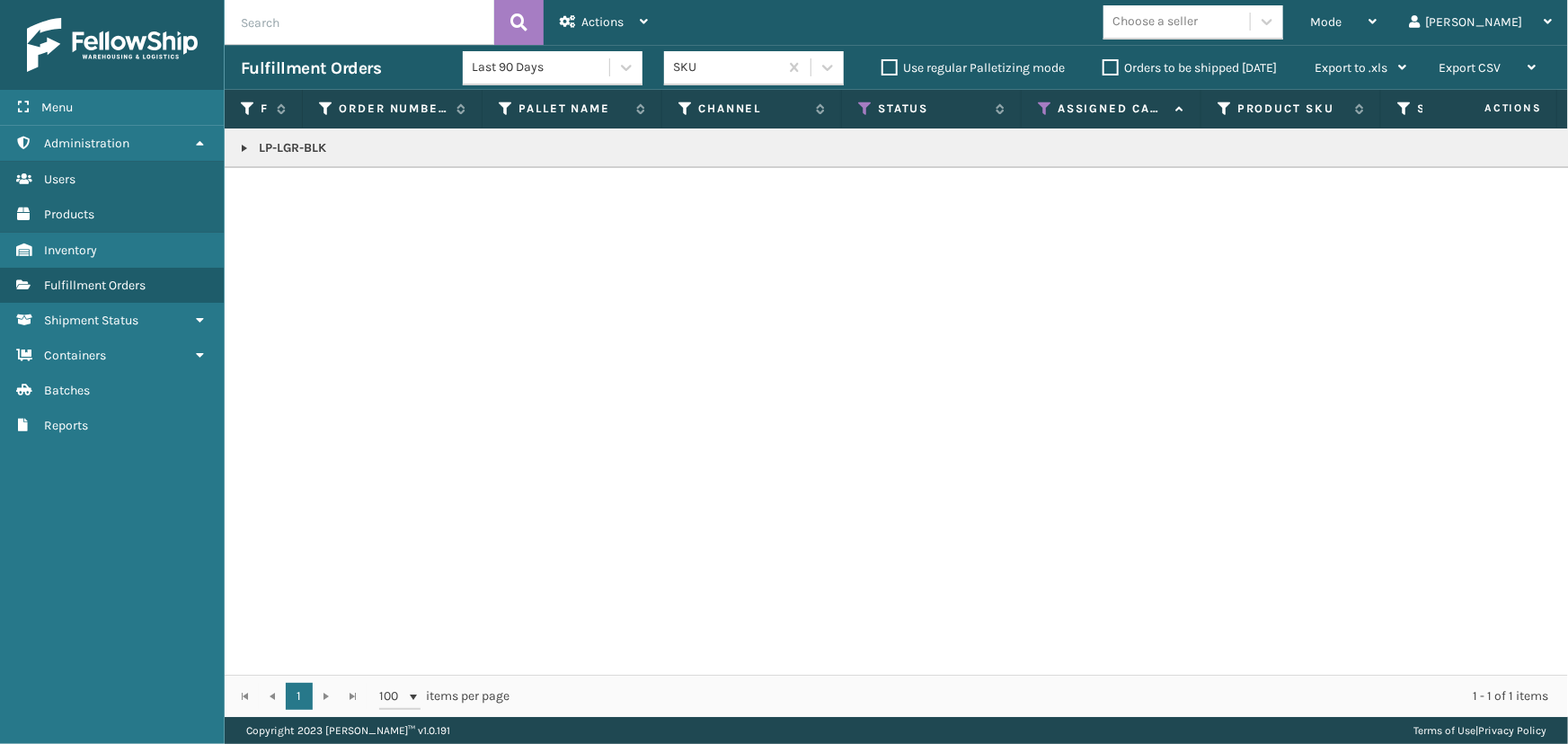
click at [242, 146] on link at bounding box center [244, 148] width 14 height 14
drag, startPoint x: 1529, startPoint y: 291, endPoint x: 1438, endPoint y: 125, distance: 189.3
click at [1526, 284] on div "LP-LGR-BLK 2119514 7261341 UPST741208 LifePro SellerCloud Palletized UPS Ground…" at bounding box center [896, 401] width 1344 height 547
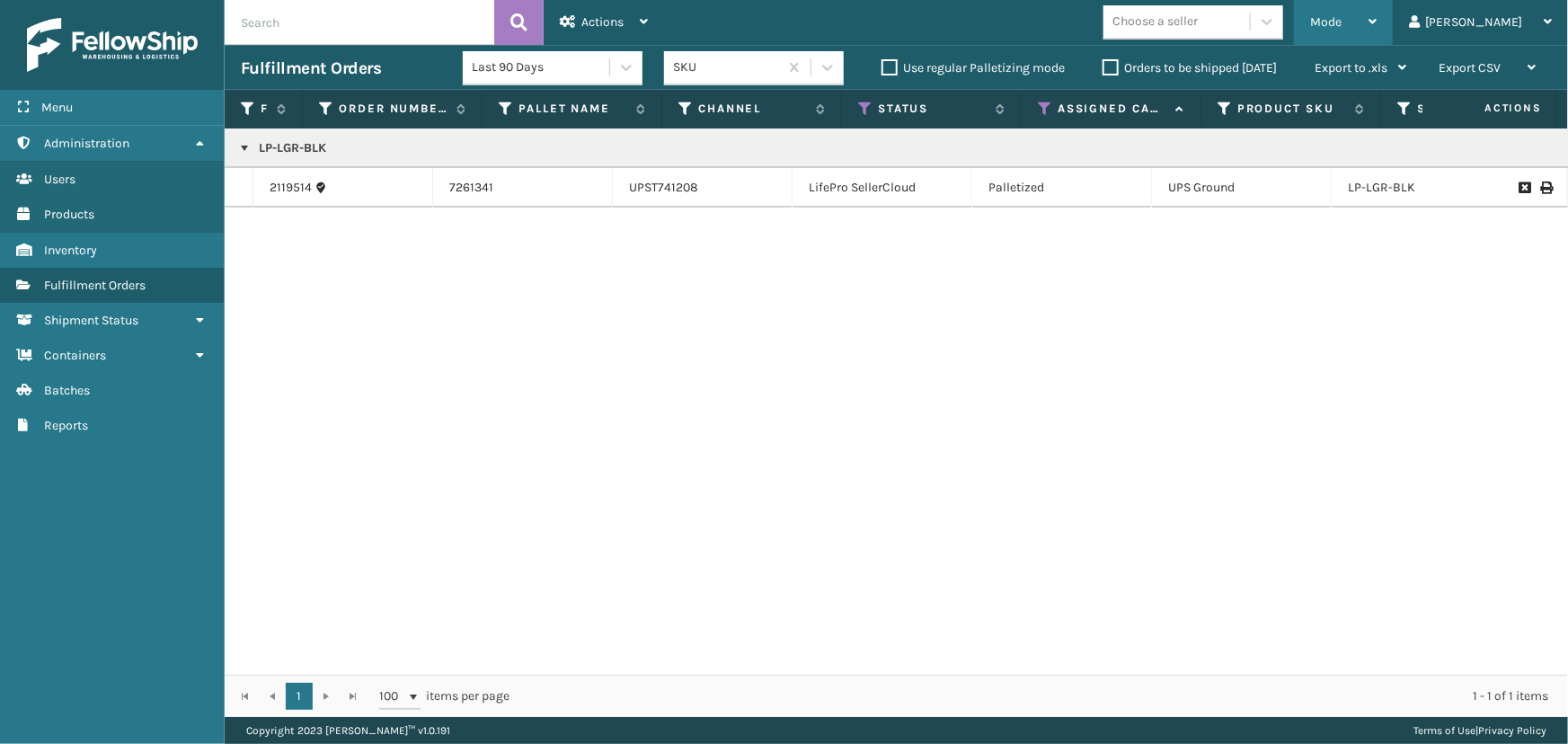
click at [1342, 25] on span "Mode" at bounding box center [1326, 21] width 32 height 15
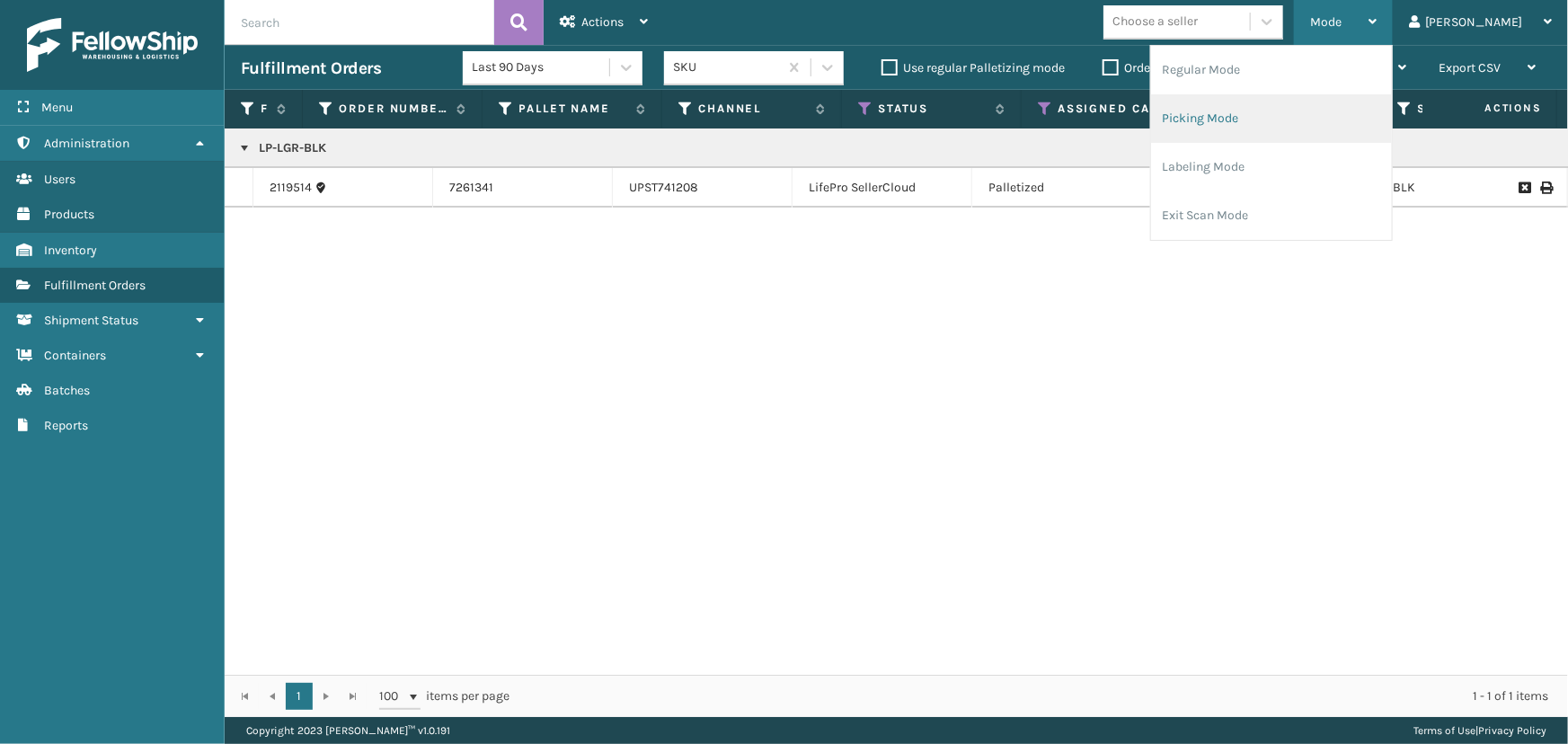
click at [1288, 129] on li "Picking Mode" at bounding box center [1271, 118] width 241 height 48
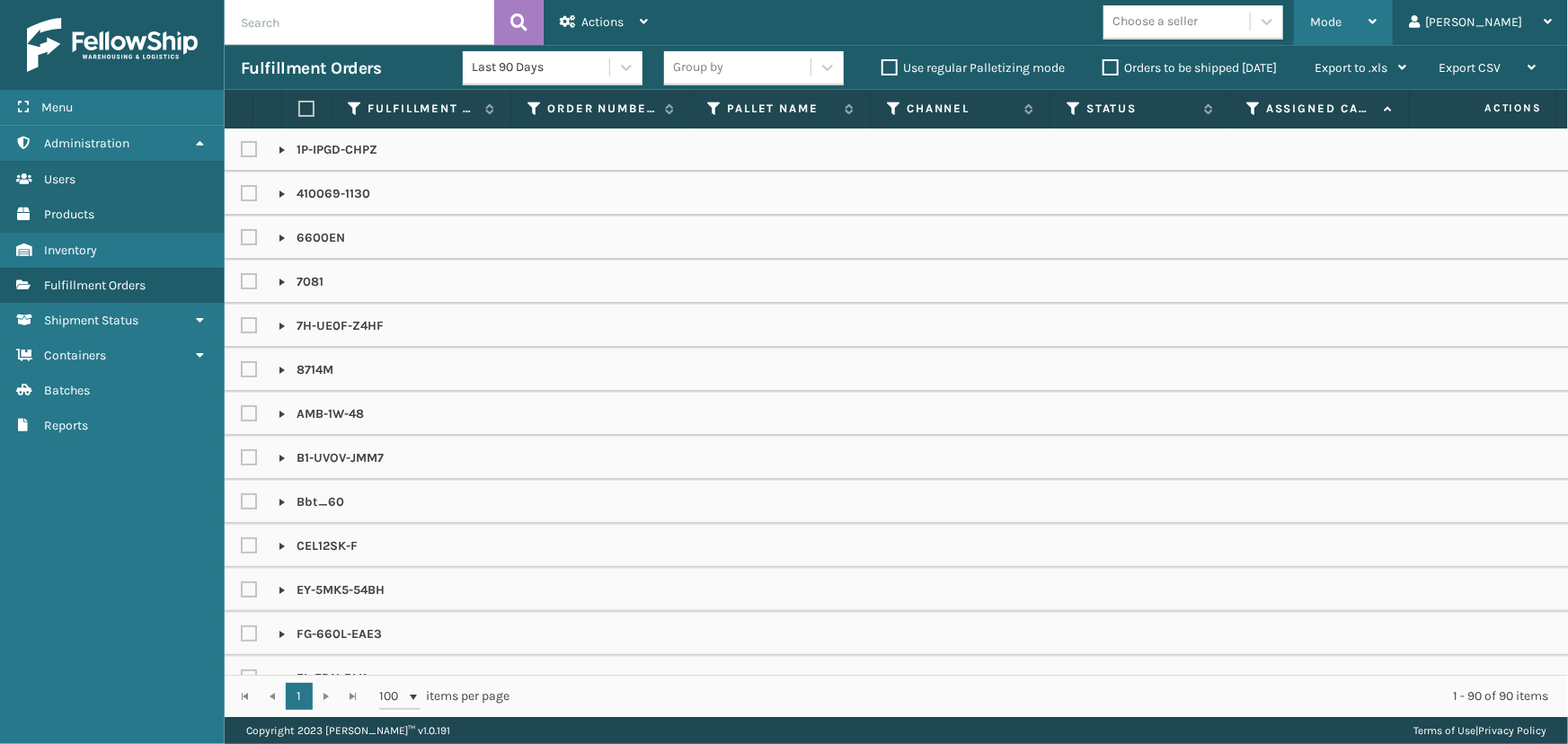
click at [1377, 6] on div "Mode" at bounding box center [1343, 22] width 66 height 45
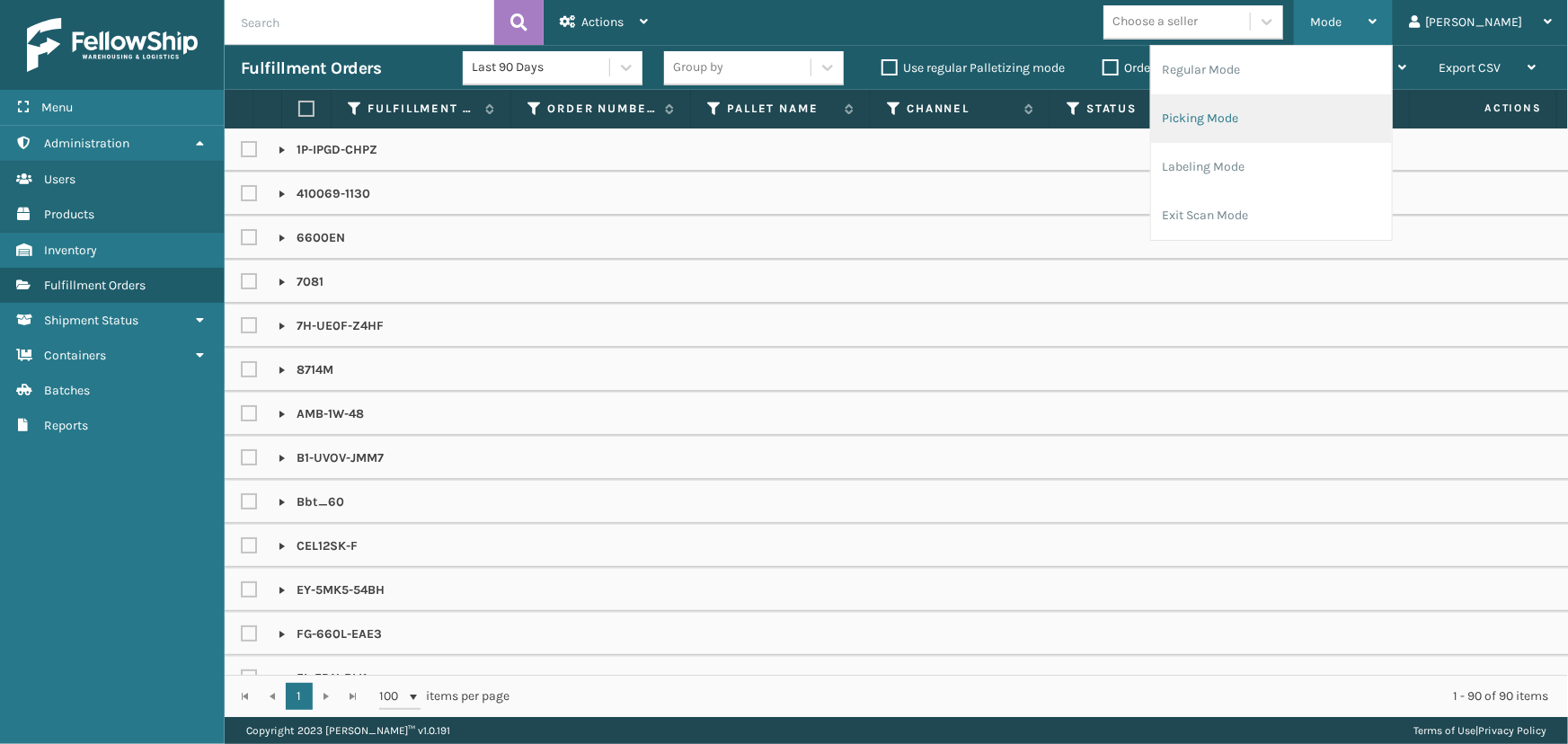
click at [1271, 126] on li "Picking Mode" at bounding box center [1271, 118] width 241 height 48
